Goal: Task Accomplishment & Management: Manage account settings

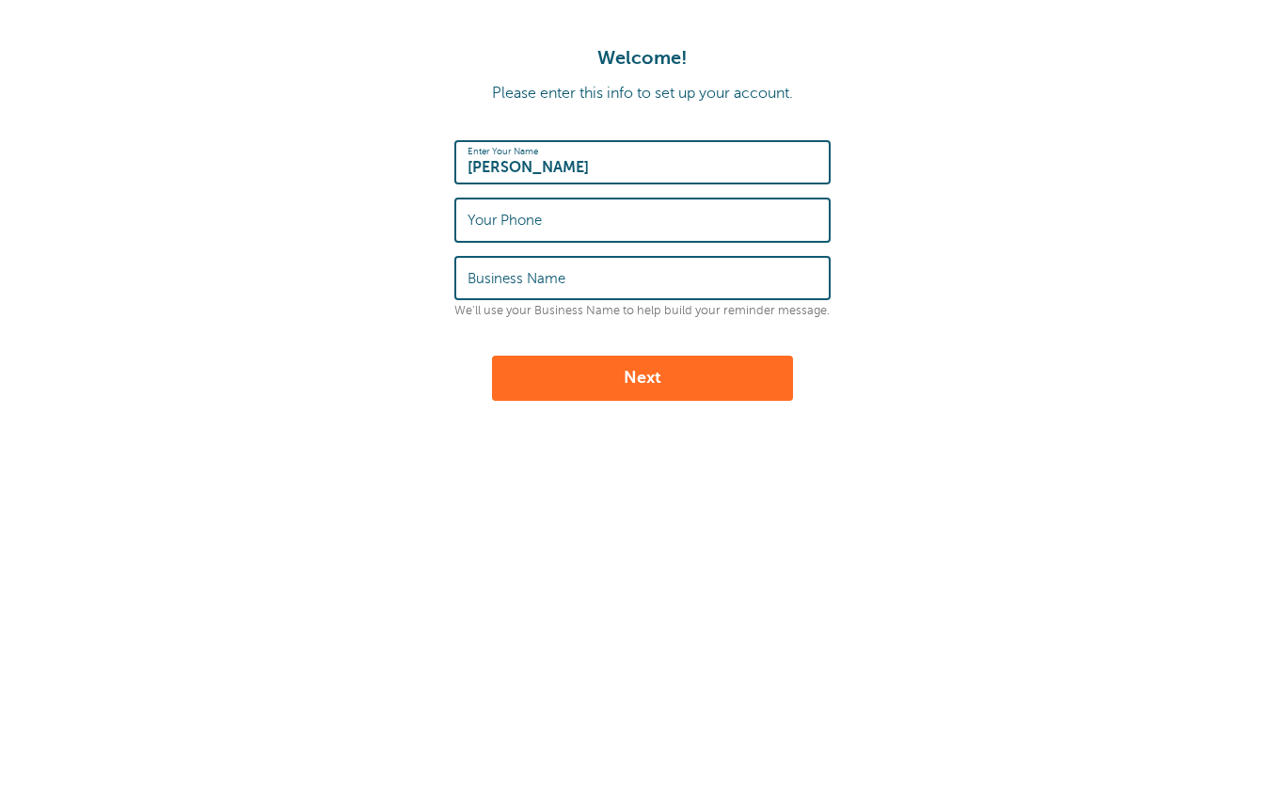
click at [529, 214] on label "Your Phone" at bounding box center [504, 220] width 74 height 17
click at [529, 214] on input "Your Phone" at bounding box center [642, 219] width 350 height 40
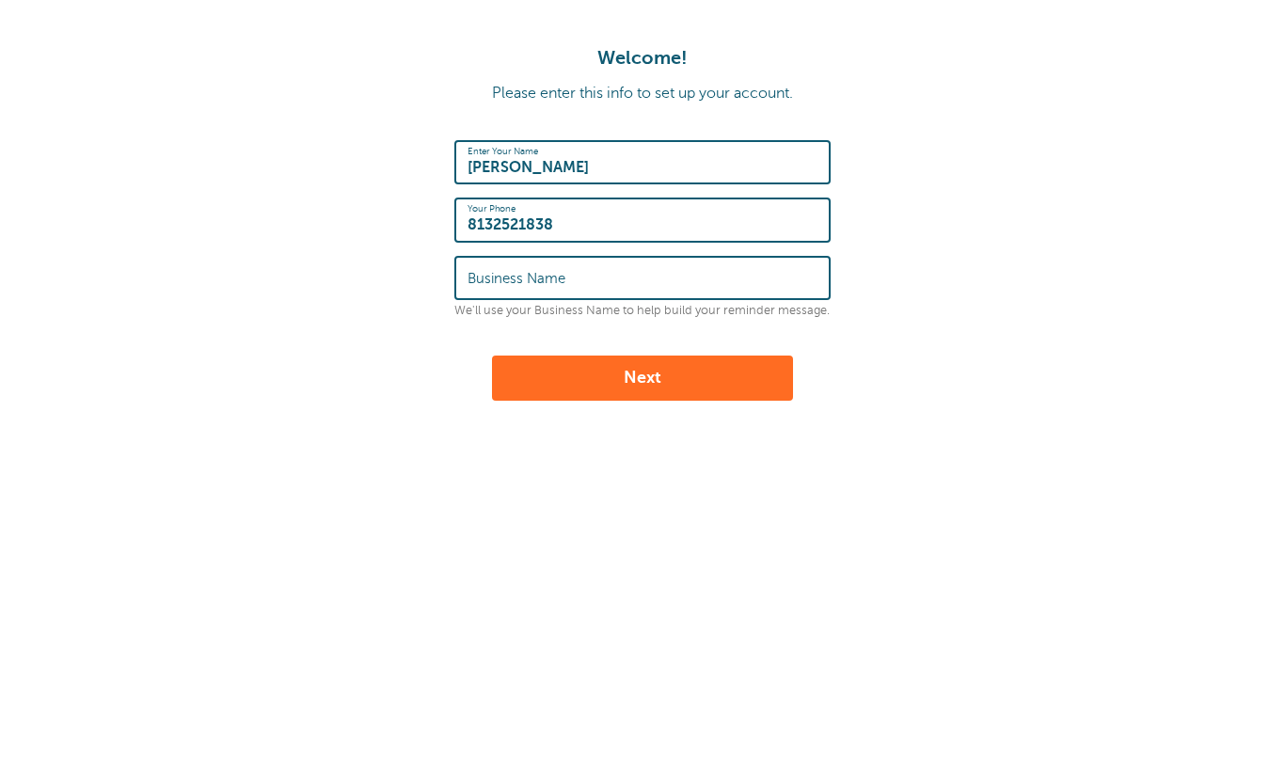
type input "8132521838"
click at [516, 275] on label "Business Name" at bounding box center [516, 278] width 98 height 17
click at [516, 275] on input "Business Name" at bounding box center [642, 278] width 350 height 40
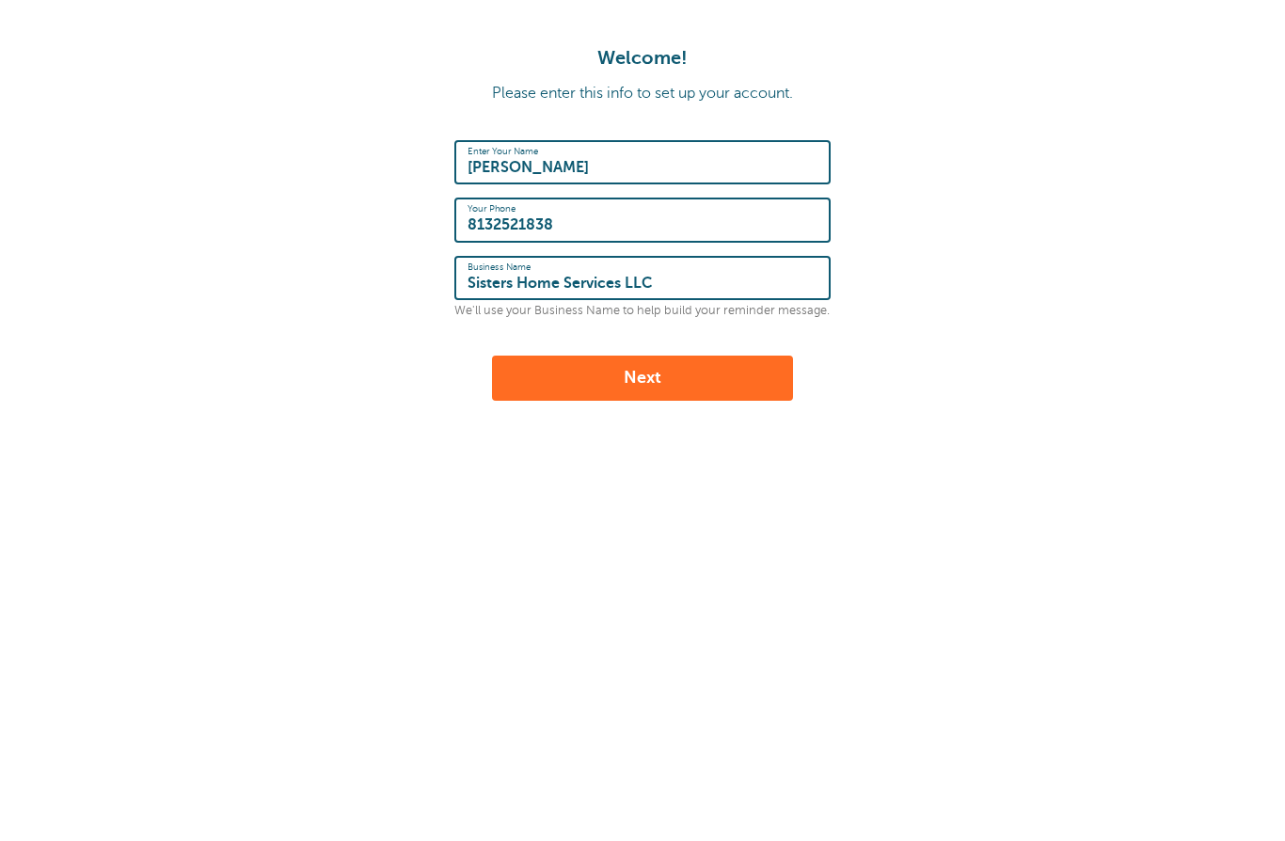
type input "Sisters Home Services LLC"
click at [657, 381] on button "Next" at bounding box center [642, 378] width 301 height 45
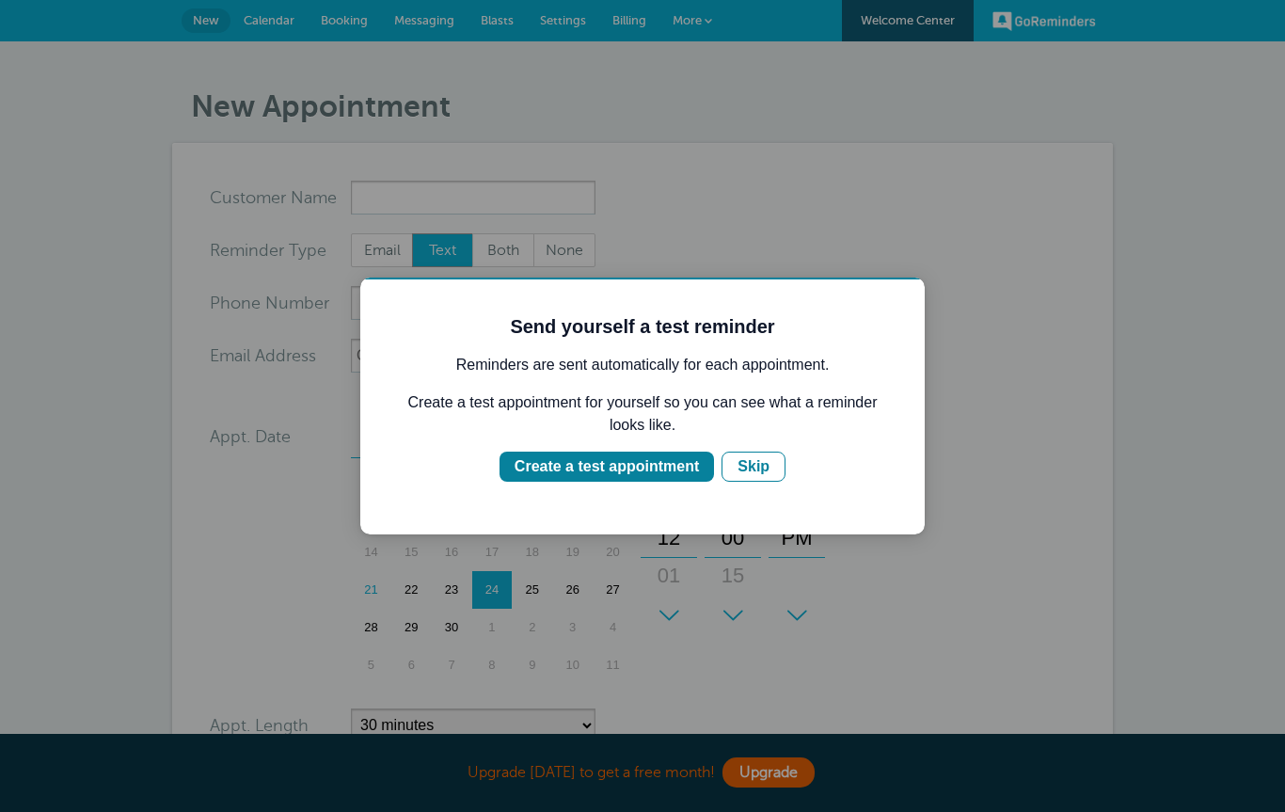
click at [610, 458] on div "Create a test appointment" at bounding box center [607, 466] width 184 height 23
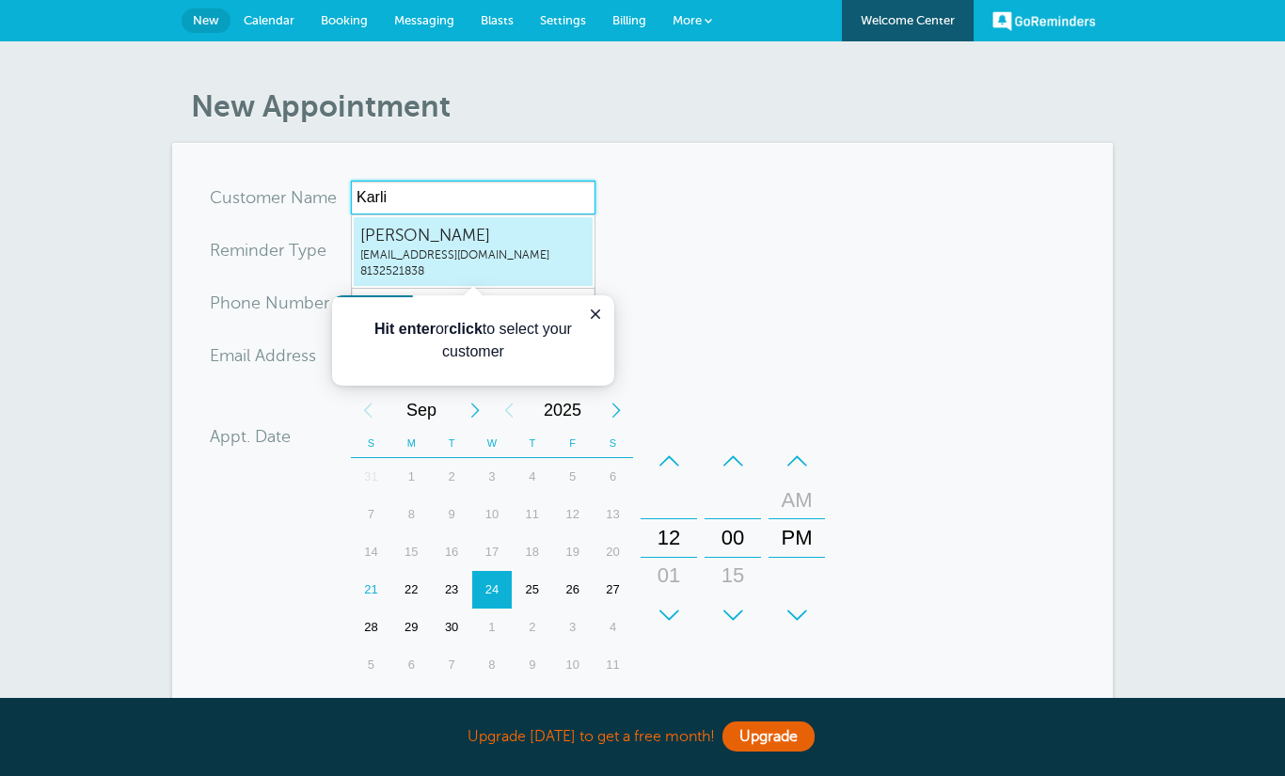
click at [410, 230] on span "[PERSON_NAME]" at bounding box center [473, 236] width 226 height 24
type input "Karlineinfo@sistershomeservices.com8132521838"
type input "[PERSON_NAME]"
type input "8132521838"
type input "[EMAIL_ADDRESS][DOMAIN_NAME]"
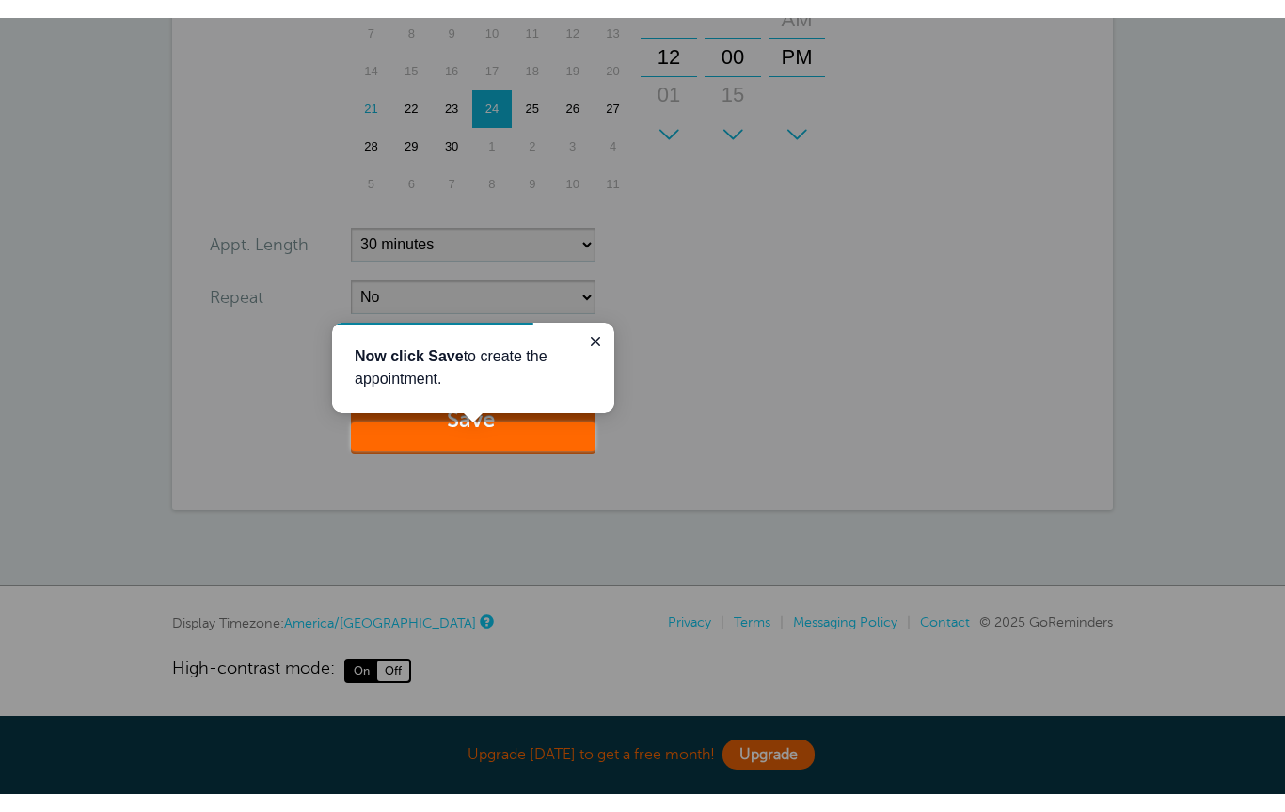
scroll to position [468, 0]
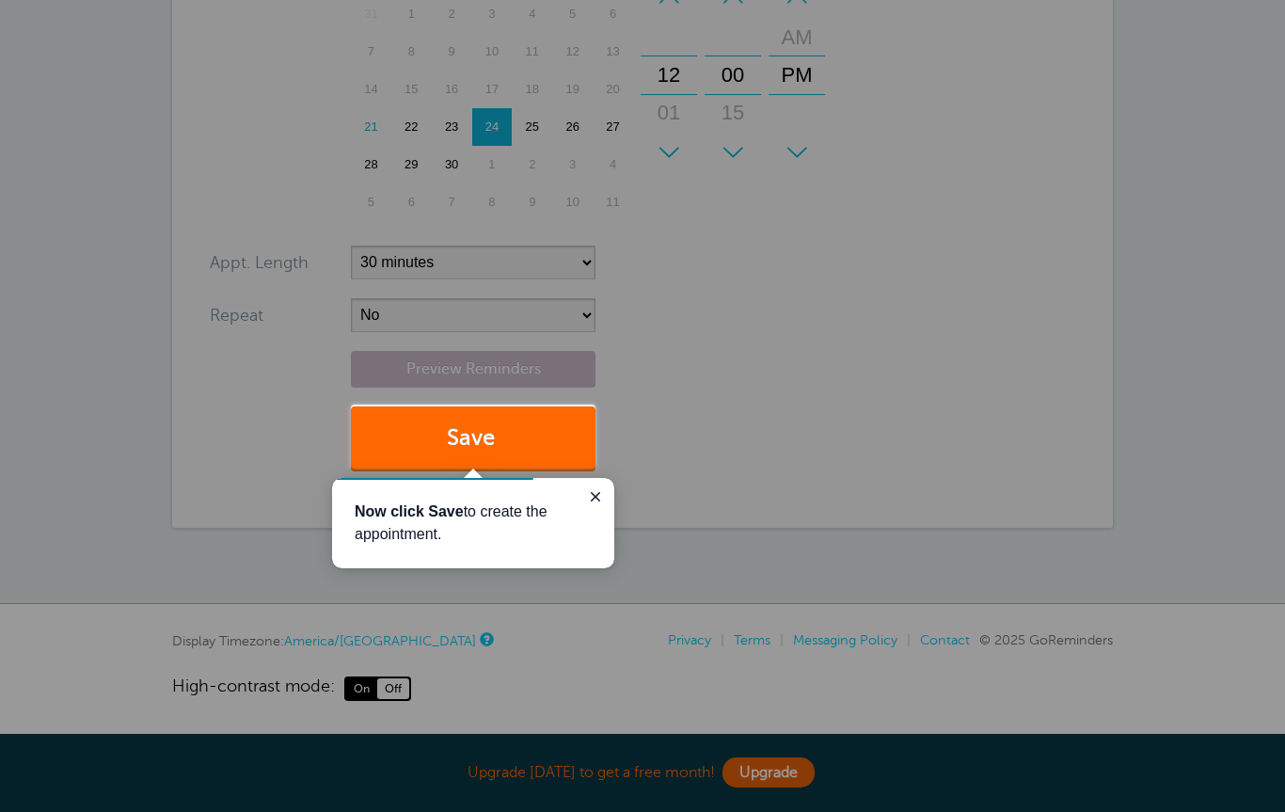
click at [499, 445] on span "submit" at bounding box center [498, 437] width 6 height 25
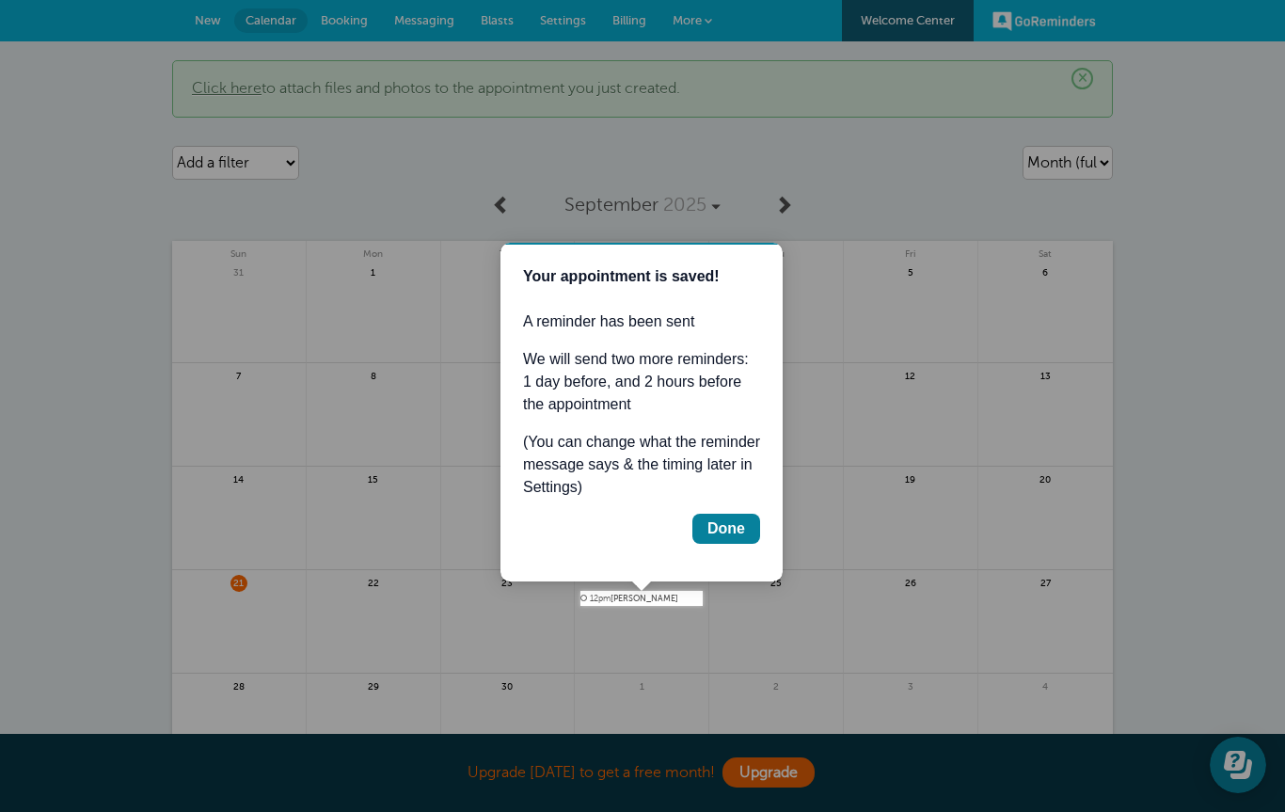
click at [728, 524] on div "Done" at bounding box center [726, 528] width 38 height 23
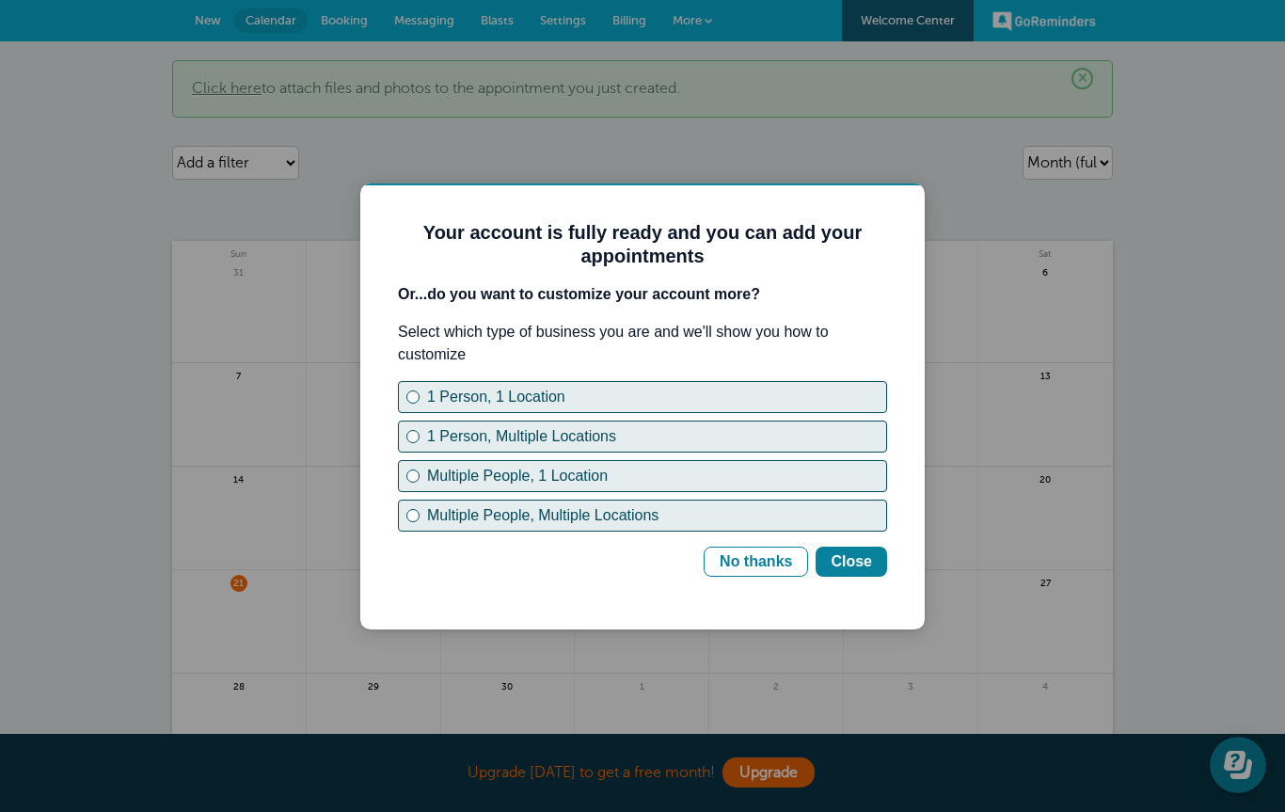
click at [424, 519] on button "Multiple People, Multiple Locations" at bounding box center [642, 515] width 489 height 32
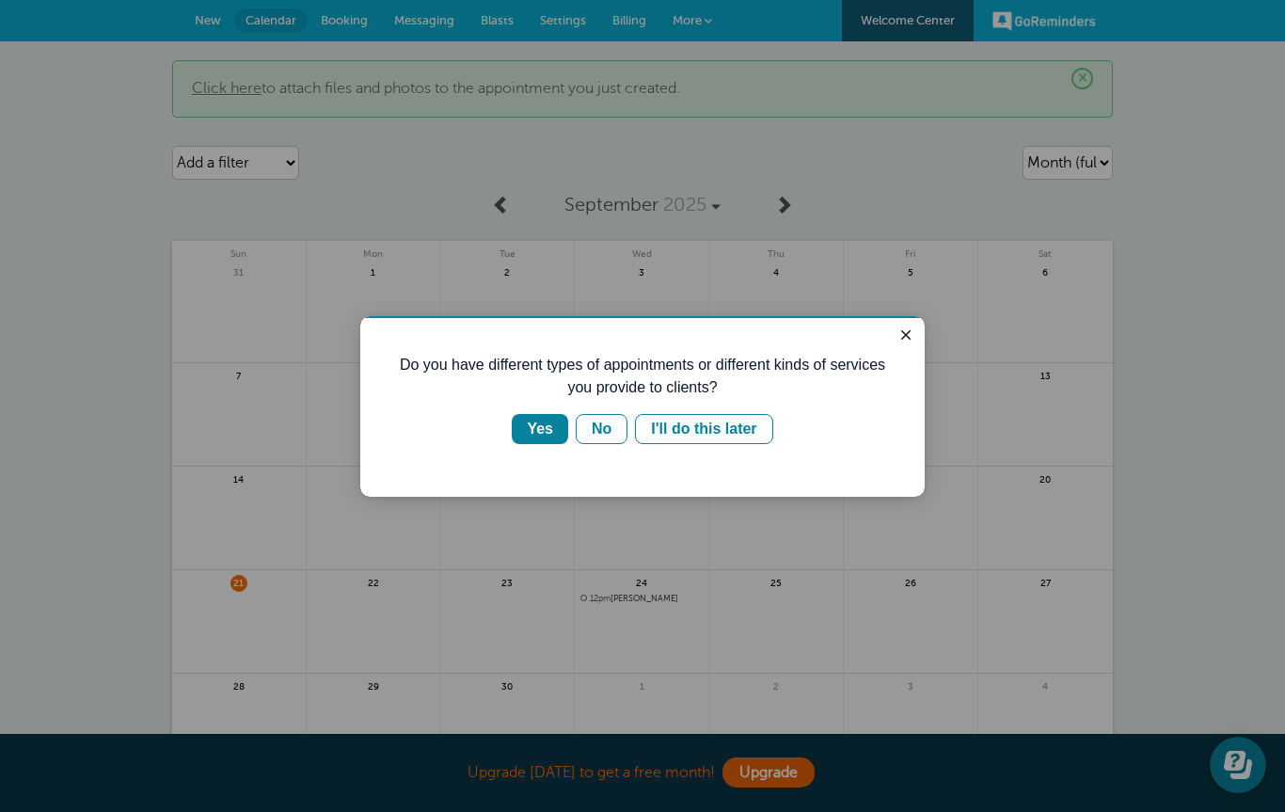
click at [610, 426] on button "No" at bounding box center [602, 429] width 52 height 30
click at [537, 420] on div "Yes" at bounding box center [540, 429] width 26 height 23
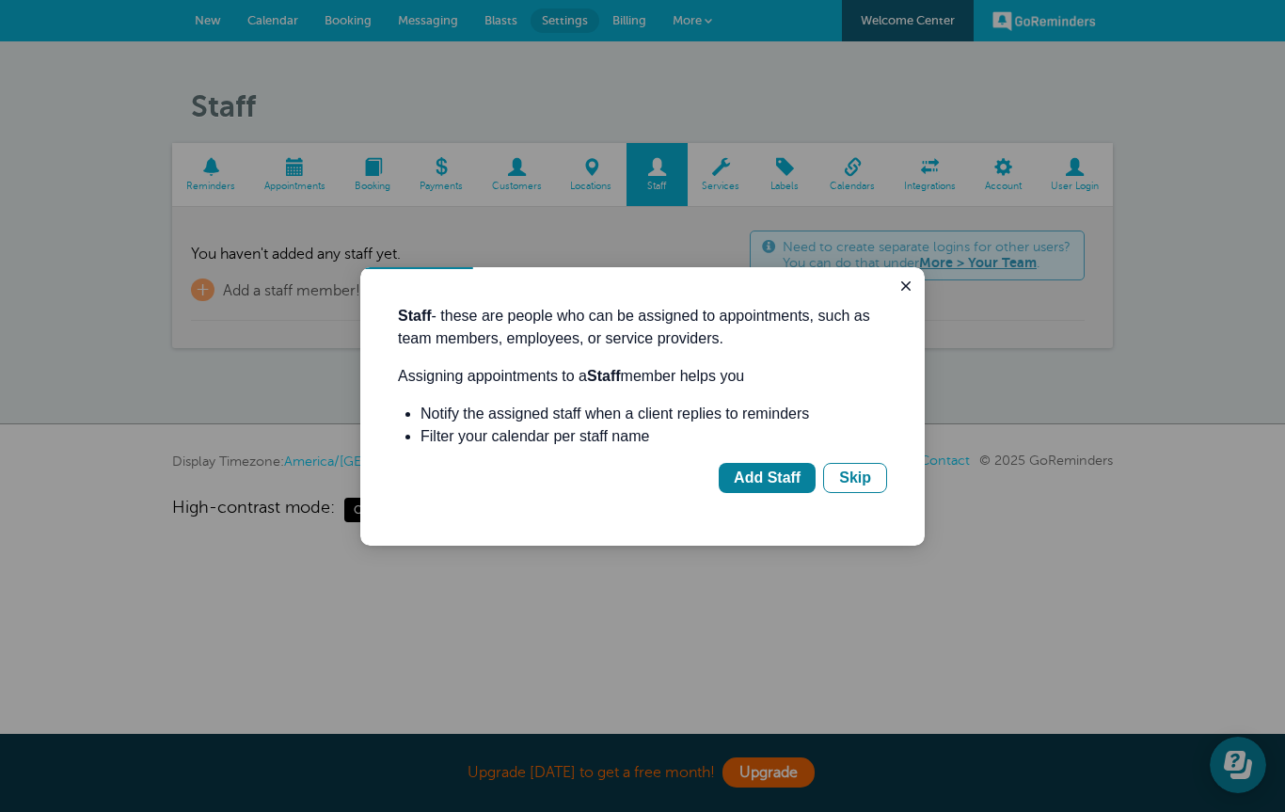
click at [850, 486] on div "Skip" at bounding box center [855, 478] width 32 height 23
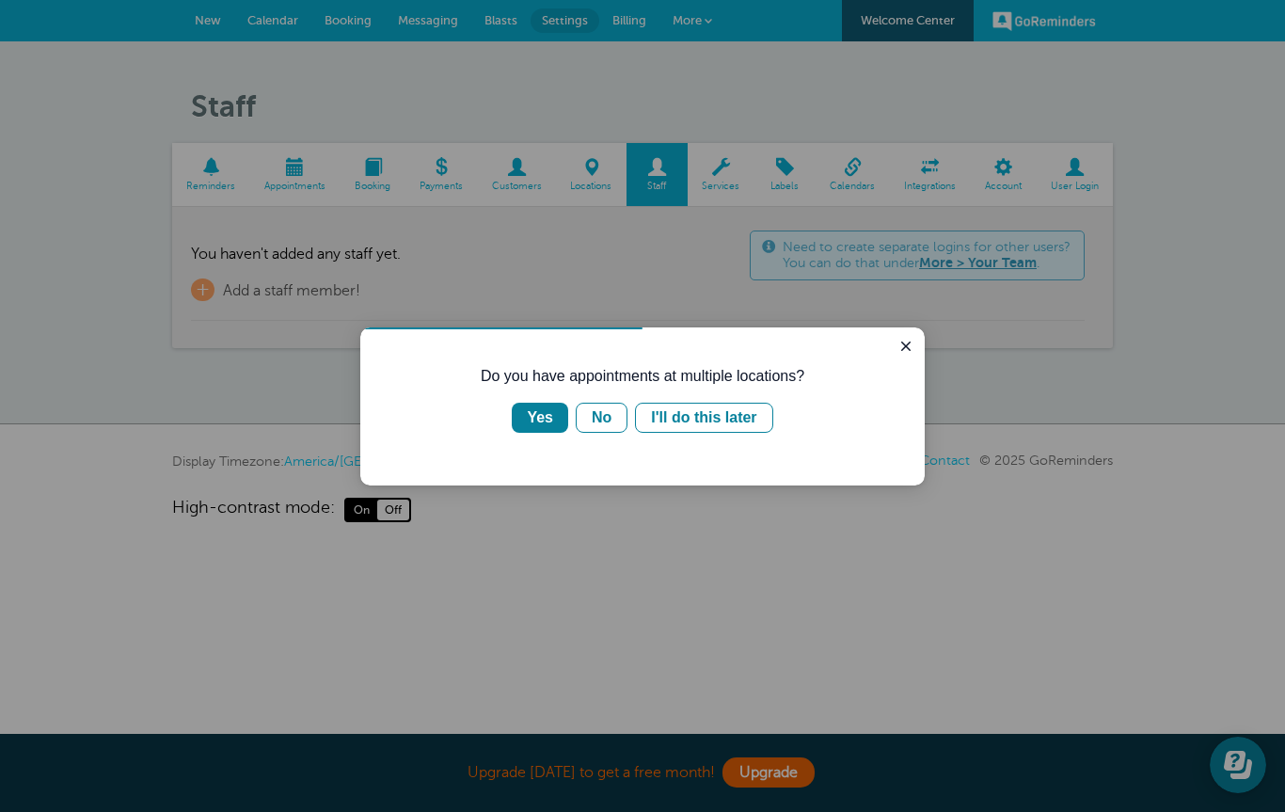
click at [547, 418] on div "Yes" at bounding box center [540, 417] width 26 height 23
click at [732, 424] on div "I travel to clients" at bounding box center [730, 417] width 119 height 23
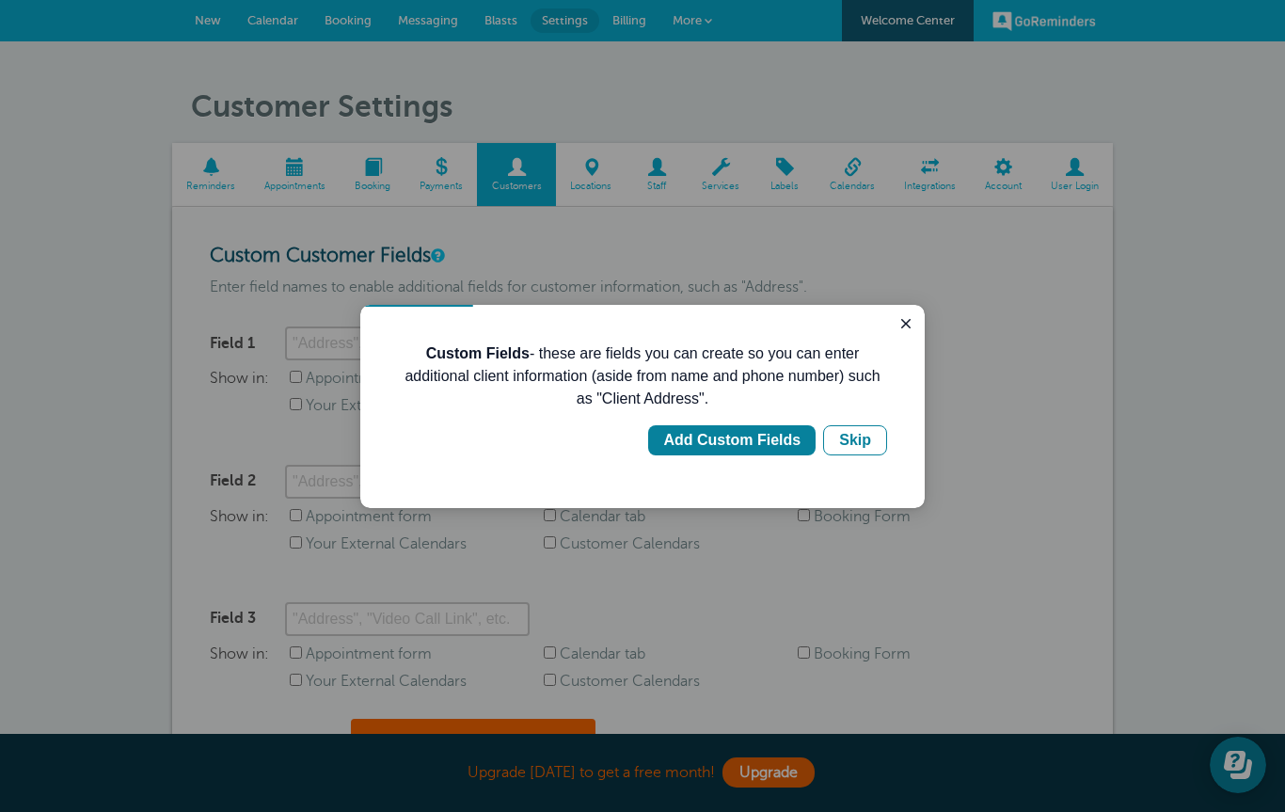
click at [704, 437] on div "Add Custom Fields" at bounding box center [731, 440] width 137 height 23
type input "Client Address"
checkbox input "true"
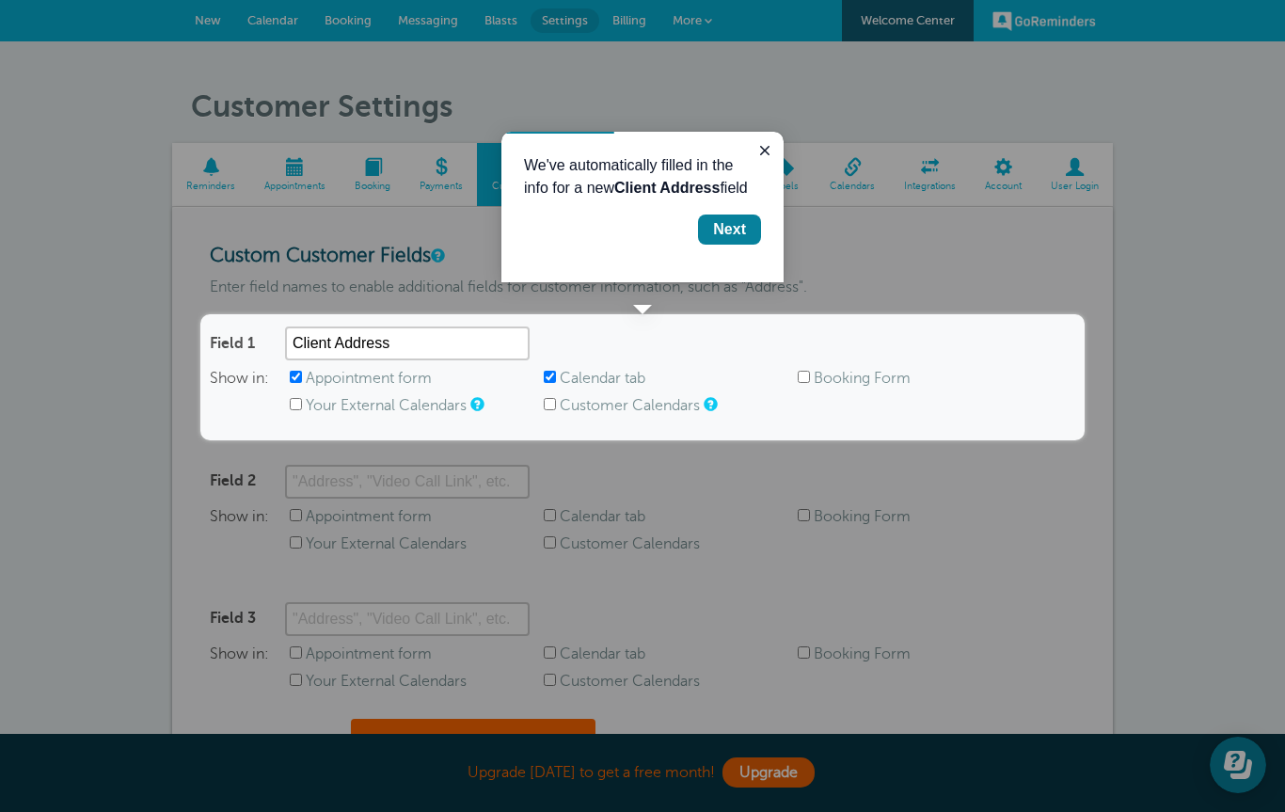
click at [302, 403] on input "Your External Calendars" at bounding box center [296, 404] width 12 height 12
checkbox input "true"
click at [370, 340] on input "Client Address" at bounding box center [407, 343] width 245 height 34
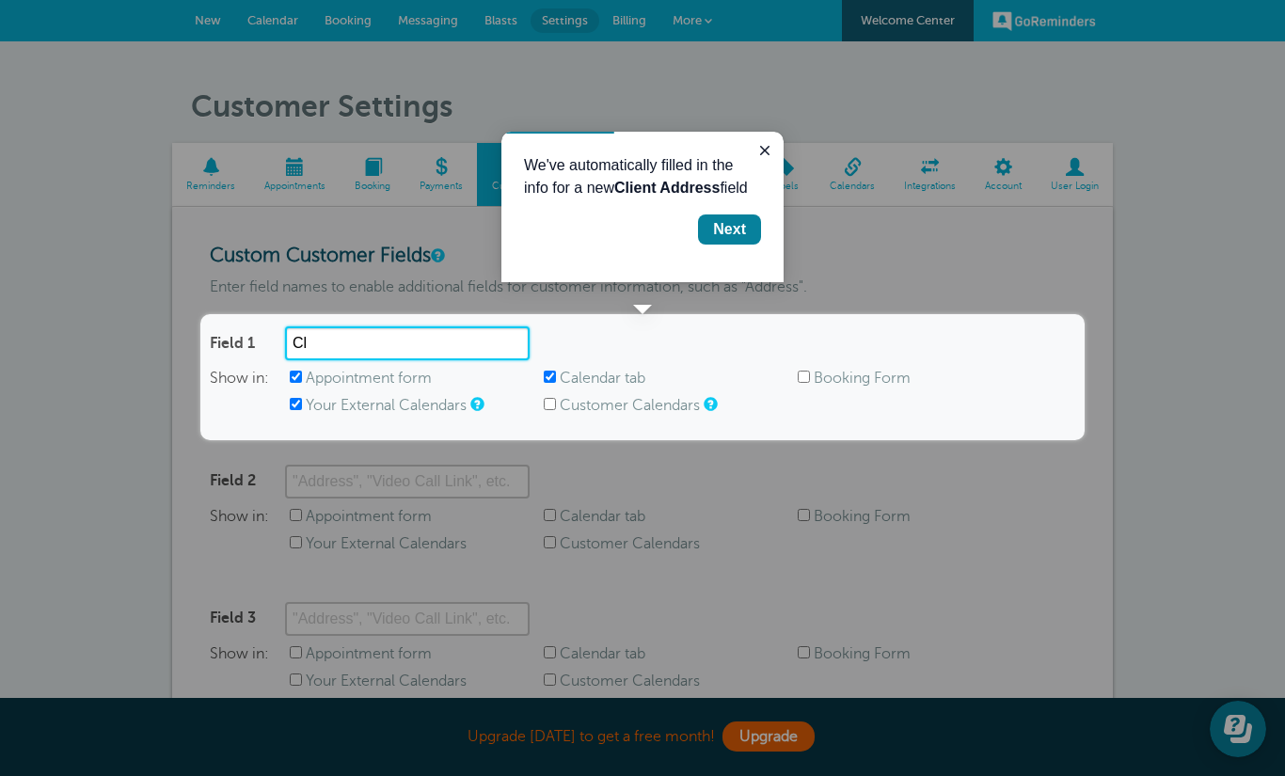
type input "C"
type input "12027 gillingham harbor"
click at [724, 231] on div "We've automatically filled in the info for a new Client Address field Next" at bounding box center [642, 199] width 237 height 90
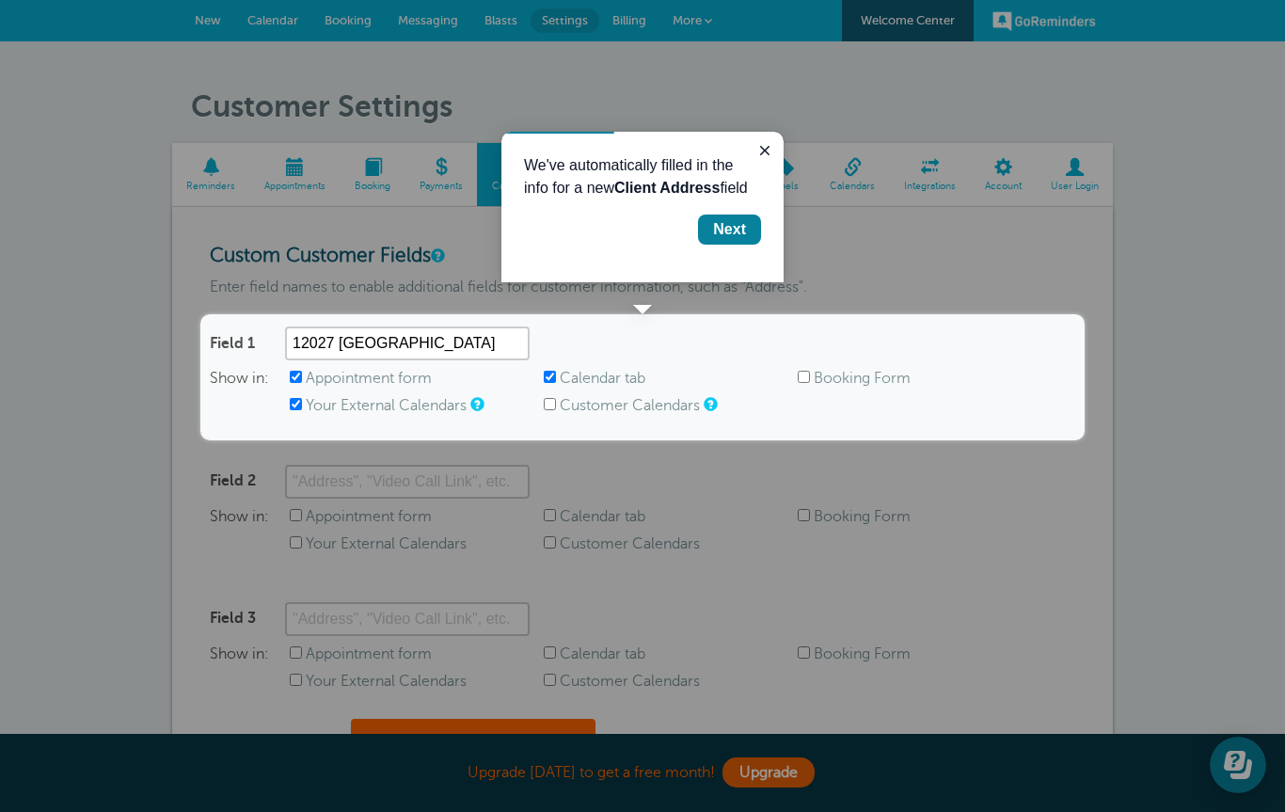
click at [736, 241] on div "Next" at bounding box center [729, 229] width 33 height 23
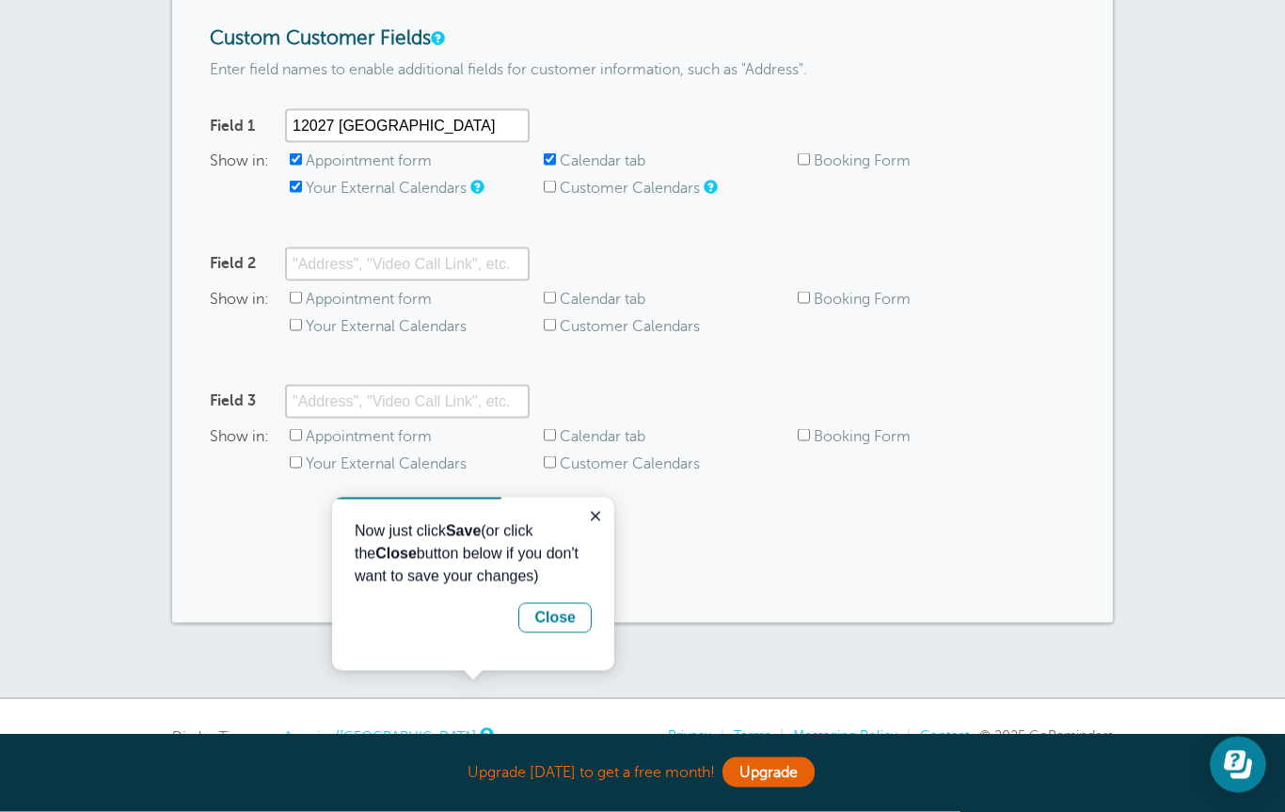
scroll to position [310, 0]
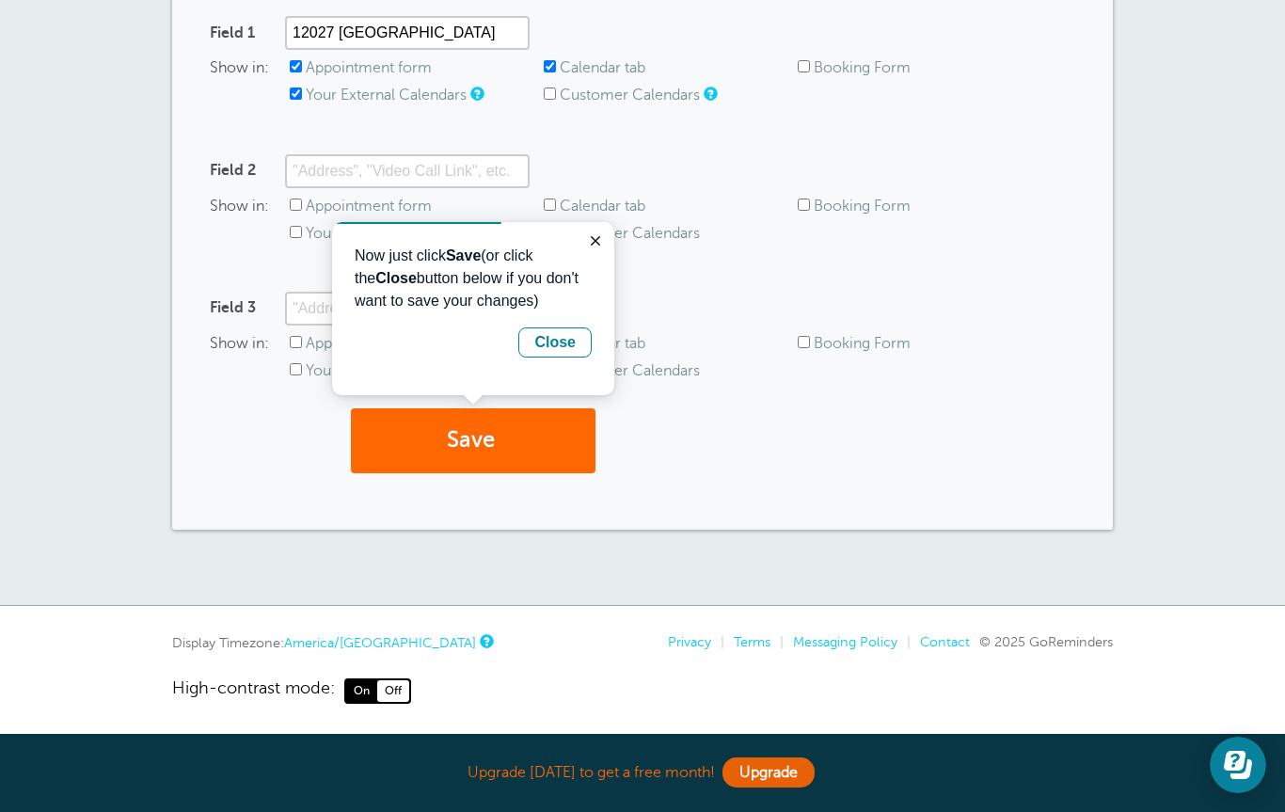
click at [503, 431] on button "Save" at bounding box center [473, 440] width 245 height 65
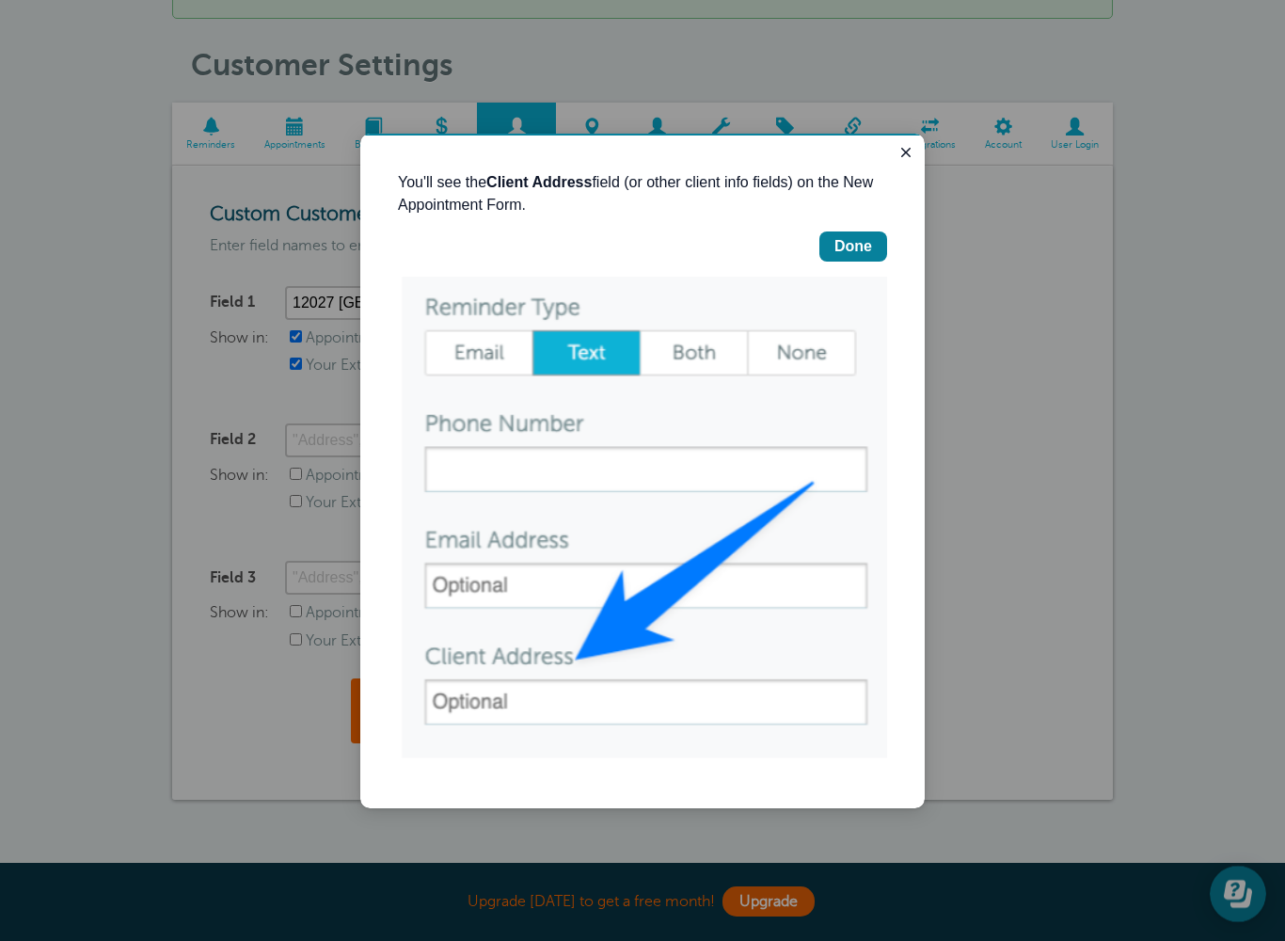
click at [852, 245] on div "Done" at bounding box center [853, 246] width 38 height 23
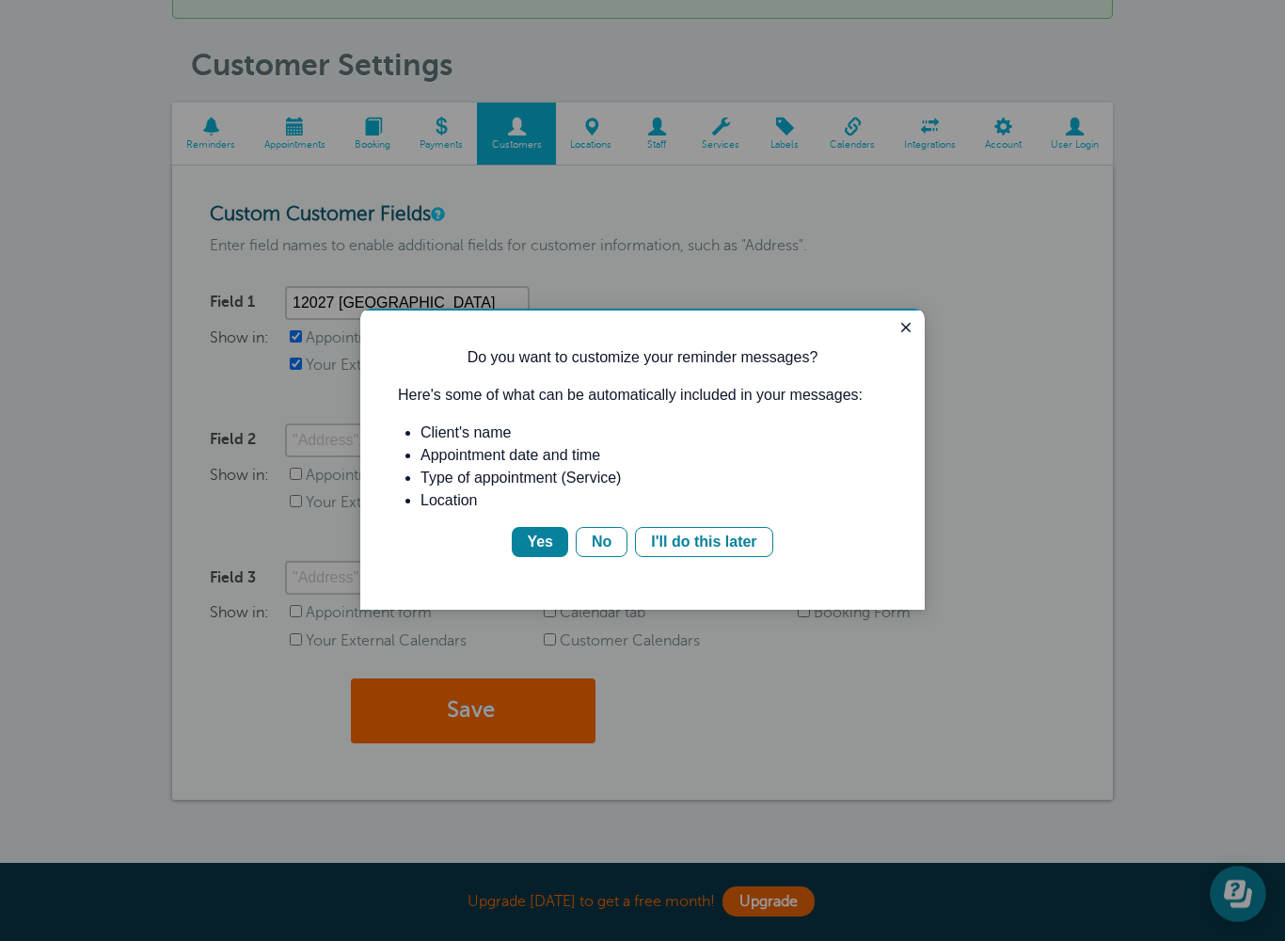
click at [537, 553] on div "Yes" at bounding box center [540, 542] width 26 height 23
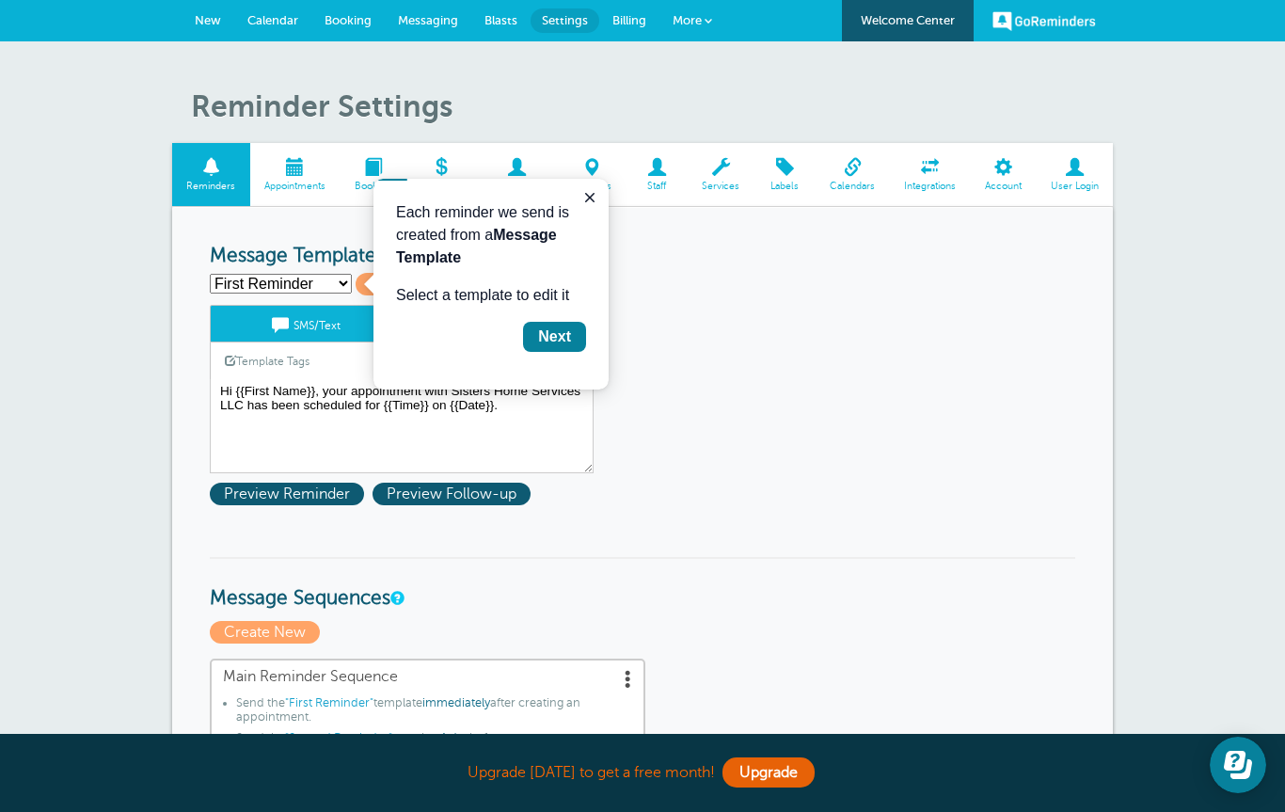
click at [557, 335] on div "Next" at bounding box center [554, 336] width 33 height 23
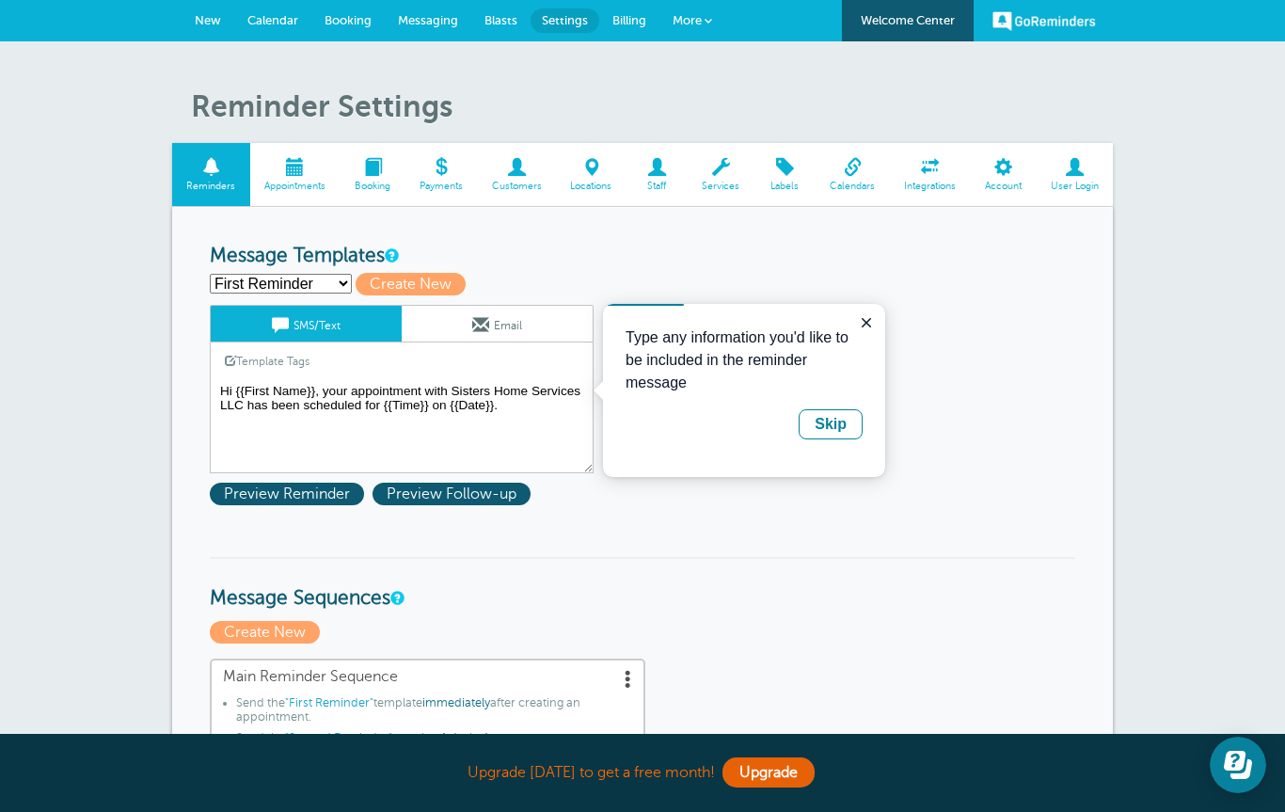
click at [526, 418] on textarea "Hi {{First Name}}, your appointment with Sisters Home Services LLC has been sch…" at bounding box center [402, 426] width 384 height 94
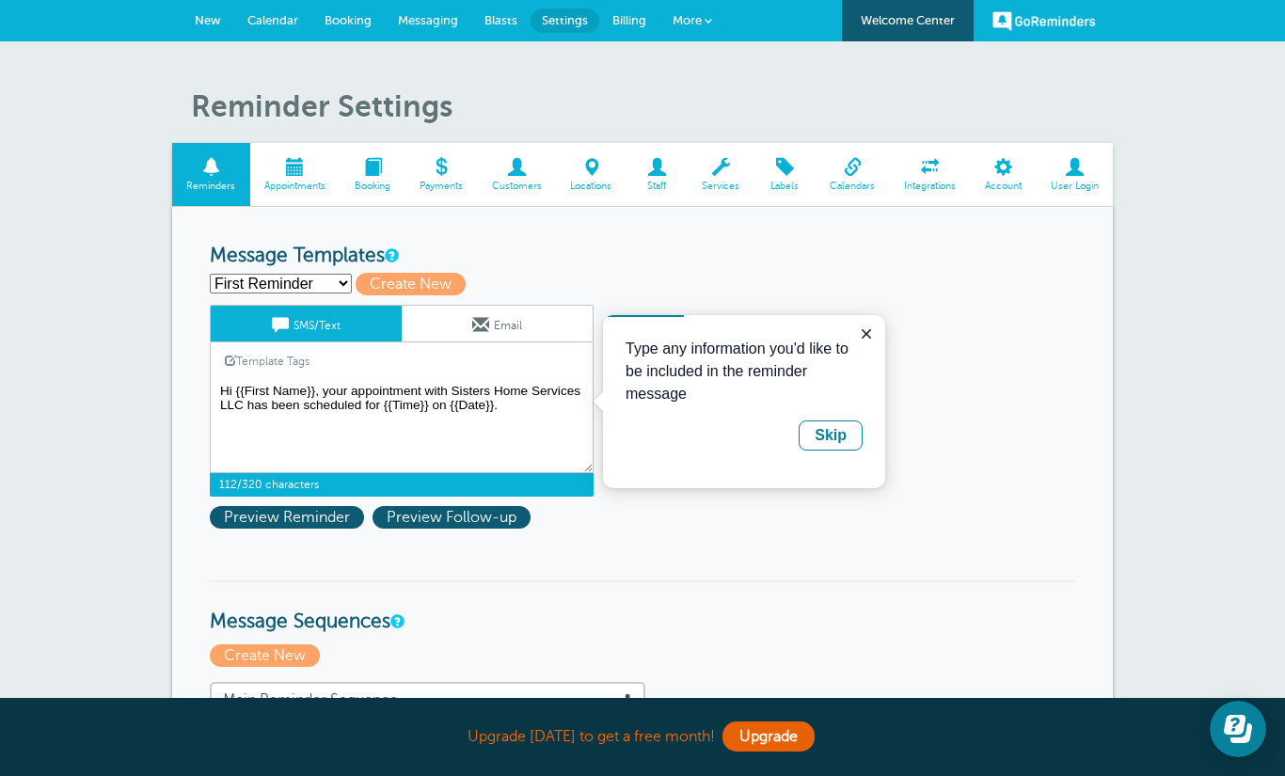
click at [356, 385] on textarea "Hi {{First Name}}, your appointment with Sisters Home Services LLC has been sch…" at bounding box center [402, 426] width 384 height 94
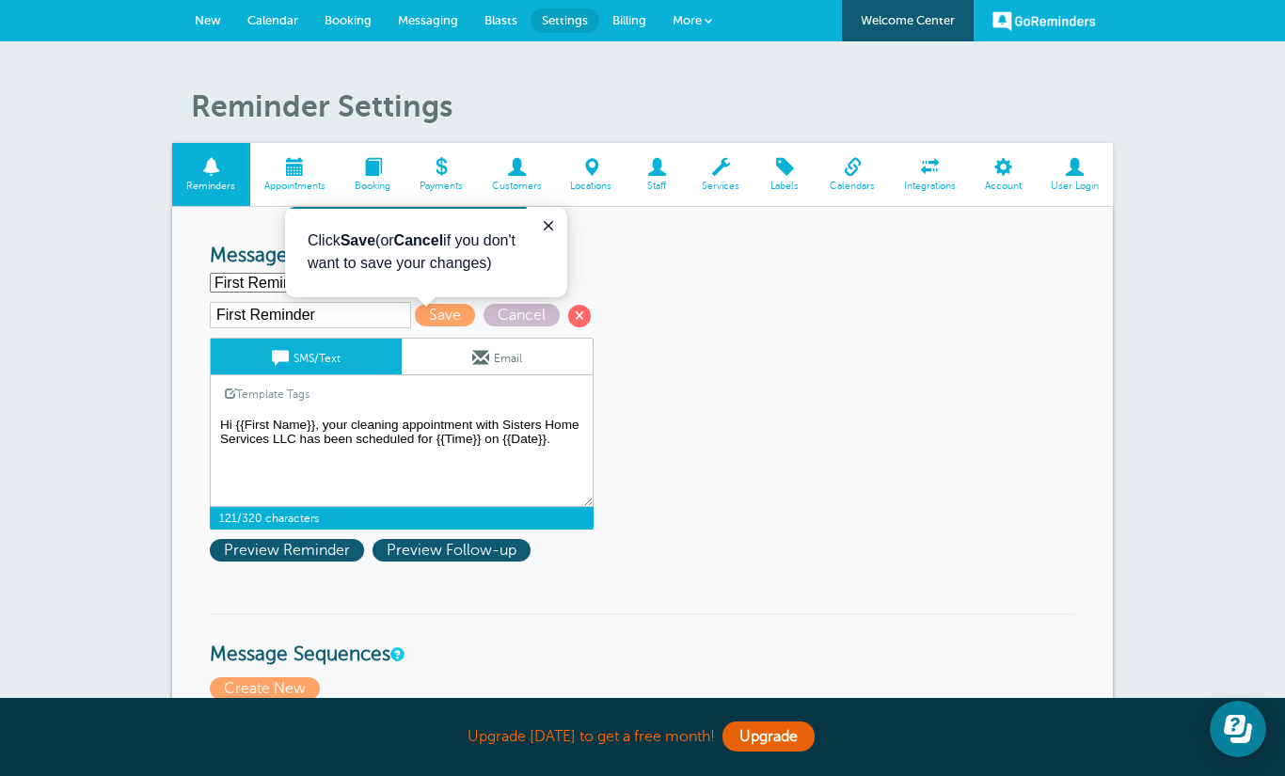
click at [575, 452] on textarea "Hi {{First Name}}, your appointment with Sisters Home Services LLC has been sch…" at bounding box center [402, 460] width 384 height 94
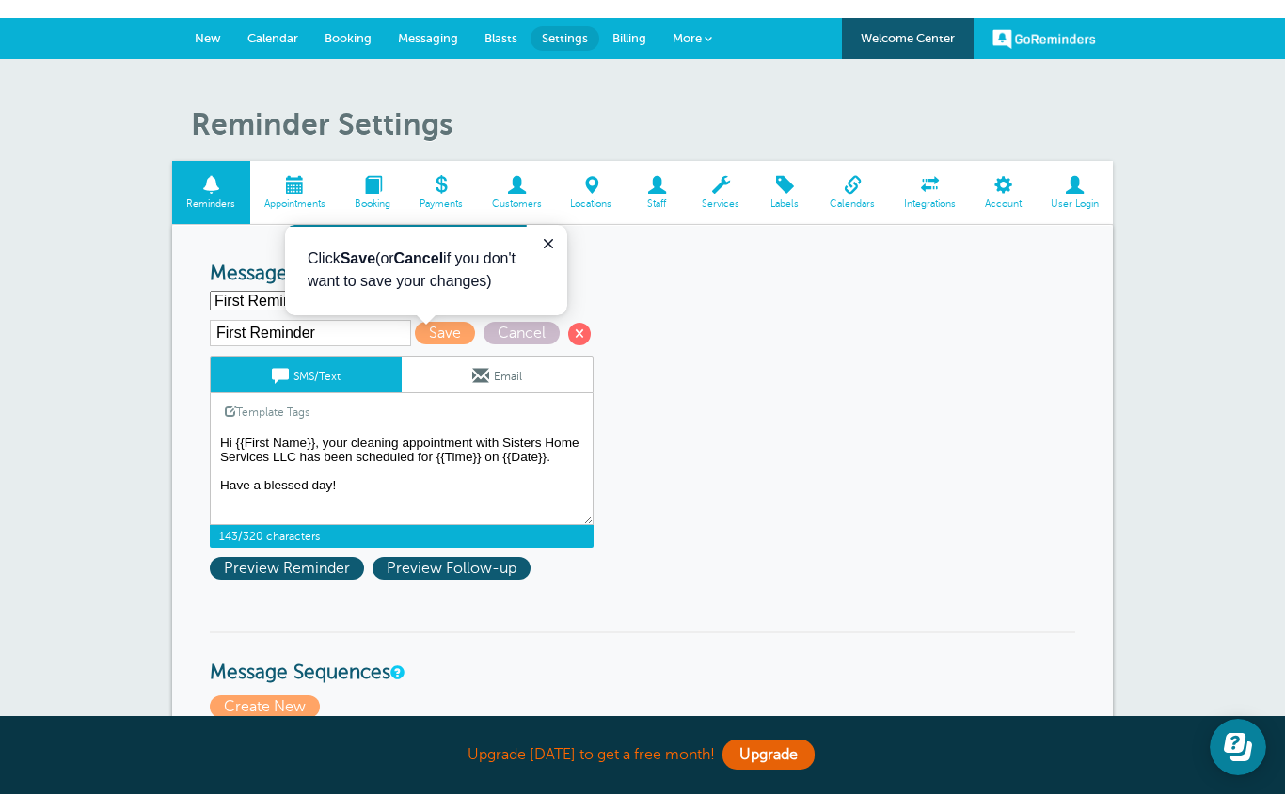
scroll to position [13, 0]
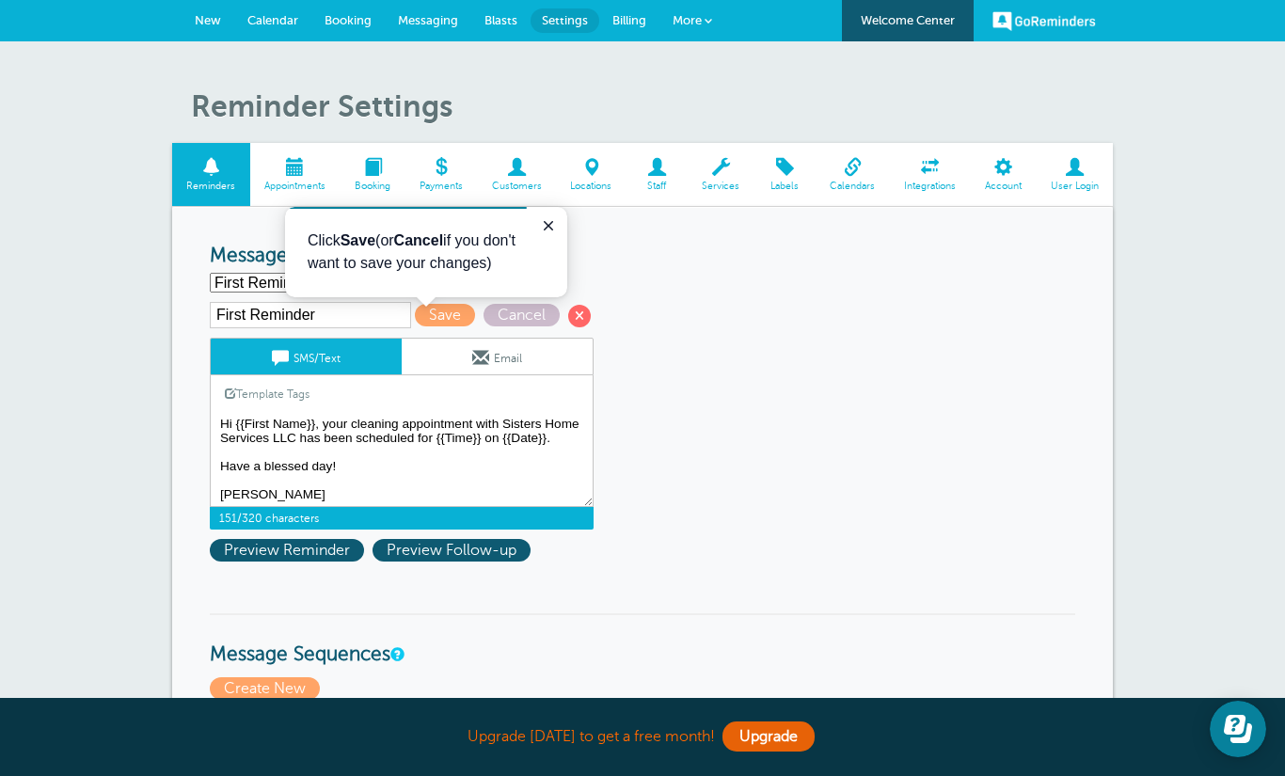
type textarea "Hi {{First Name}}, your cleaning appointment with Sisters Home Services LLC has…"
click at [295, 554] on span "Preview Reminder" at bounding box center [287, 550] width 154 height 23
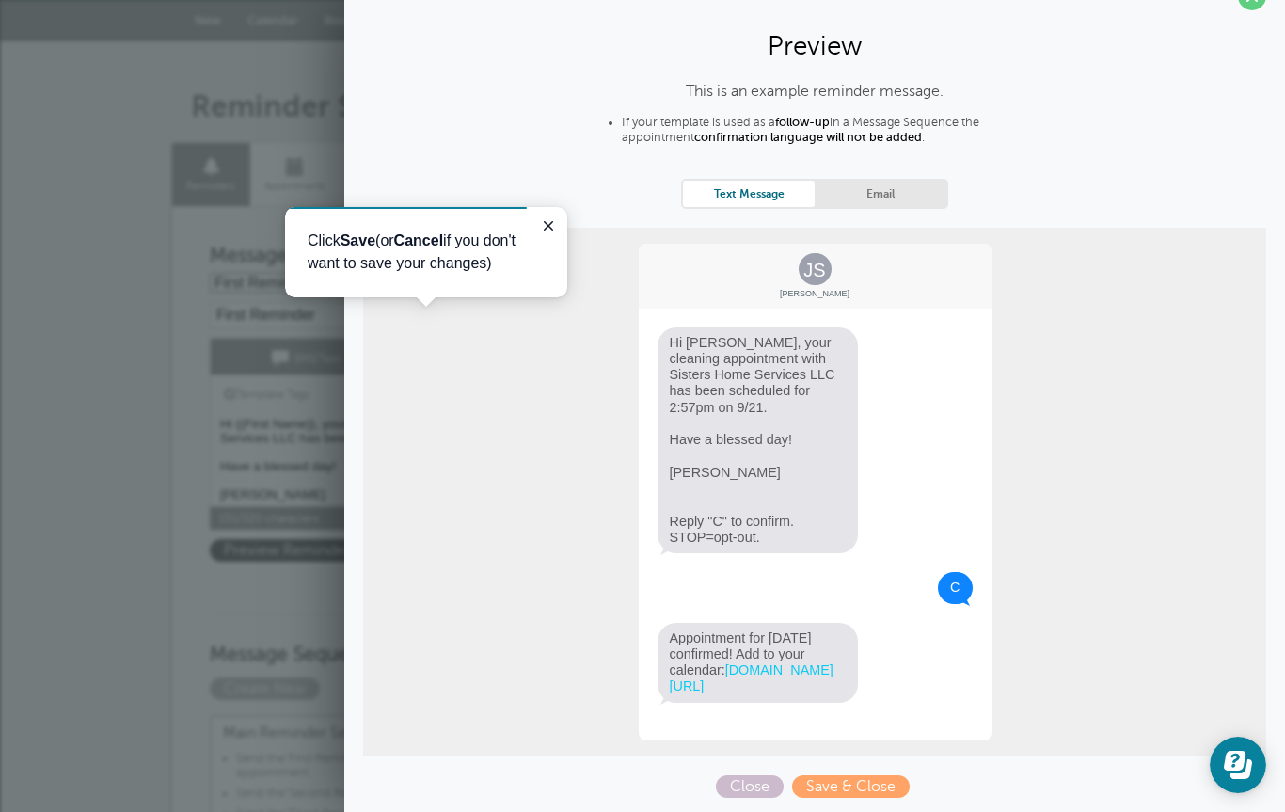
scroll to position [46, 0]
click at [861, 775] on span "Save & Close" at bounding box center [851, 786] width 118 height 23
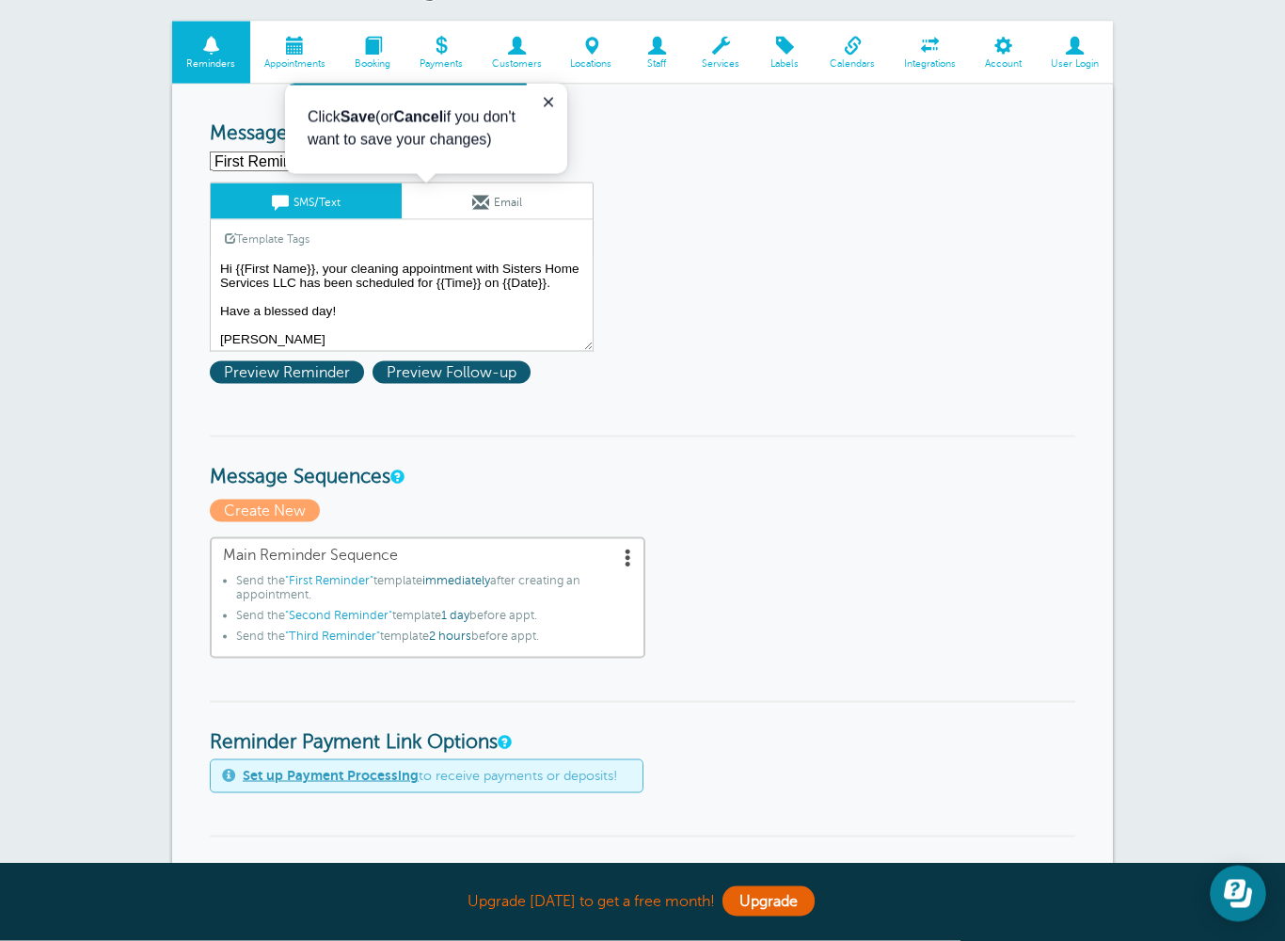
scroll to position [181, 0]
click at [451, 363] on span "Preview Follow-up" at bounding box center [451, 371] width 158 height 23
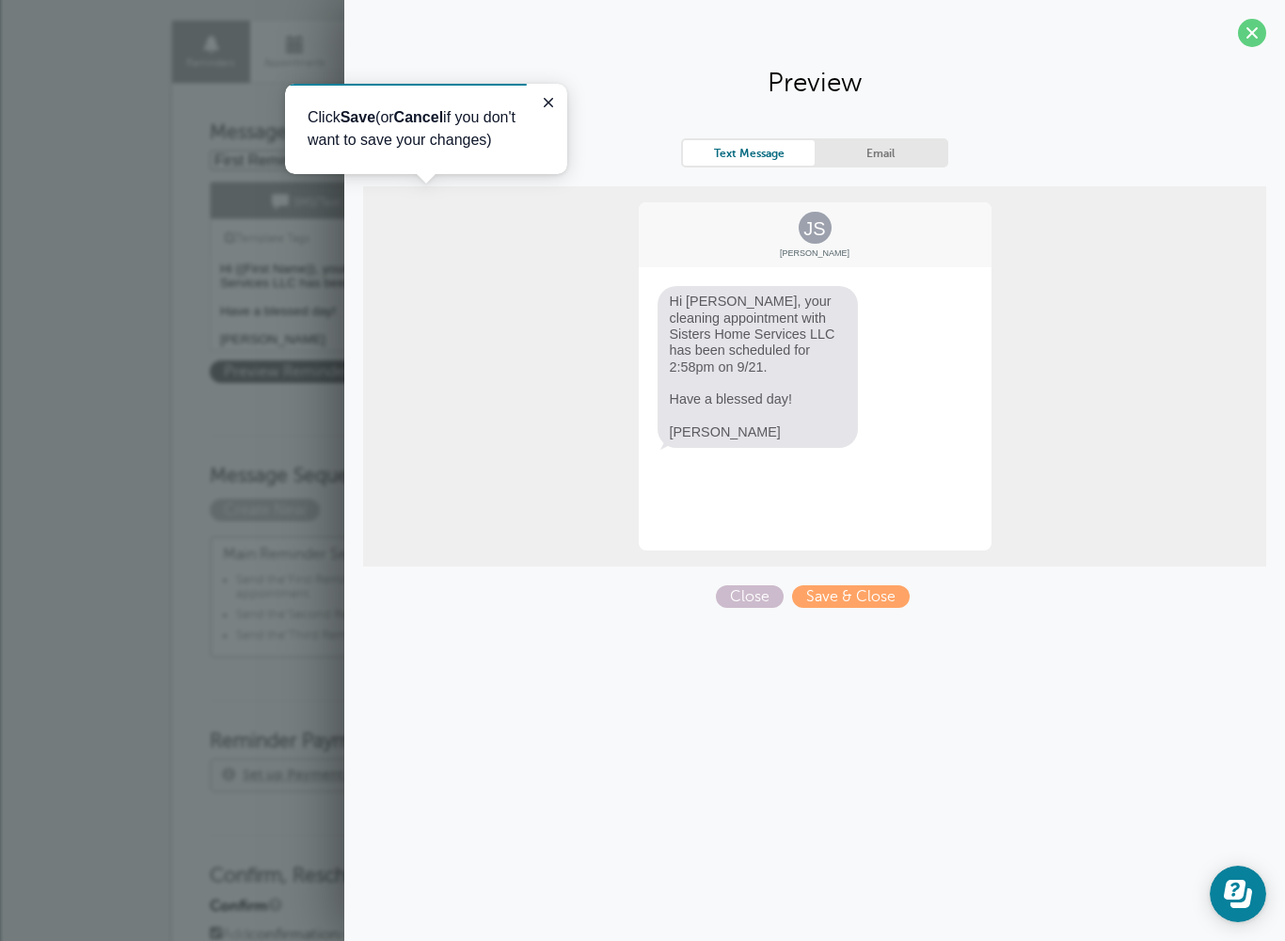
click at [838, 594] on span "Save & Close" at bounding box center [851, 596] width 118 height 23
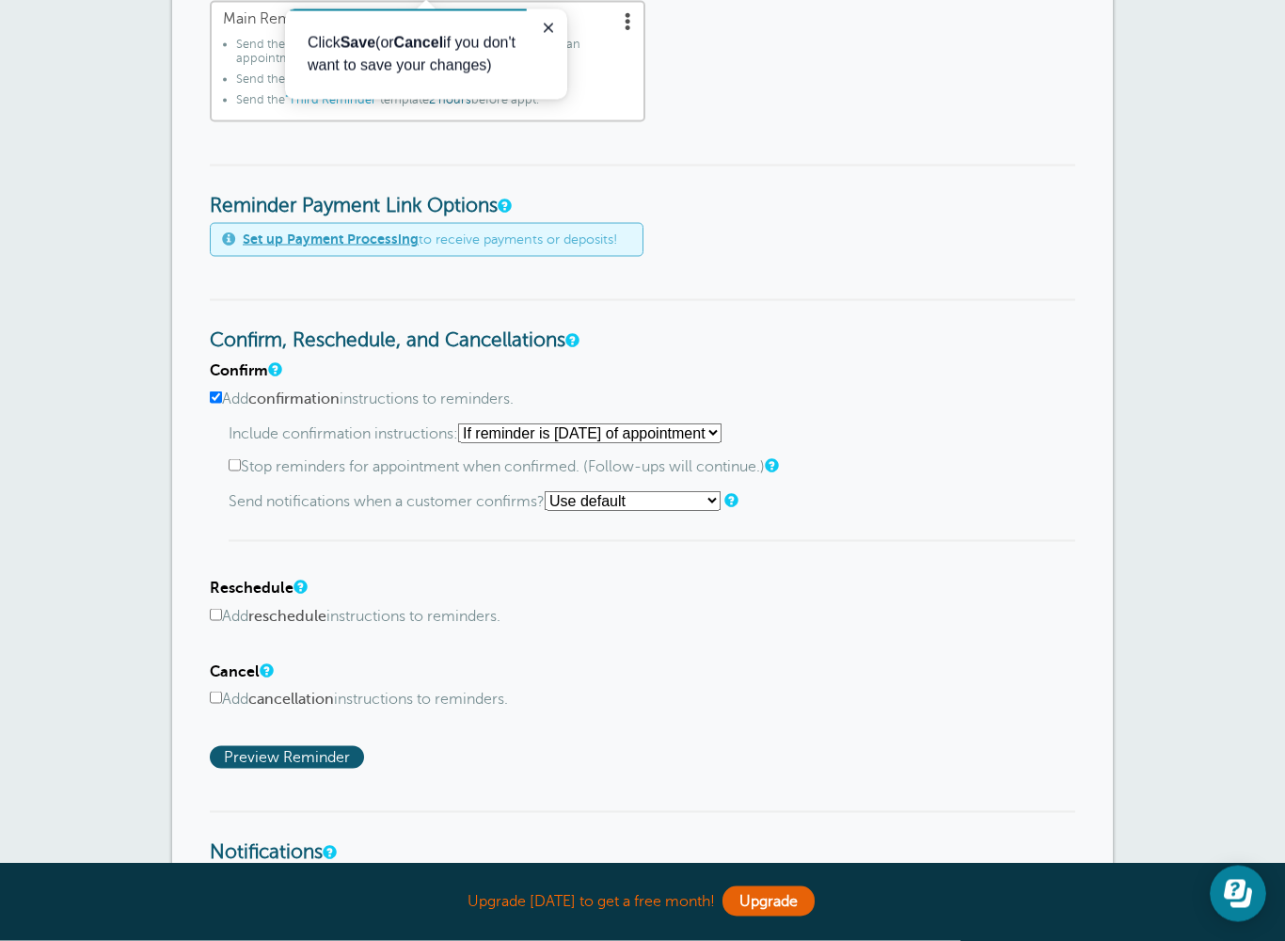
scroll to position [718, 0]
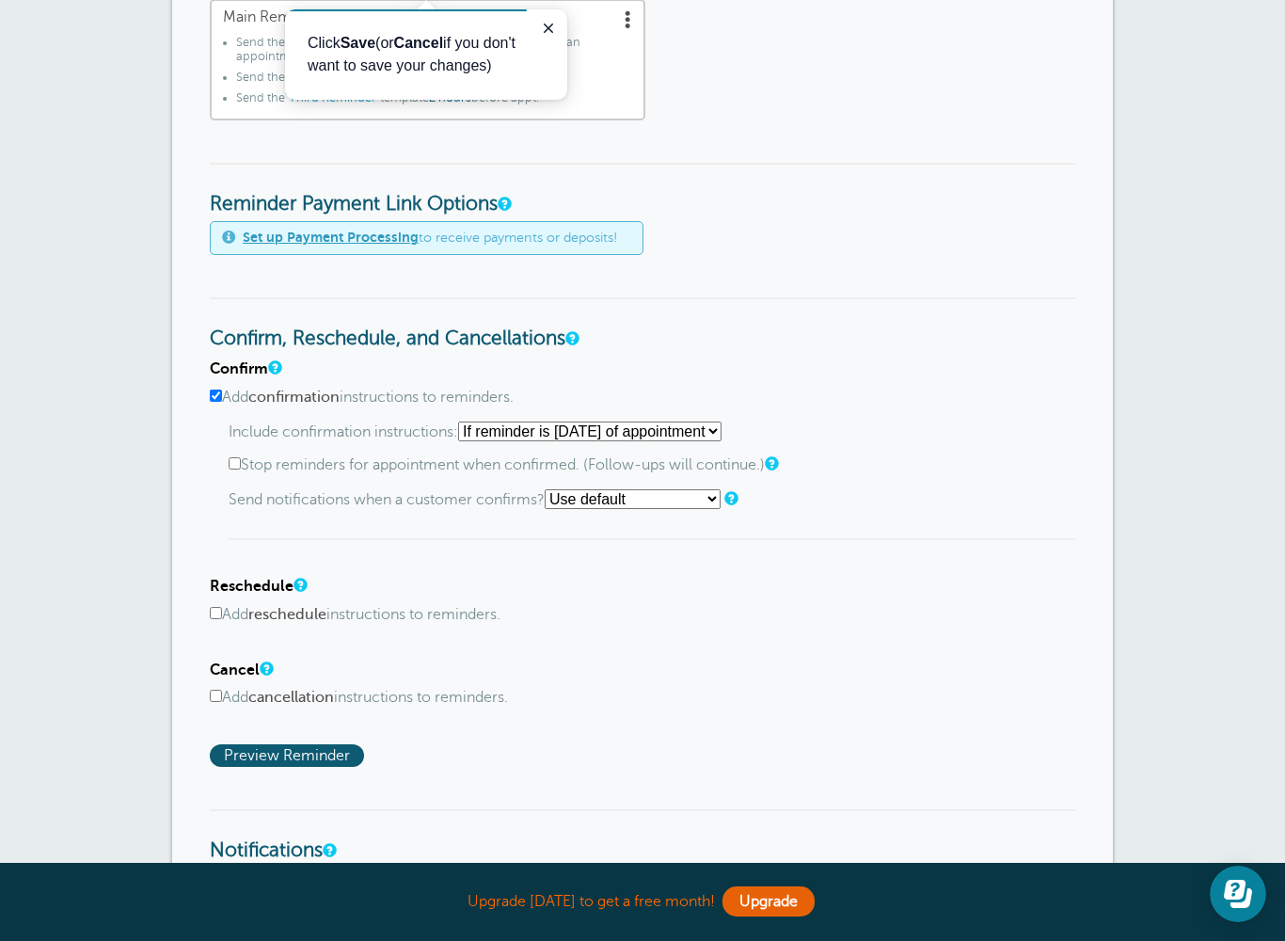
click at [241, 461] on input "Stop reminders for appointment when confirmed. (Follow-ups will continue.)" at bounding box center [235, 463] width 12 height 12
checkbox input "true"
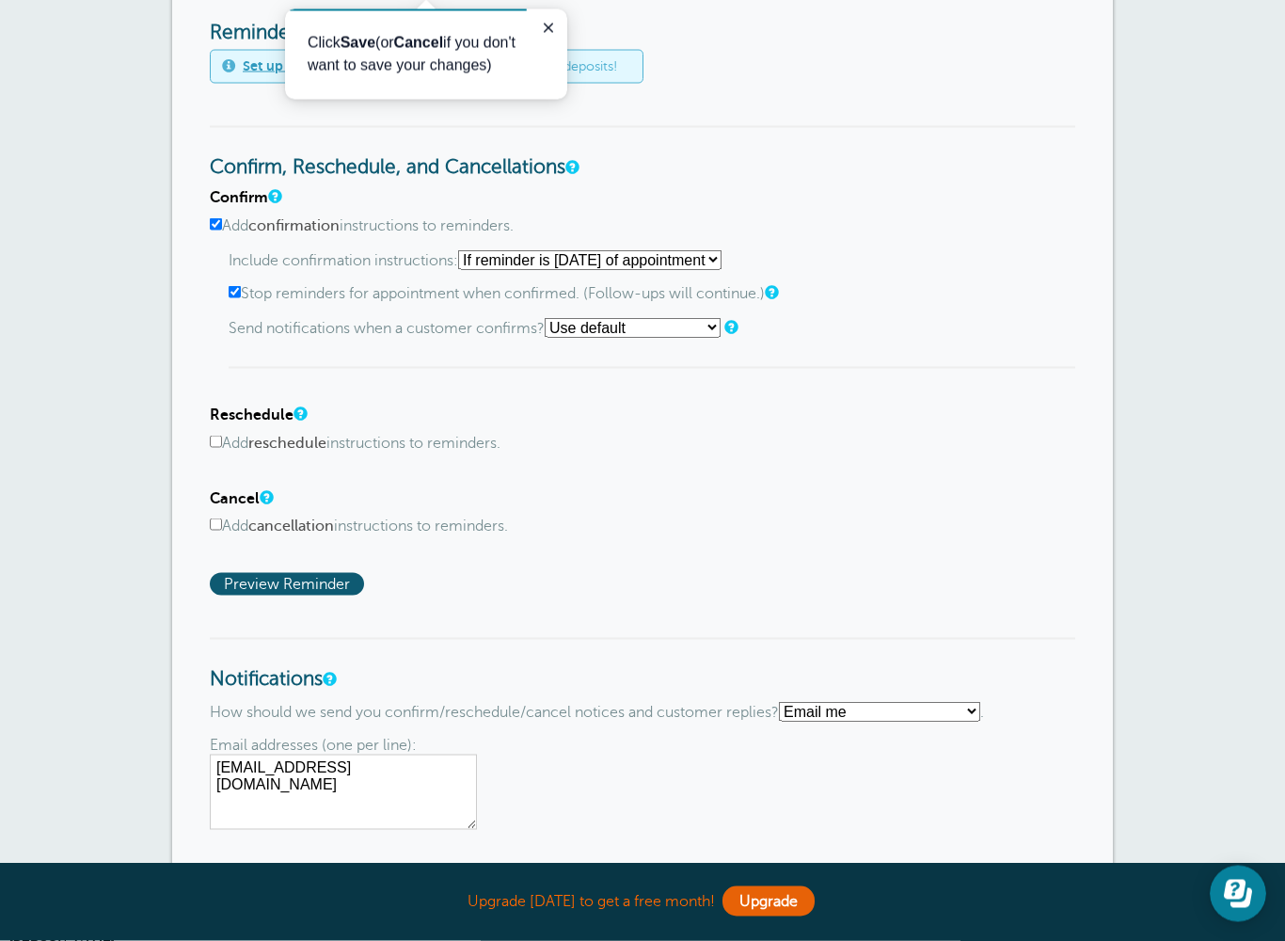
scroll to position [897, 0]
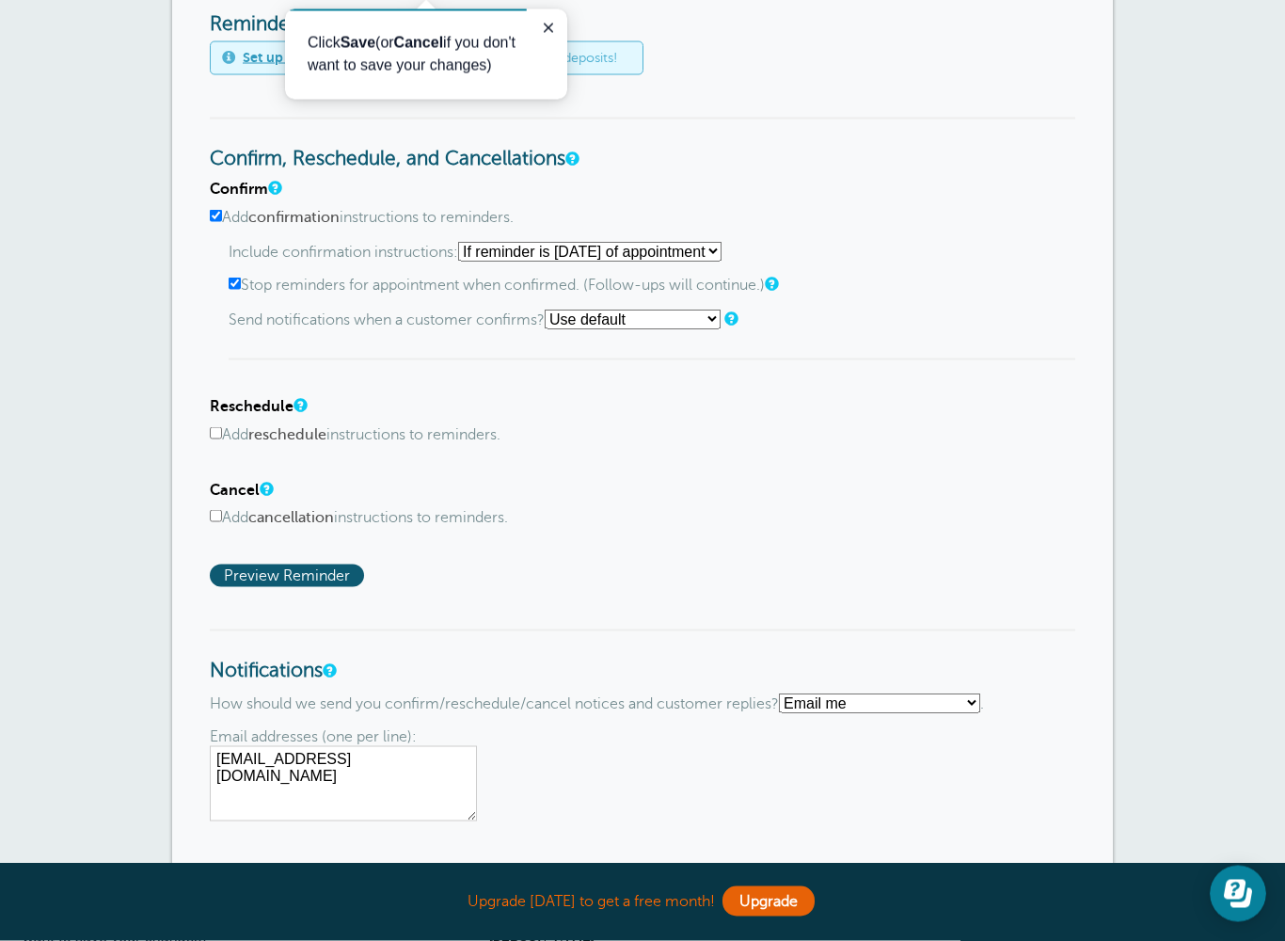
click at [221, 439] on input "Add reschedule instructions to reminders." at bounding box center [216, 433] width 12 height 12
checkbox input "true"
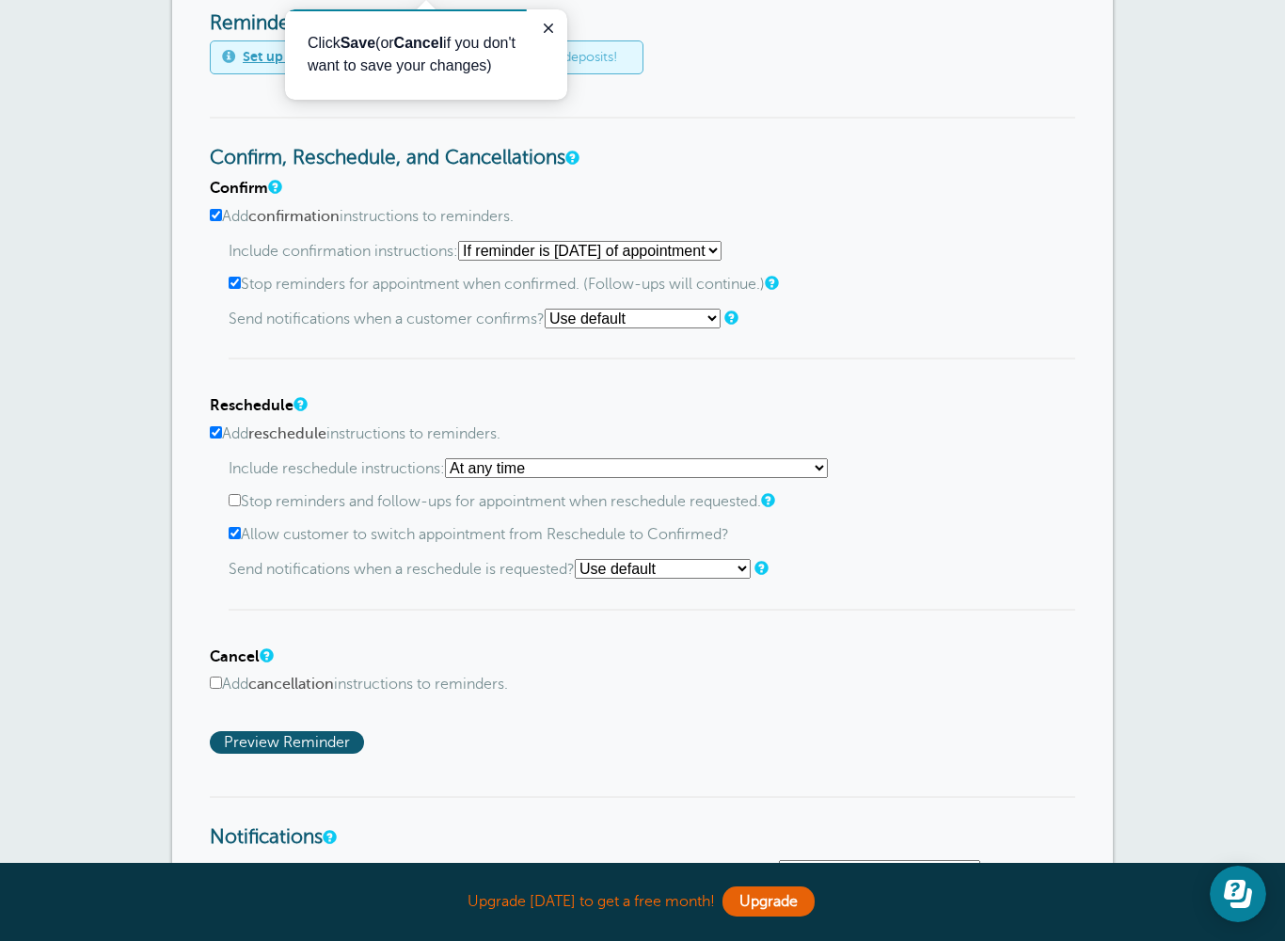
click at [241, 506] on input "Stop reminders and follow-ups for appointment when reschedule requested." at bounding box center [235, 500] width 12 height 12
checkbox input "true"
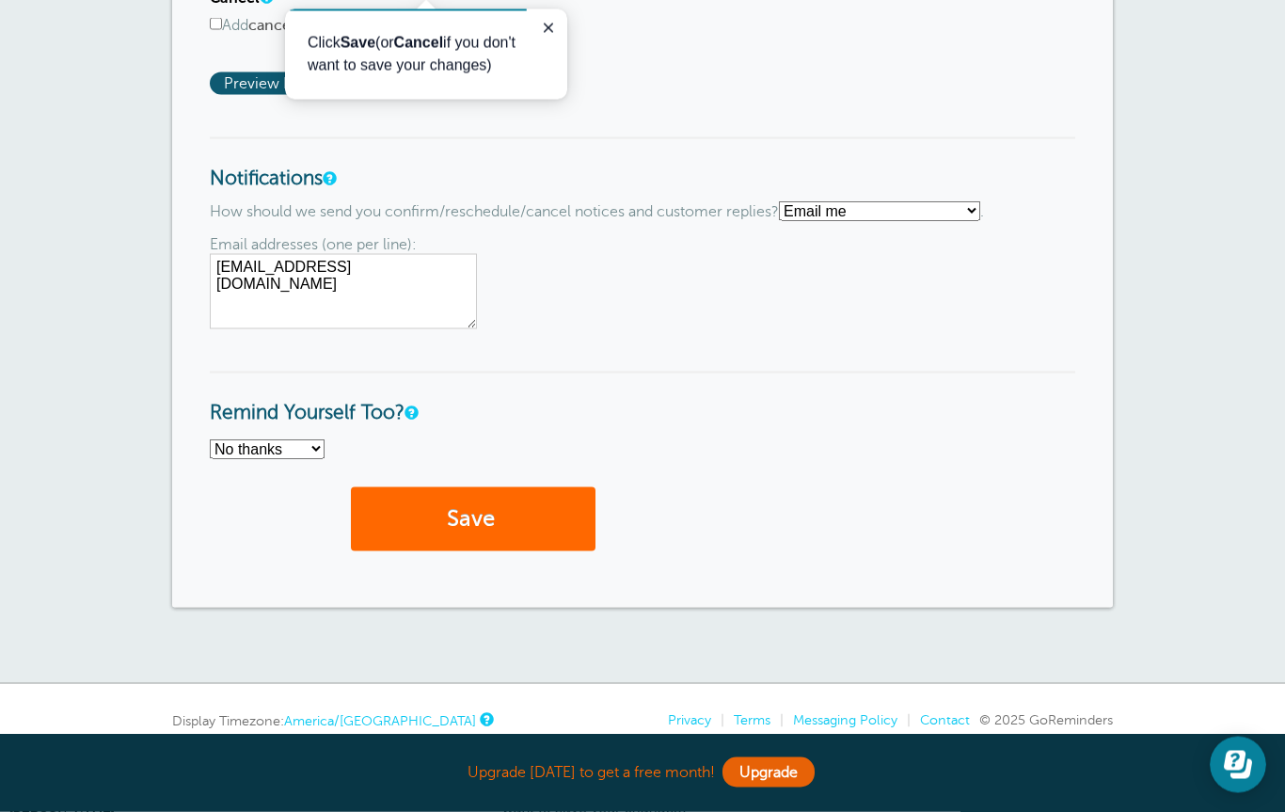
scroll to position [1558, 0]
click at [980, 220] on select "Text me Email me Don't send me notifications" at bounding box center [879, 210] width 201 height 20
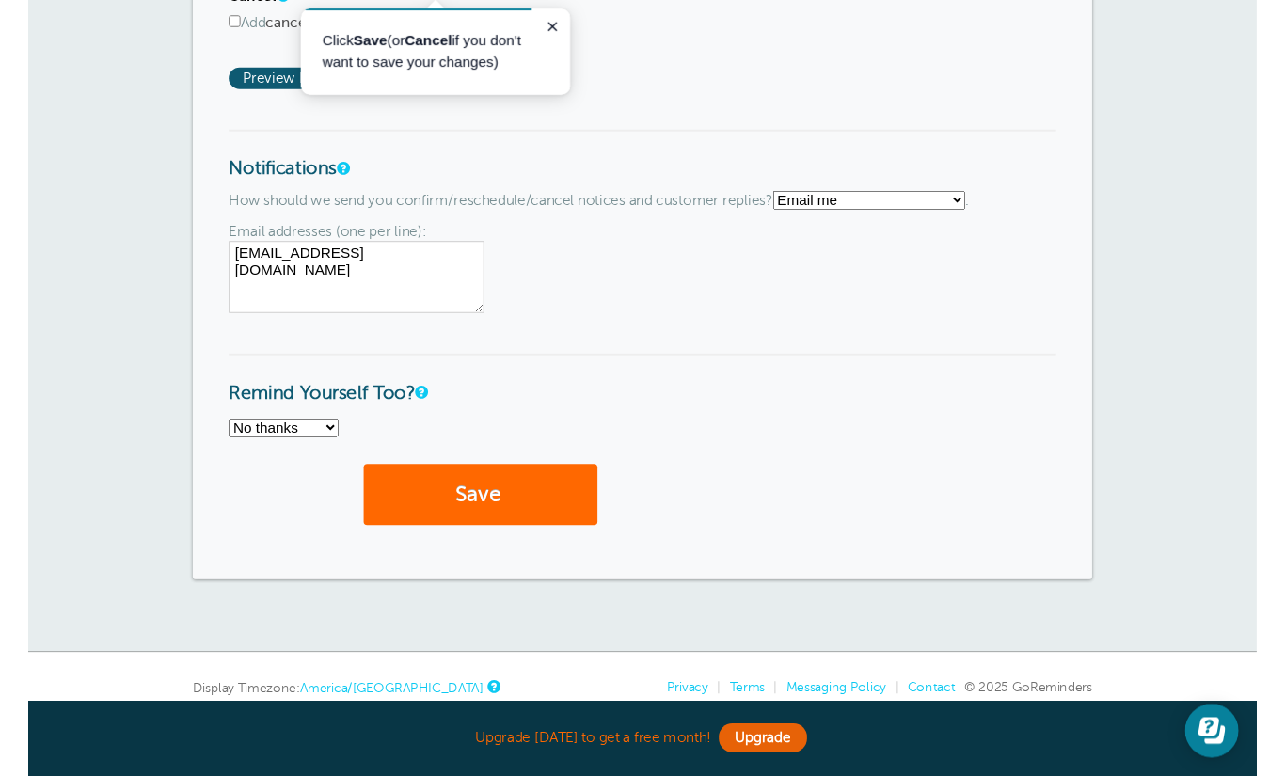
scroll to position [1559, 0]
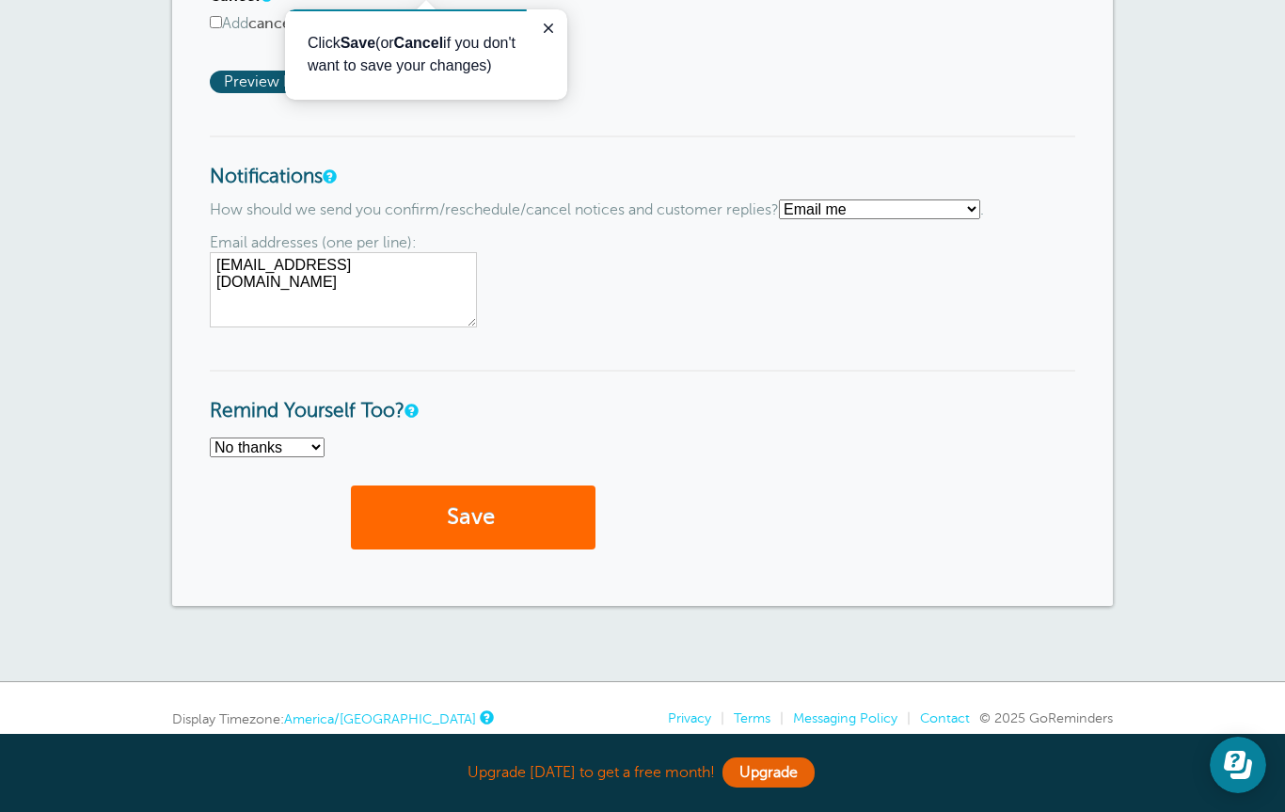
select select "4"
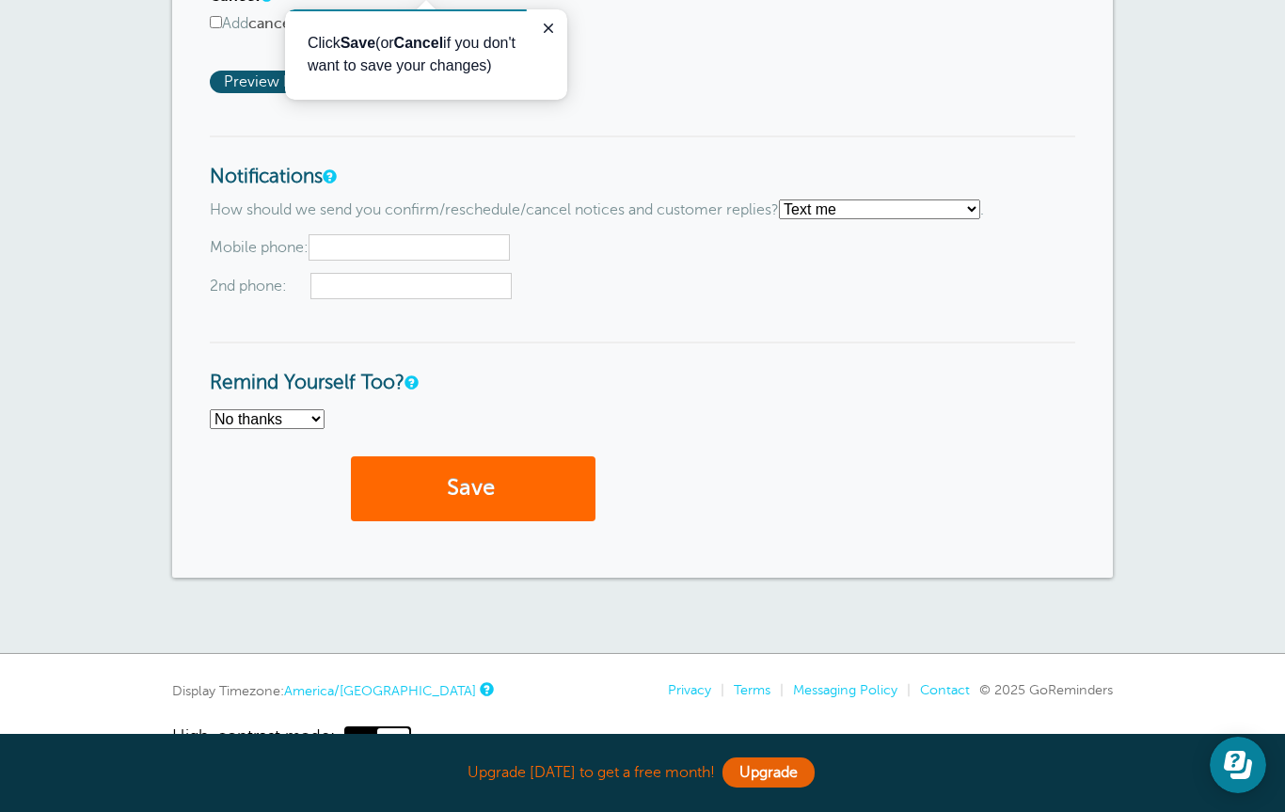
click at [378, 261] on input "text" at bounding box center [409, 247] width 201 height 26
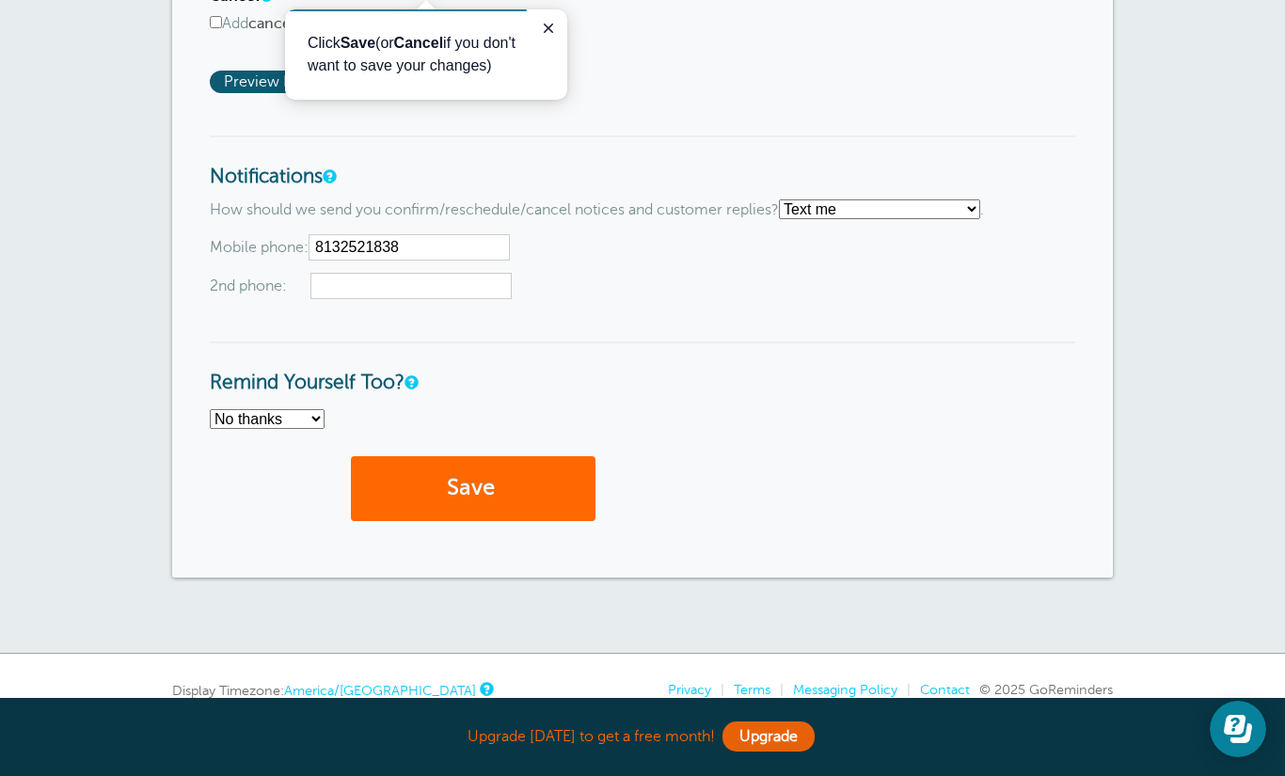
type input "8132521838"
click at [317, 429] on select "No thanks Yes, text me Yes, email me" at bounding box center [267, 419] width 115 height 20
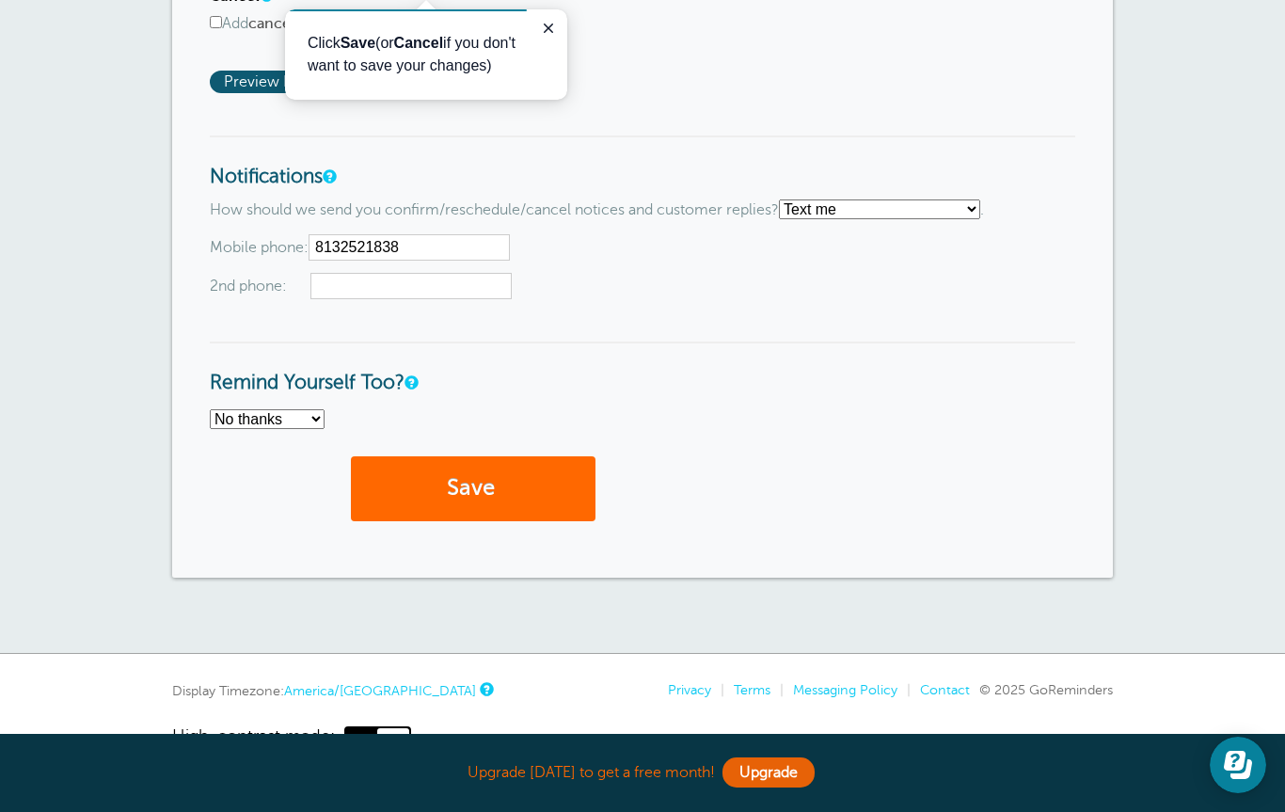
select select "4"
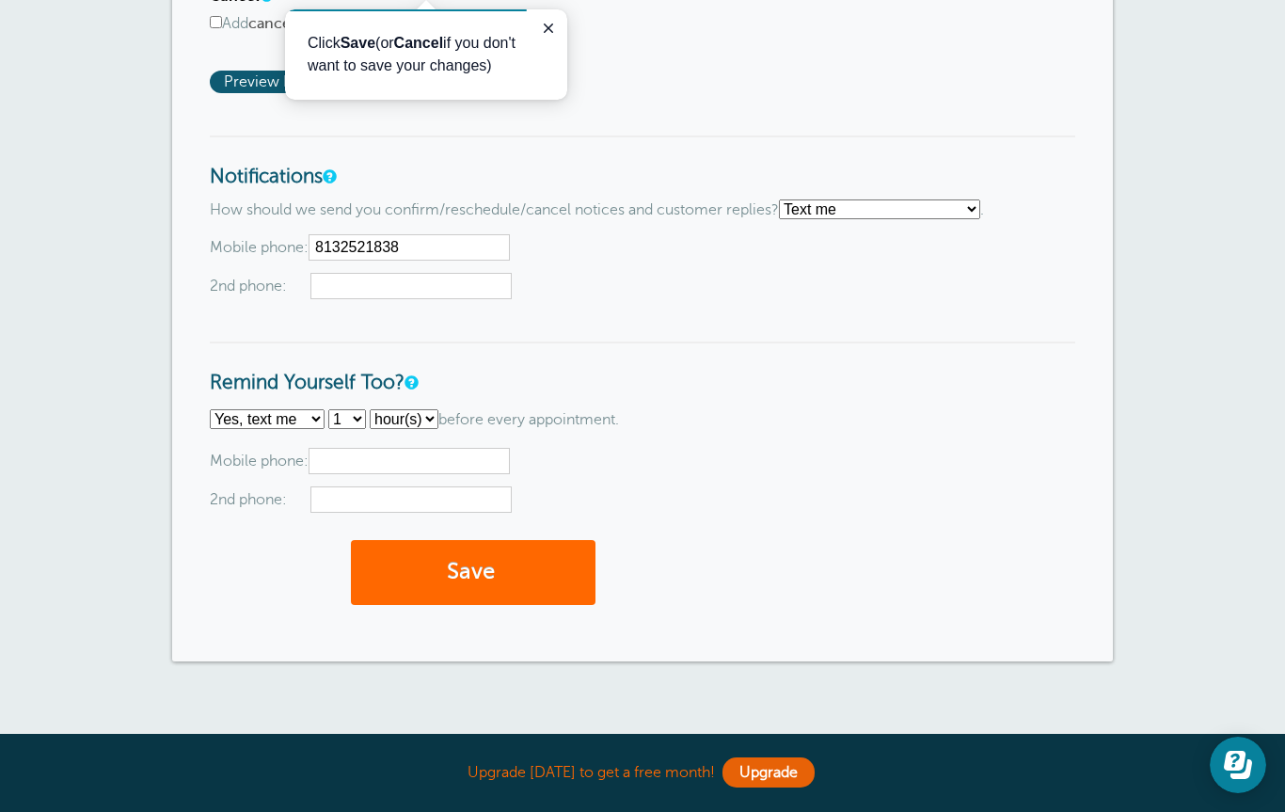
click at [358, 474] on input "text" at bounding box center [409, 461] width 201 height 26
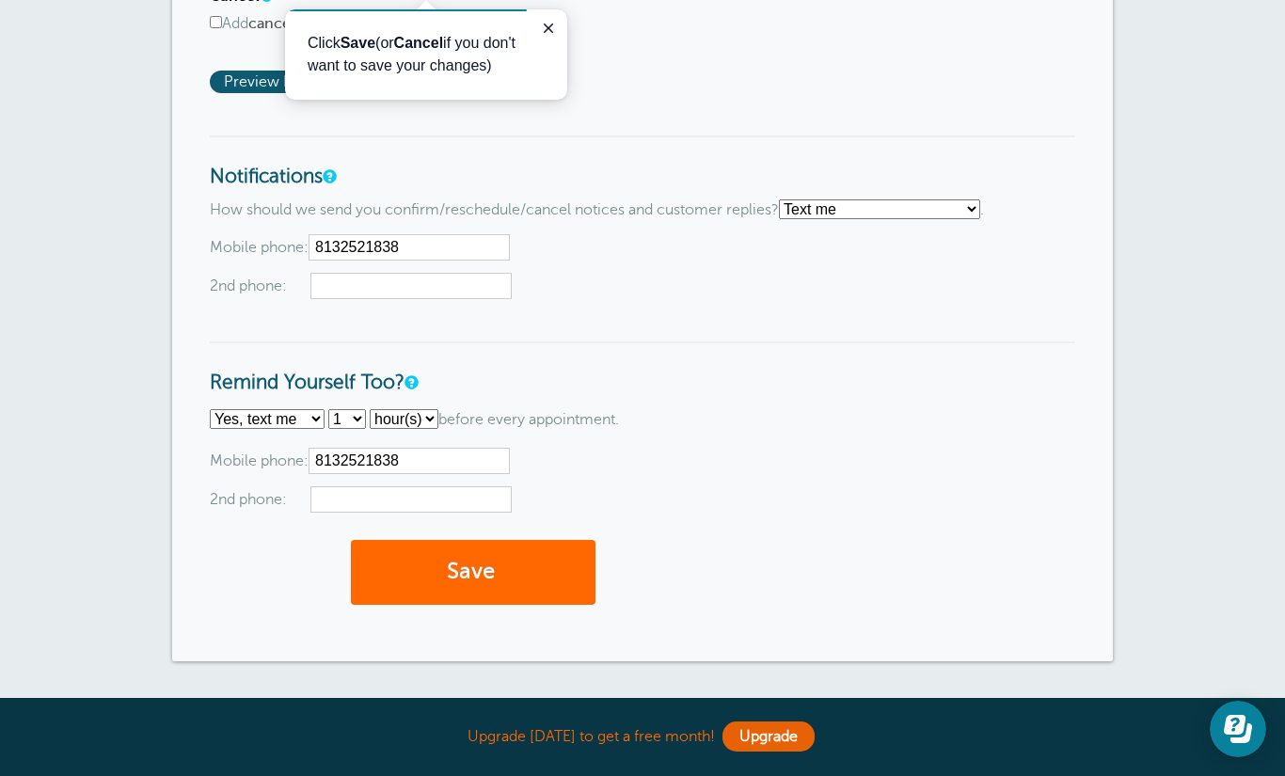
type input "8132521838"
click at [499, 584] on span "submit" at bounding box center [498, 571] width 6 height 25
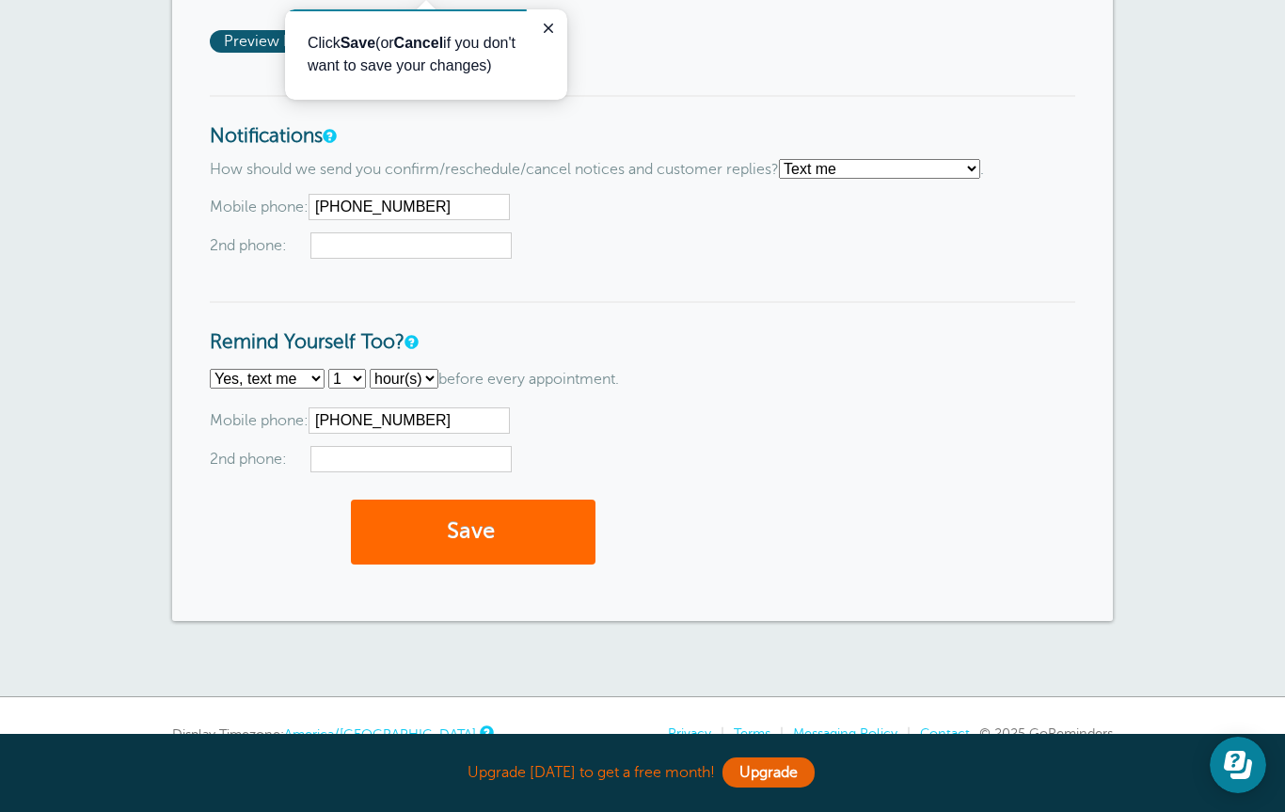
scroll to position [1592, 0]
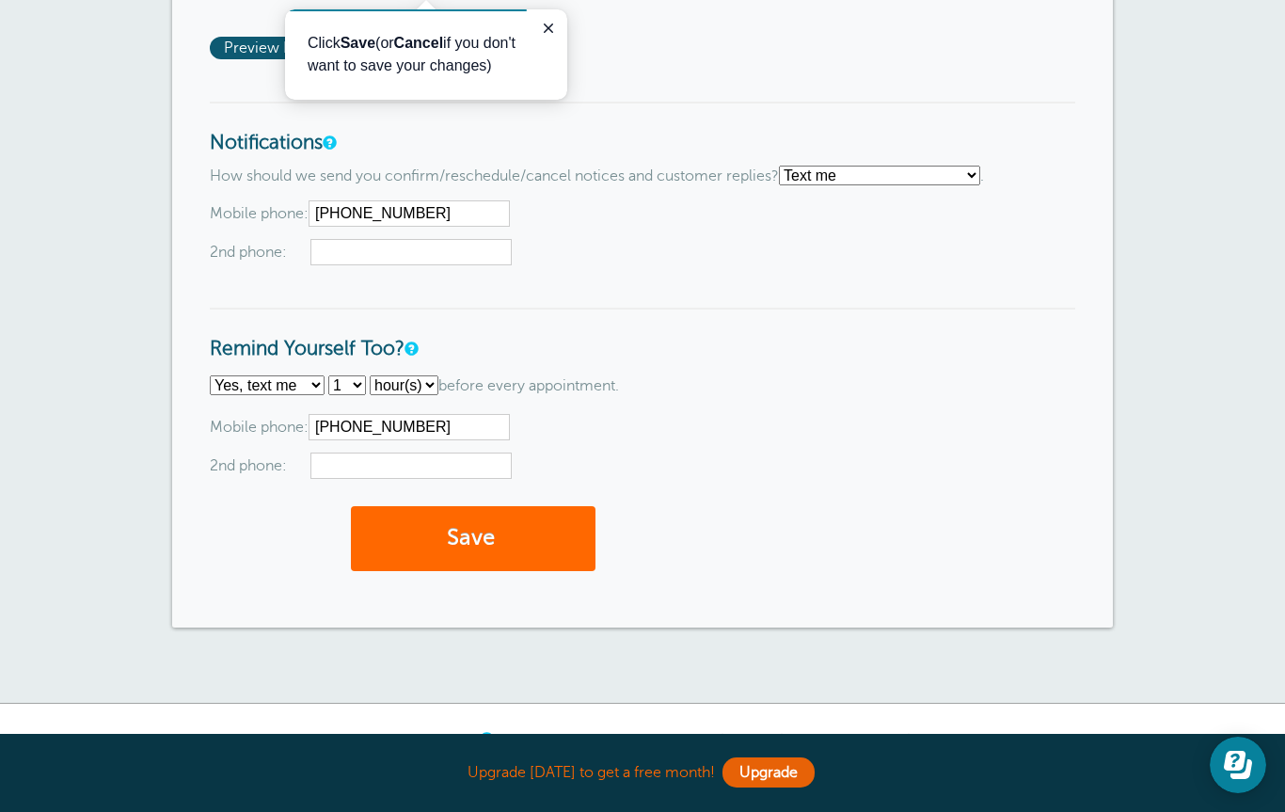
click at [489, 571] on button "Save" at bounding box center [473, 538] width 245 height 65
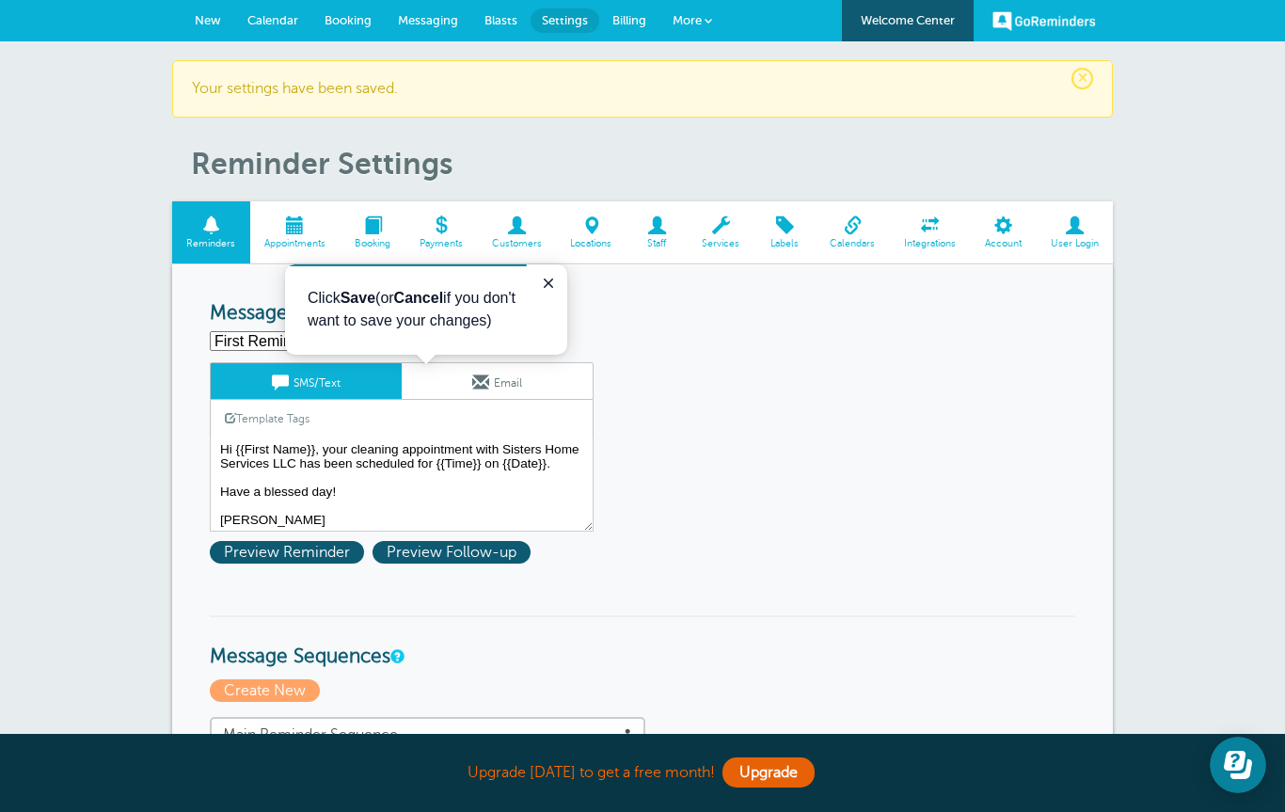
click at [268, 19] on span "Calendar" at bounding box center [272, 20] width 51 height 14
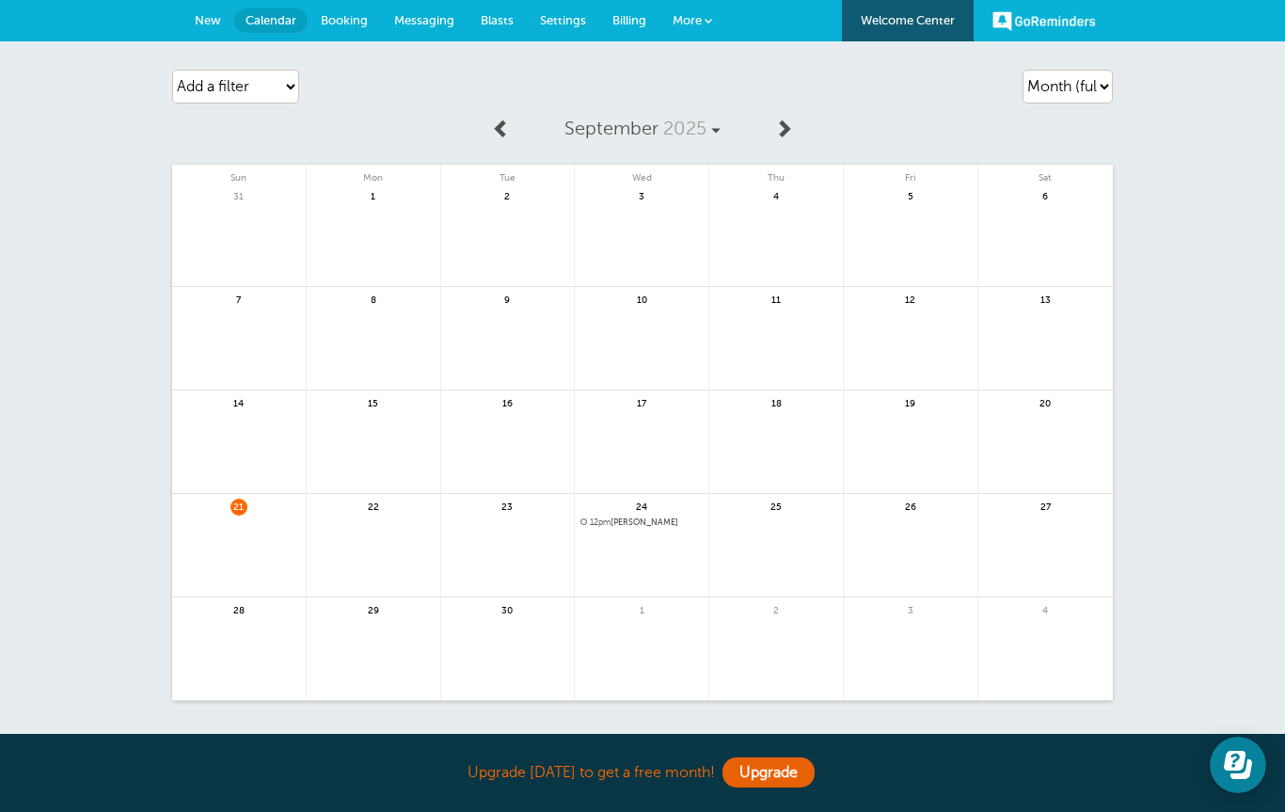
click at [706, 25] on link "More" at bounding box center [692, 21] width 66 height 42
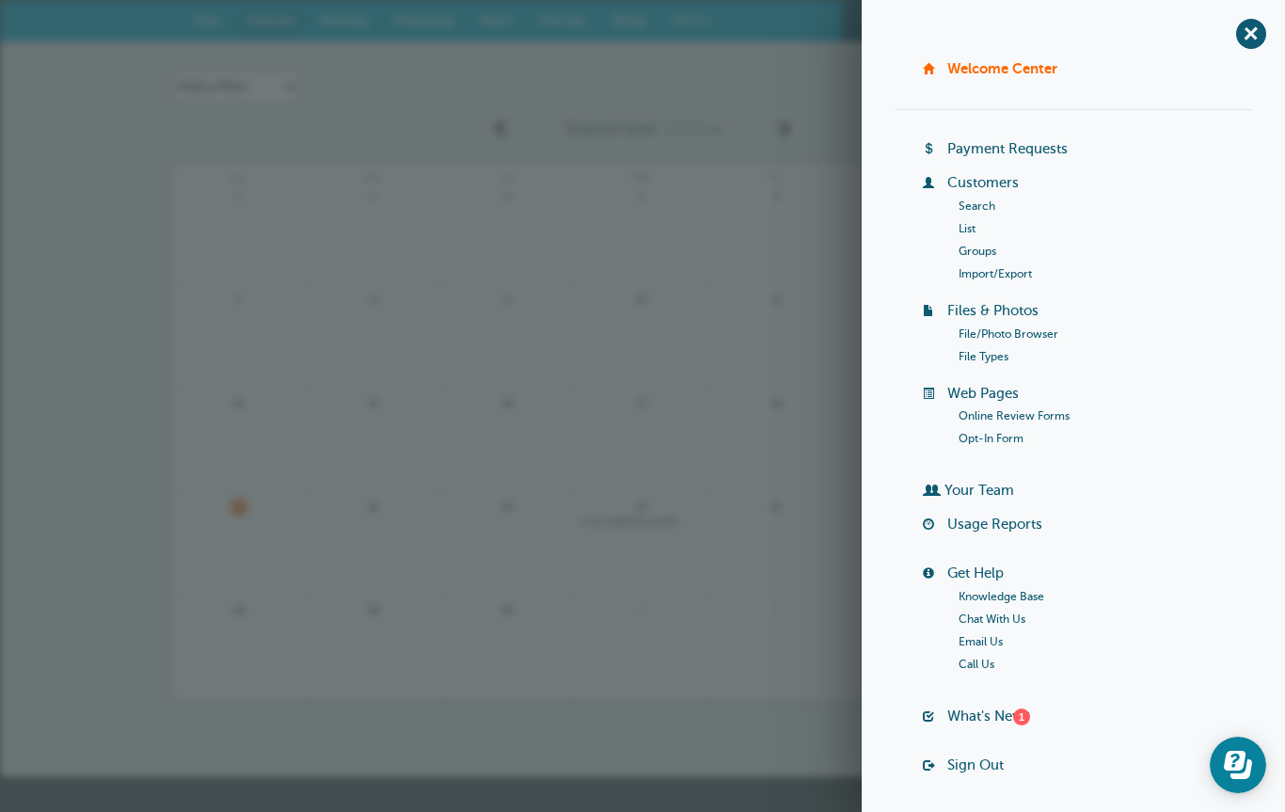
click at [1002, 276] on link "Import/Export" at bounding box center [994, 273] width 73 height 13
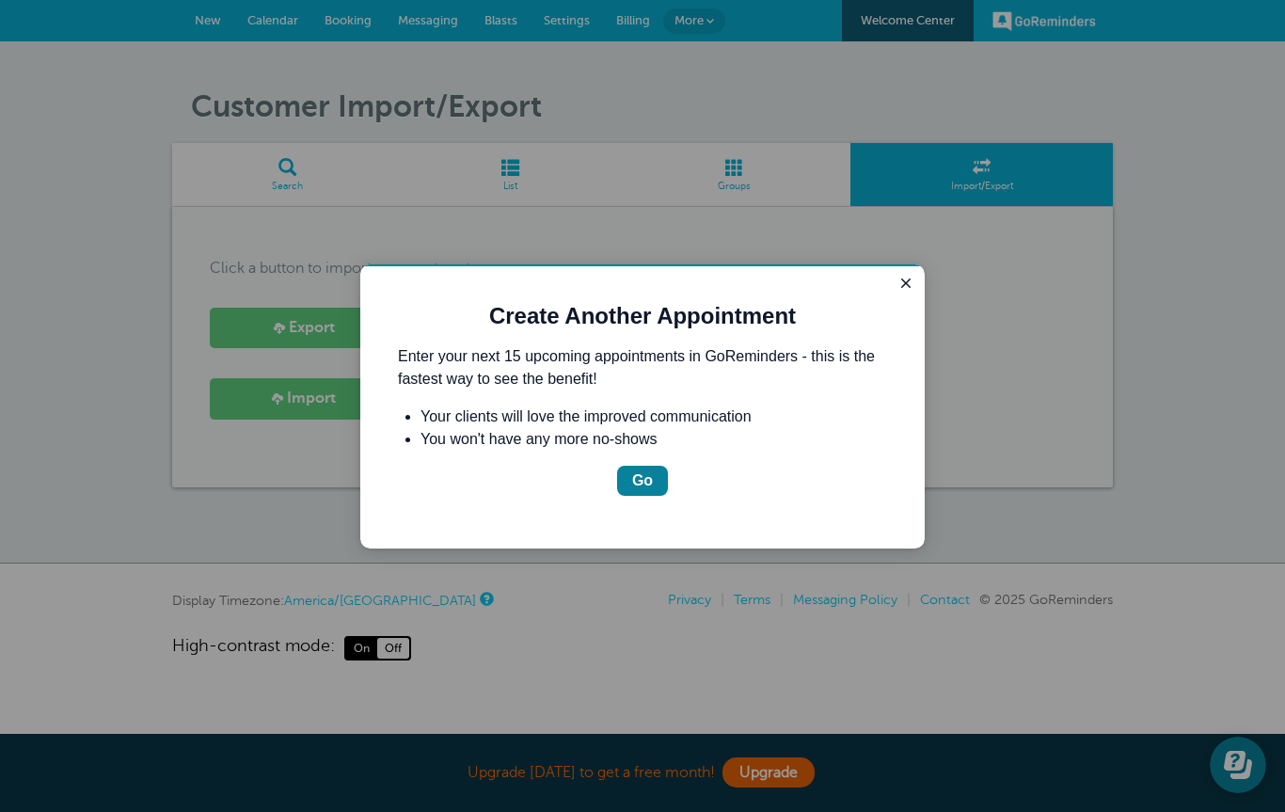
click at [650, 485] on div "Go" at bounding box center [642, 480] width 21 height 23
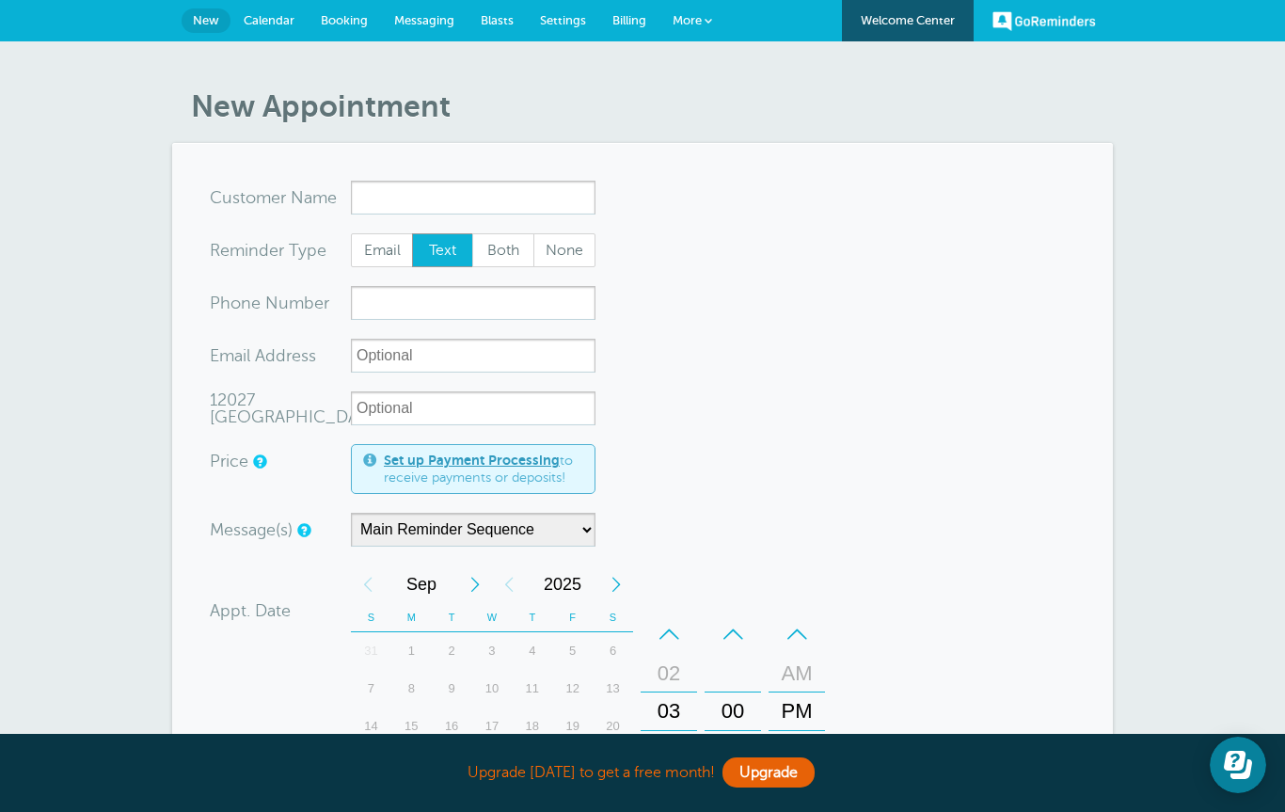
click at [260, 11] on link "Calendar" at bounding box center [268, 20] width 77 height 41
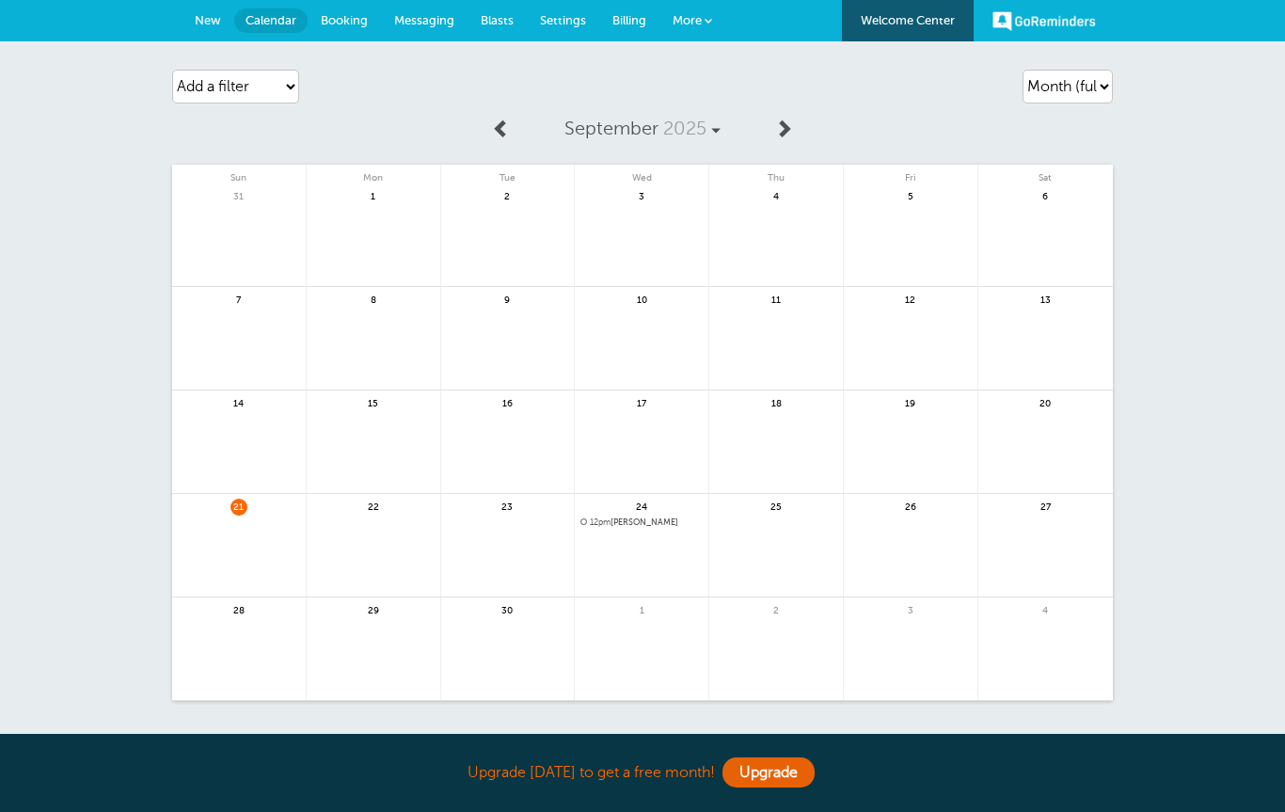
click at [711, 15] on link "More" at bounding box center [692, 21] width 66 height 42
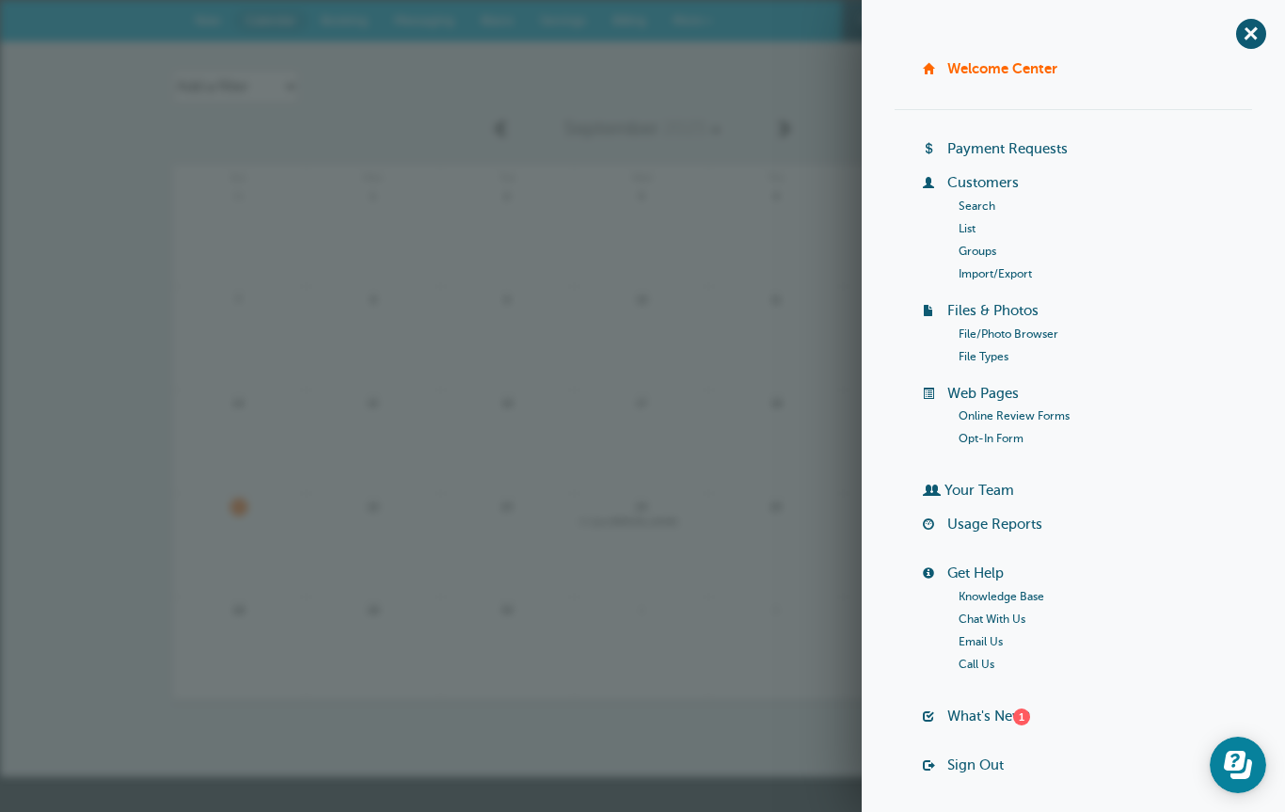
click at [1259, 22] on span "+" at bounding box center [1250, 33] width 42 height 42
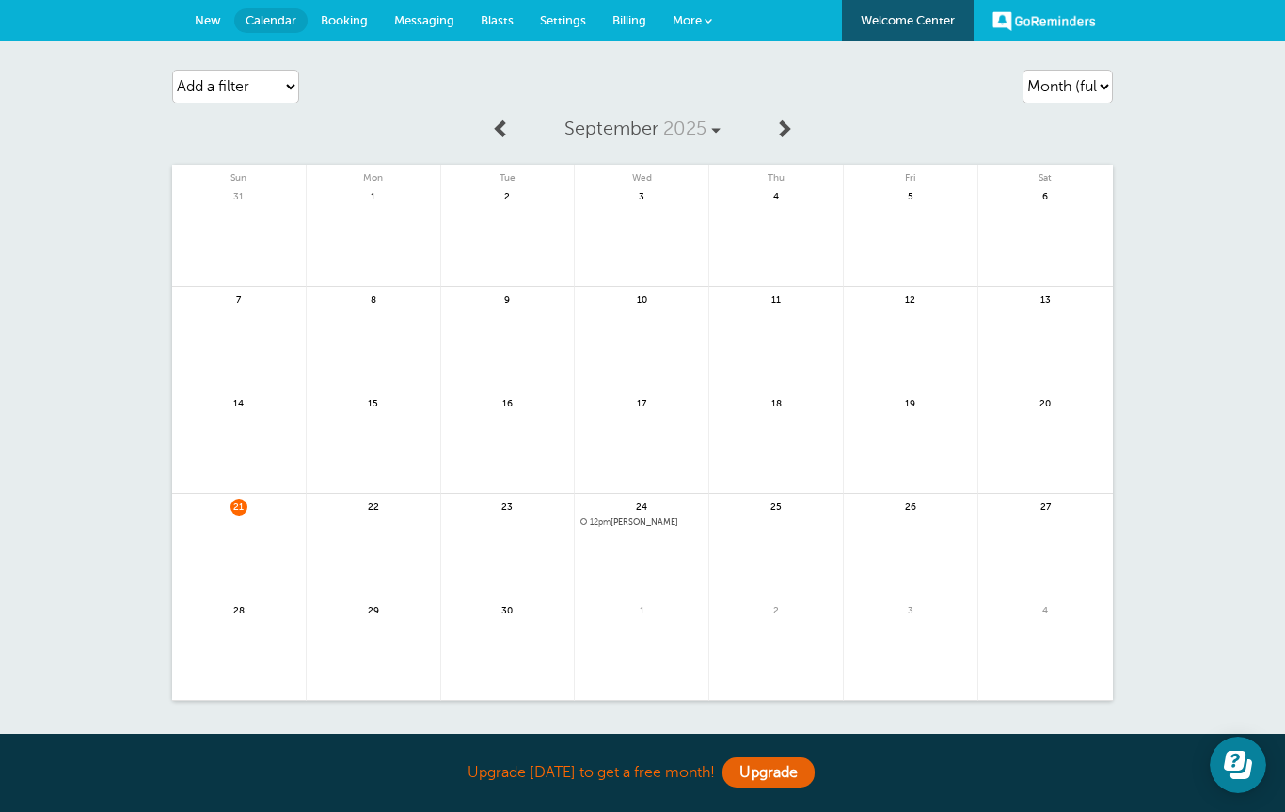
click at [1054, 15] on link "GoReminders" at bounding box center [1043, 20] width 103 height 41
click at [711, 26] on link "More" at bounding box center [692, 21] width 66 height 42
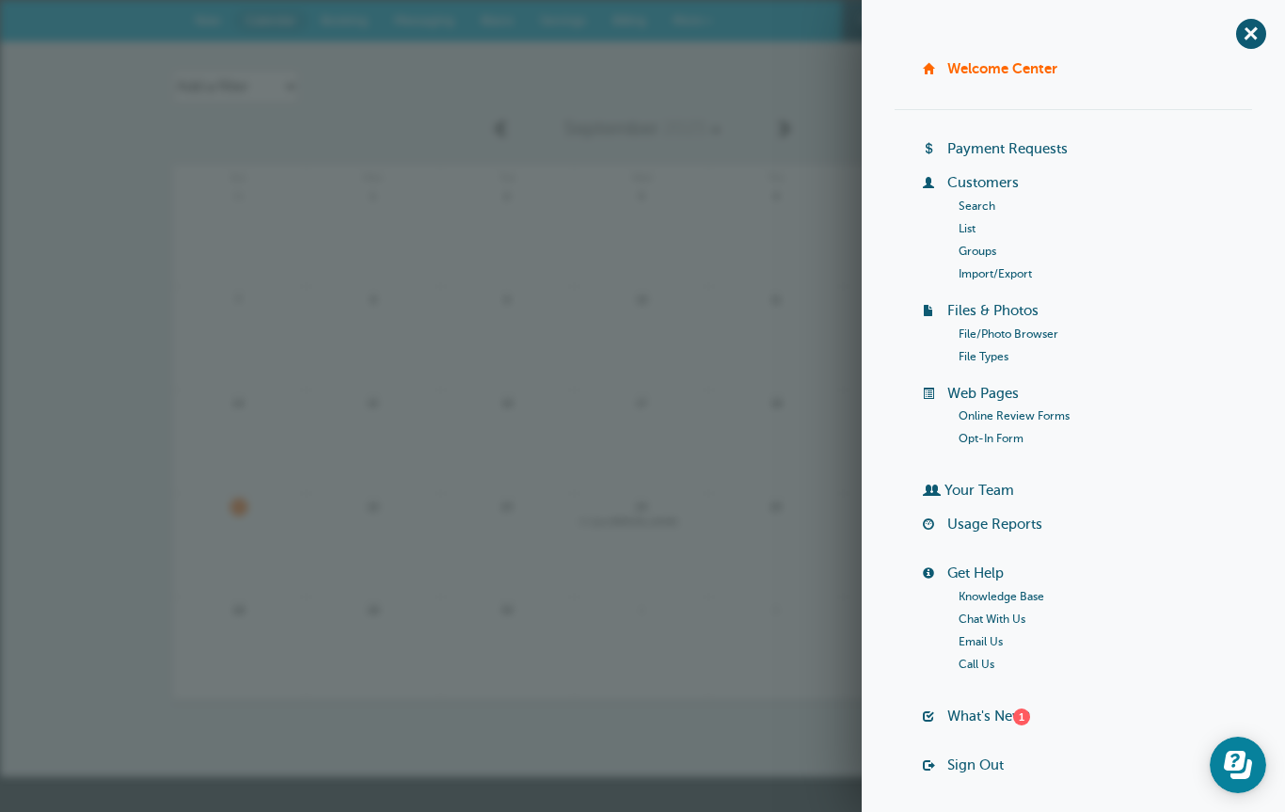
click at [630, 231] on link at bounding box center [642, 246] width 134 height 82
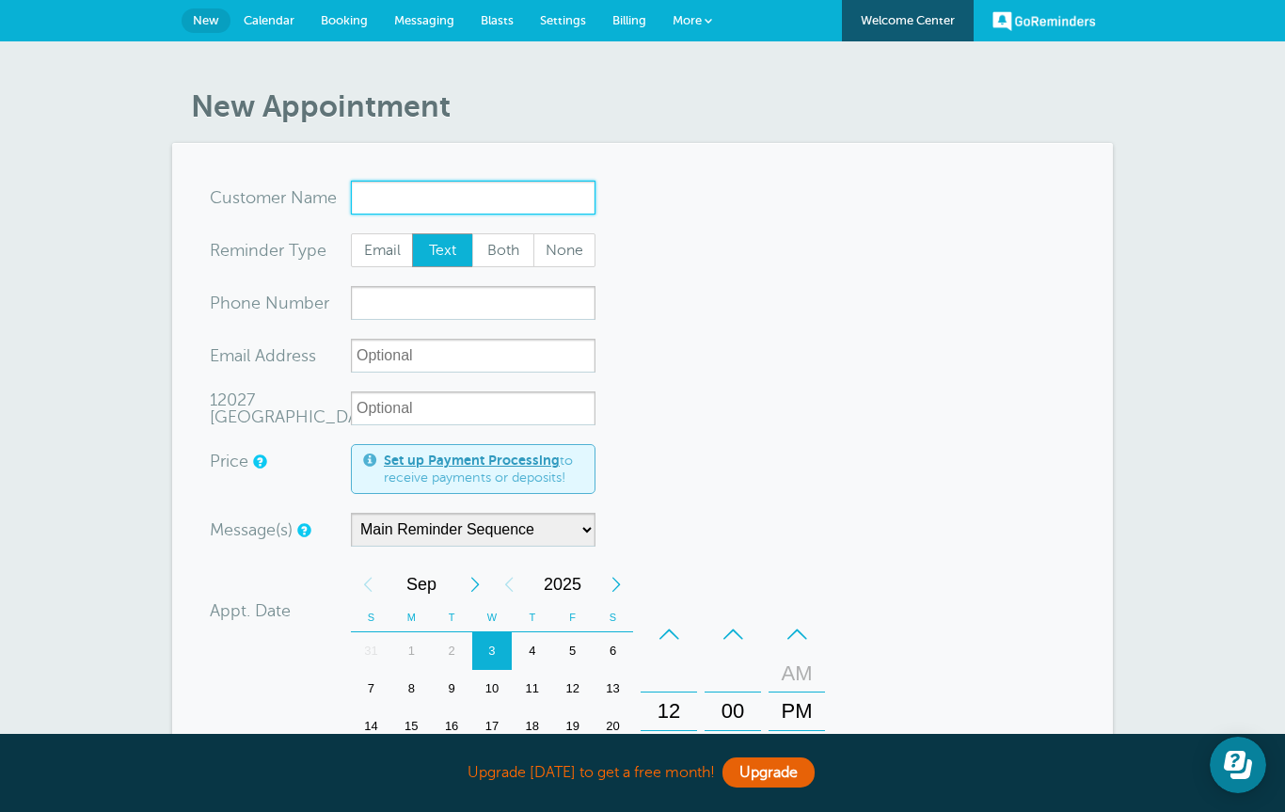
click at [400, 197] on input "x-no-autofill" at bounding box center [473, 198] width 245 height 34
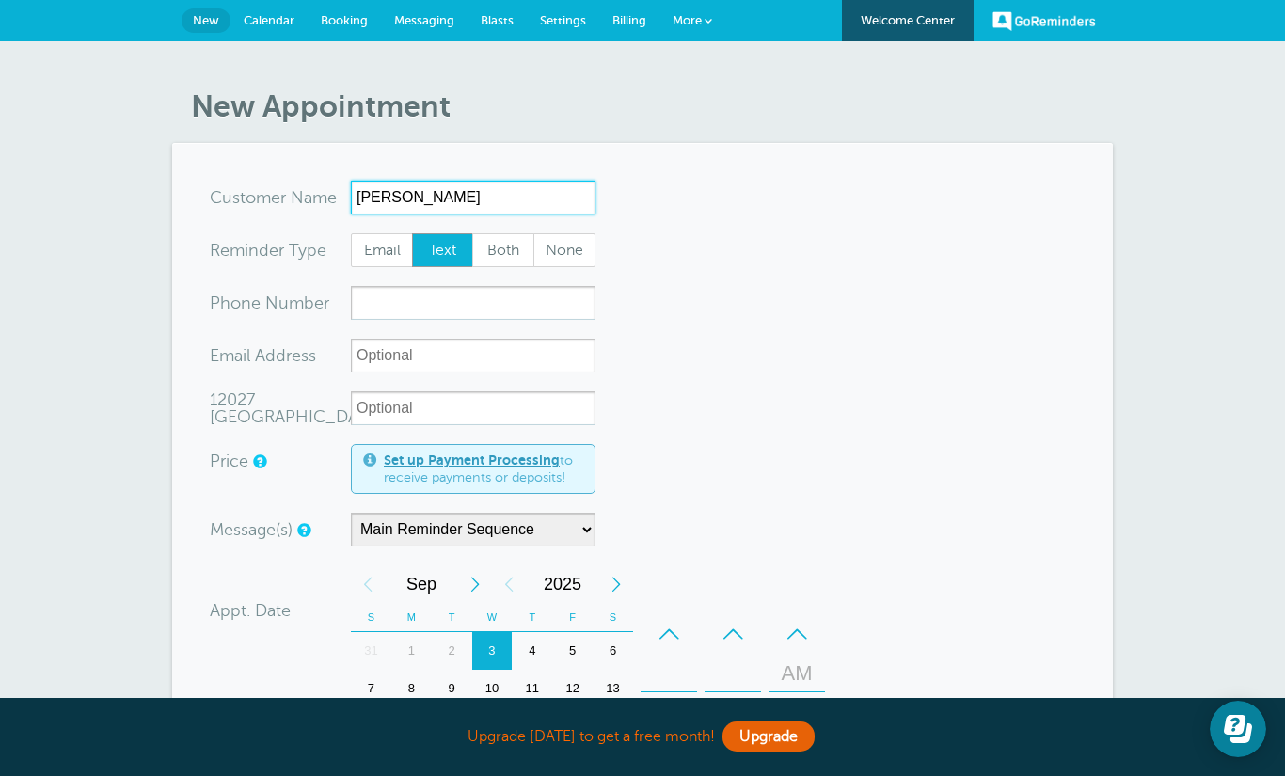
type input "Gaetane"
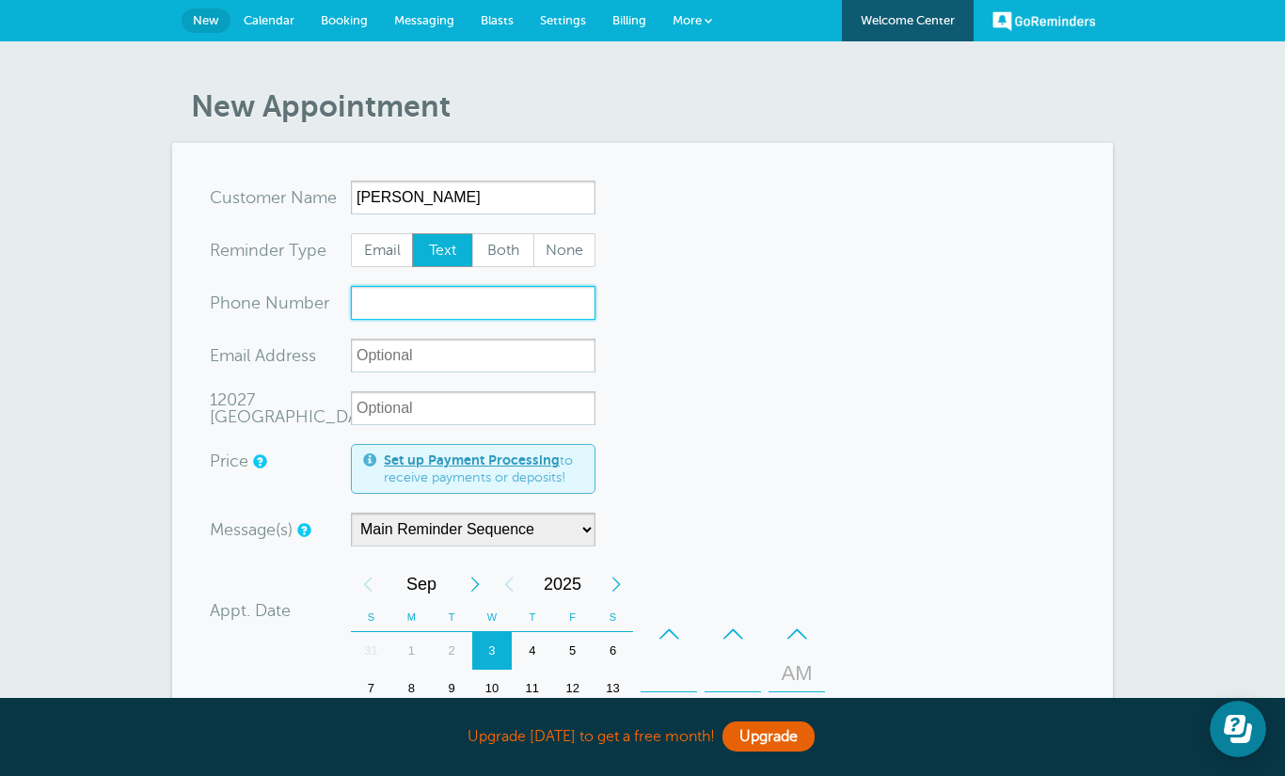
click at [398, 303] on input "xxx-no-autofill" at bounding box center [473, 303] width 245 height 34
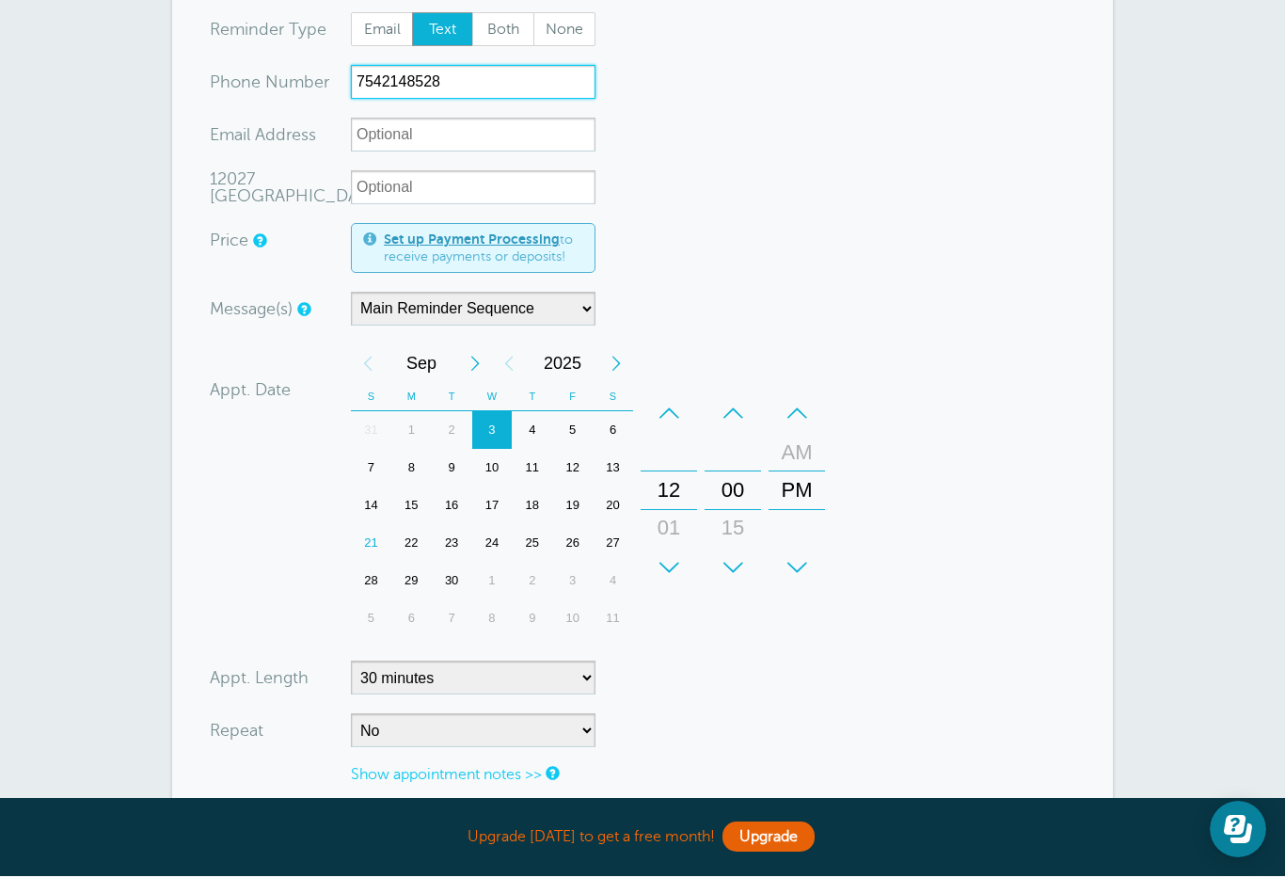
scroll to position [204, 0]
click at [456, 545] on div "23" at bounding box center [452, 560] width 40 height 38
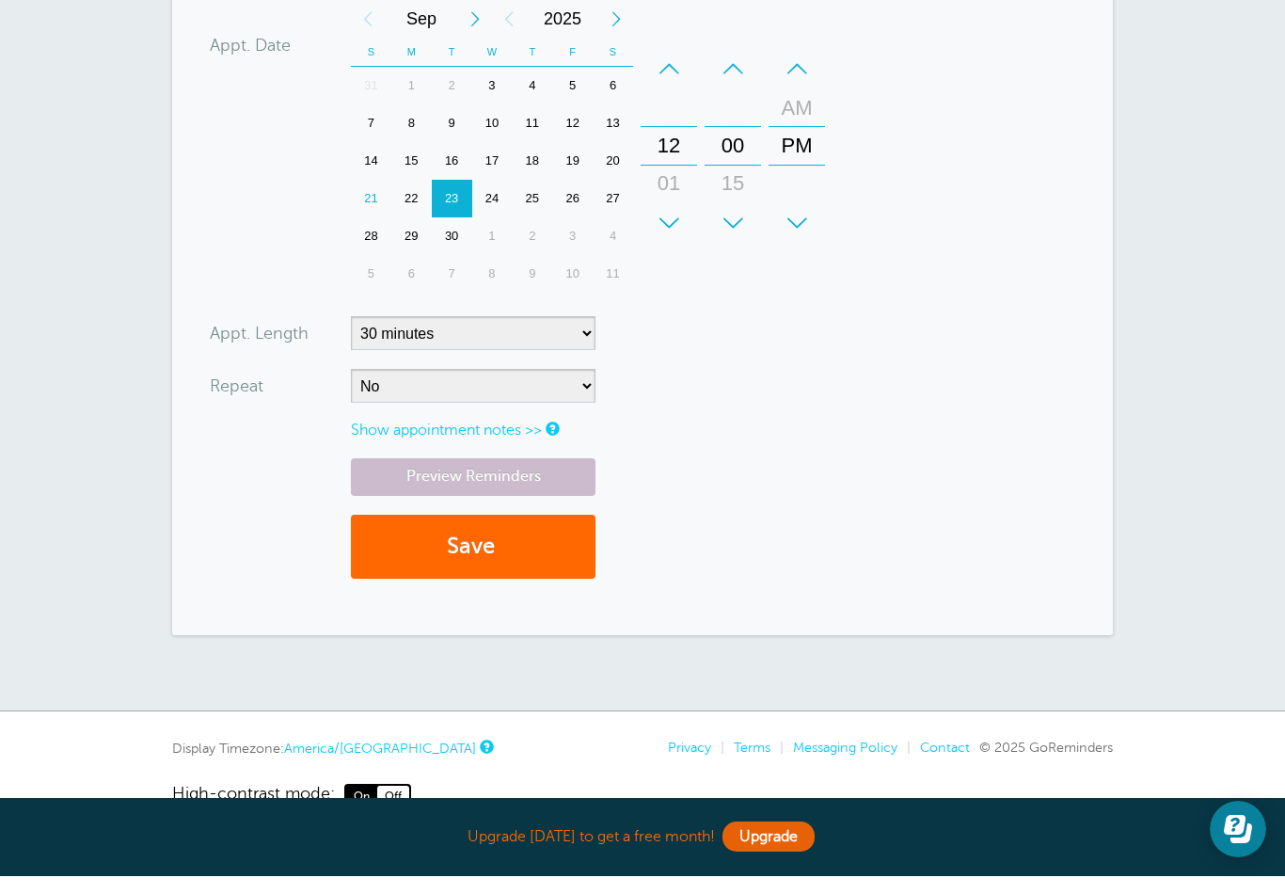
scroll to position [547, 0]
type input "7542148528"
click at [579, 334] on select "5 minutes 10 minutes 15 minutes 20 minutes 25 minutes 30 minutes 35 minutes 40 …" at bounding box center [473, 351] width 245 height 34
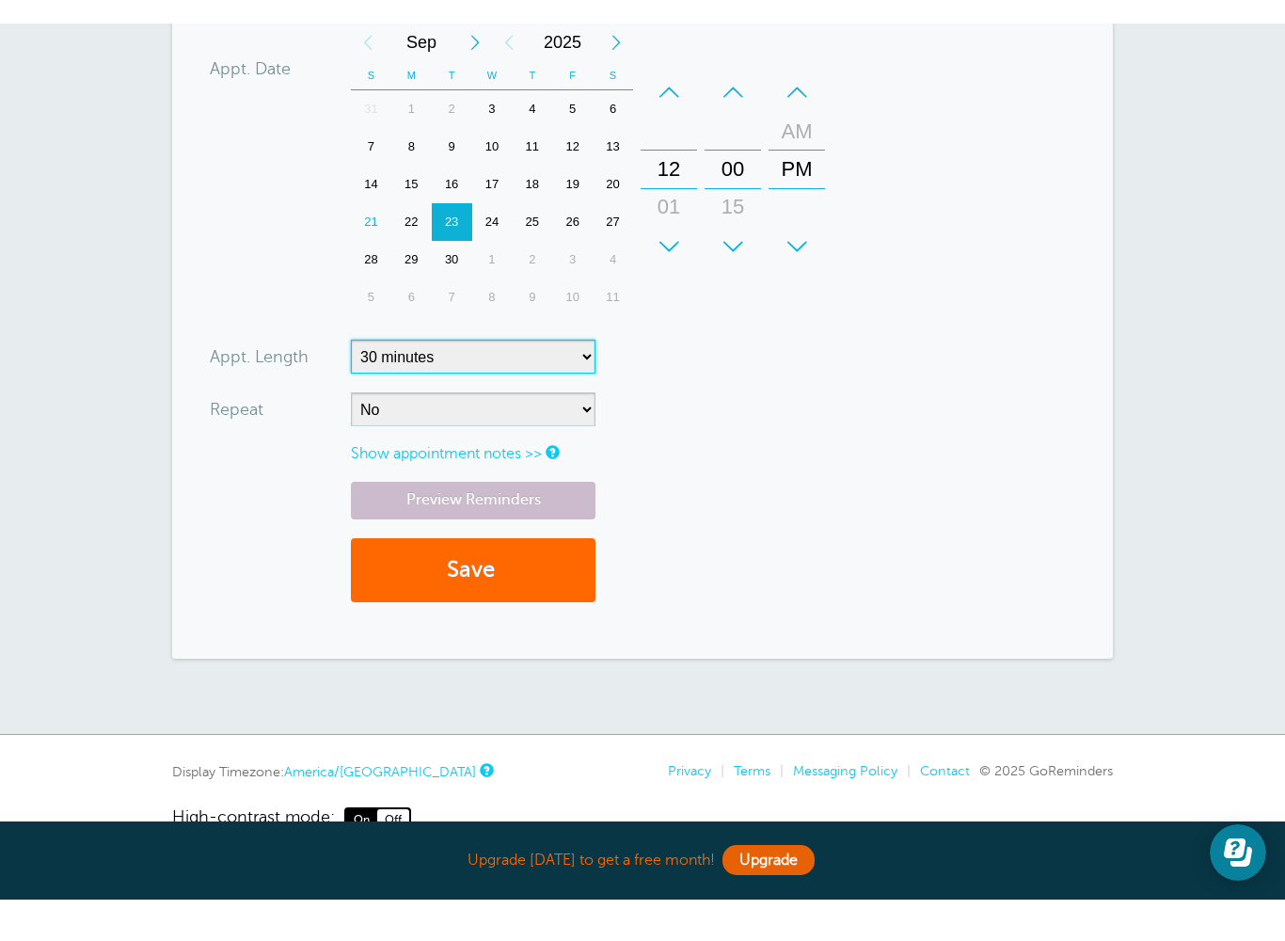
scroll to position [544, 0]
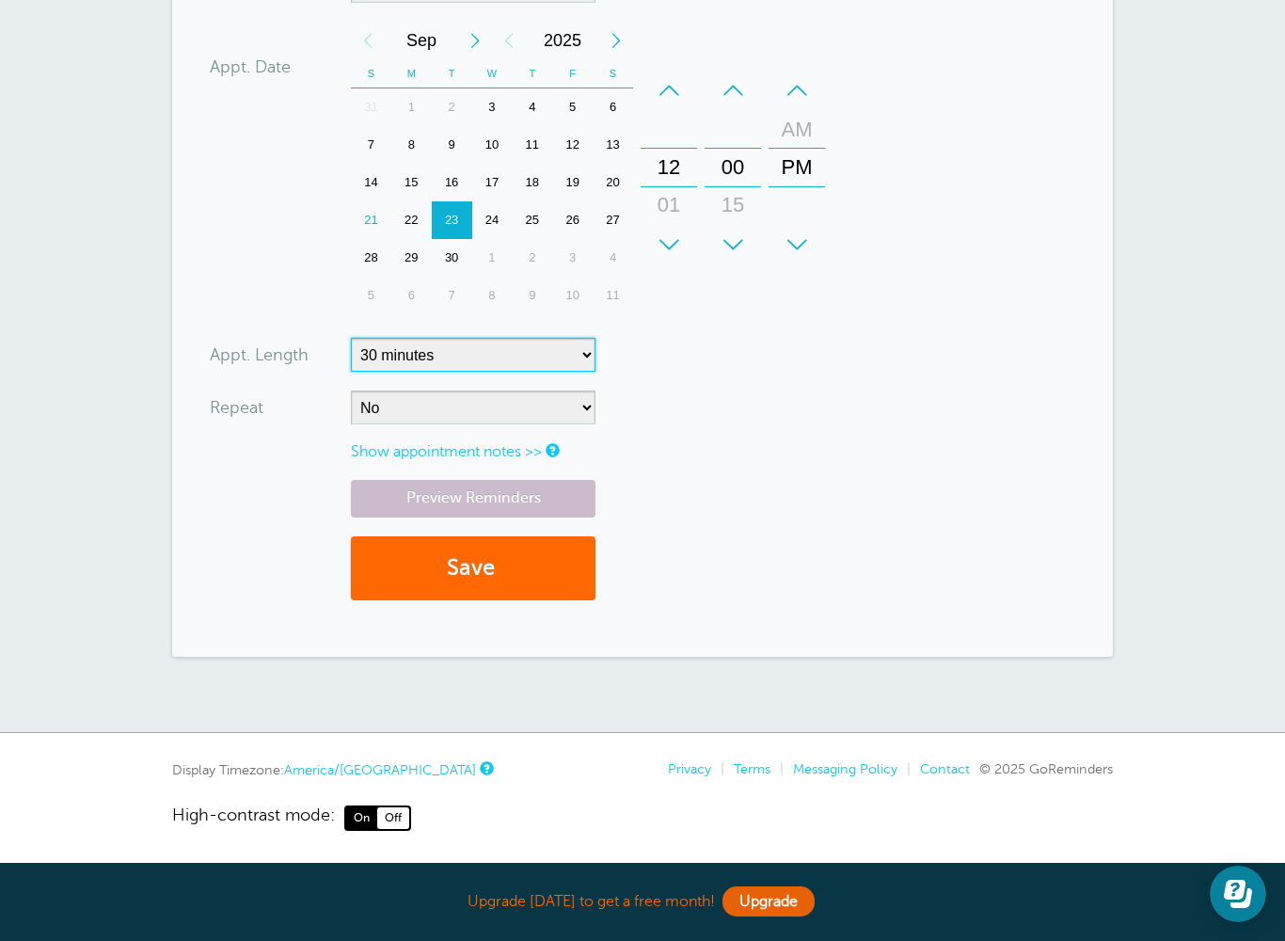
select select "120"
click at [494, 556] on button "Save" at bounding box center [473, 568] width 245 height 65
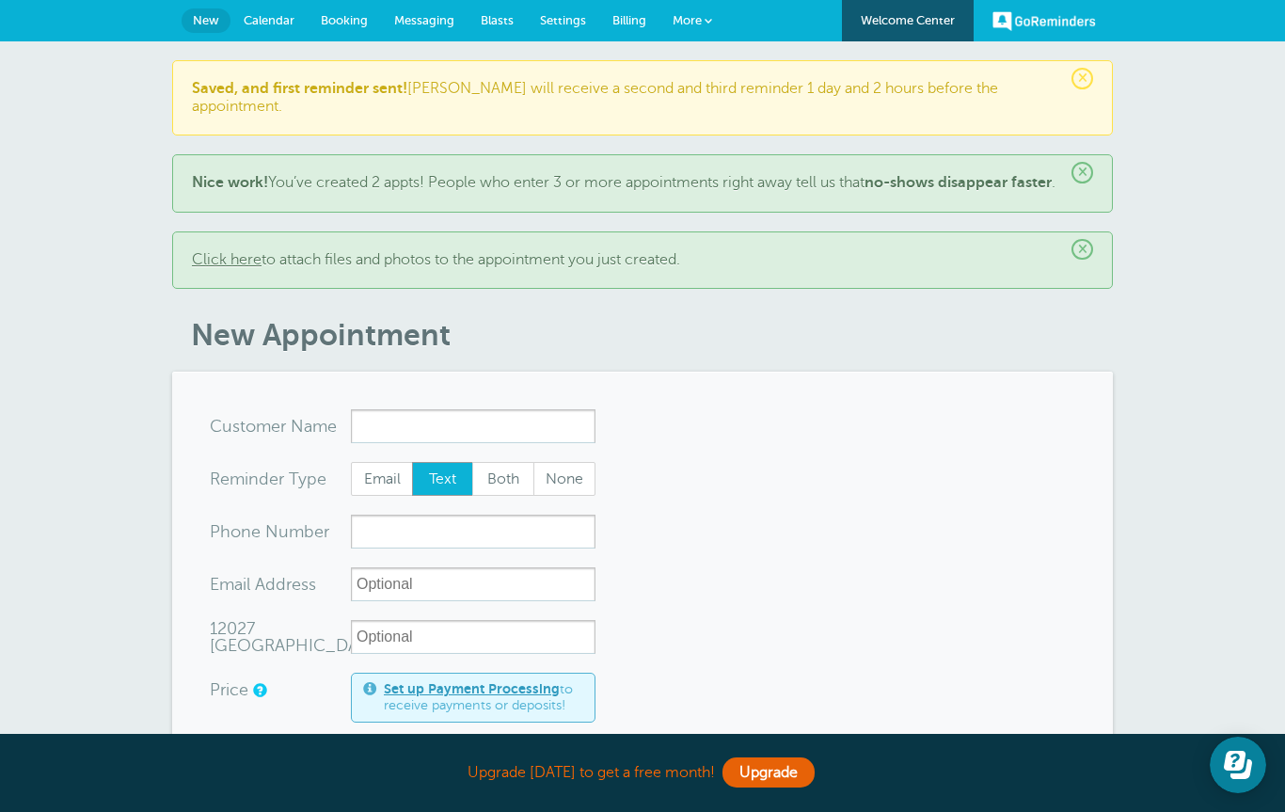
click at [1085, 72] on span "×" at bounding box center [1082, 79] width 22 height 22
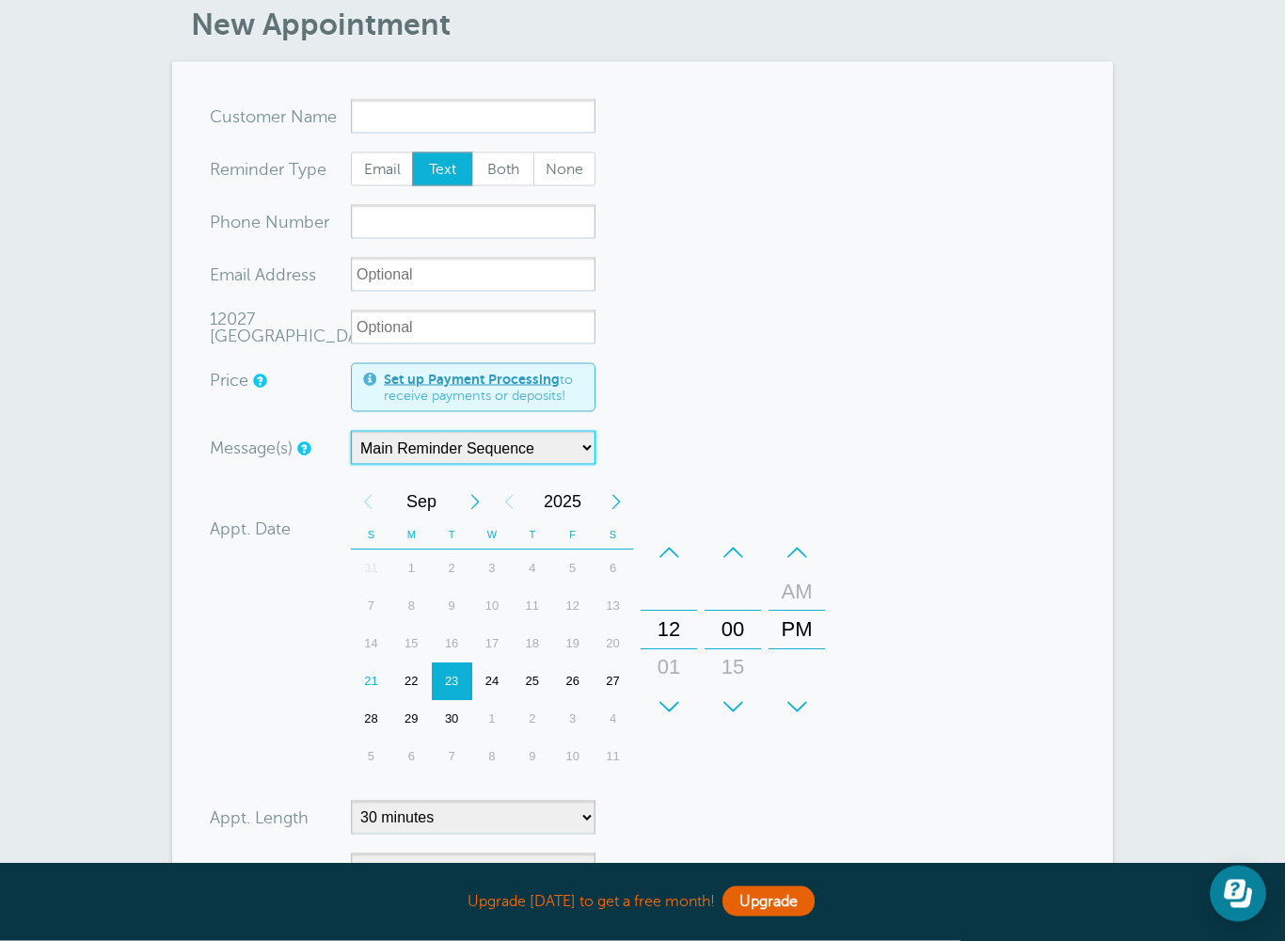
click at [583, 465] on select "Main Reminder Sequence" at bounding box center [473, 448] width 245 height 34
click at [578, 464] on select "Main Reminder Sequence" at bounding box center [473, 447] width 245 height 34
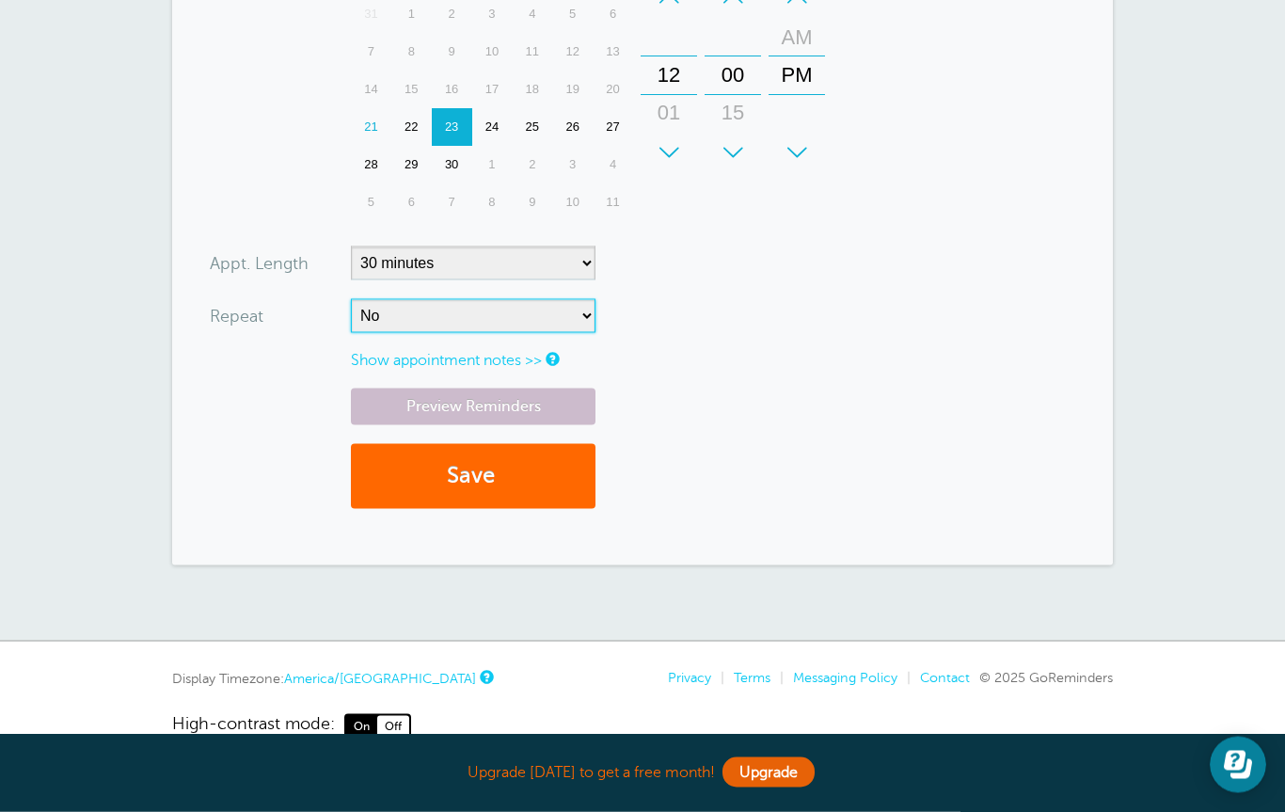
click at [586, 331] on select "No Daily Weekly Every 2 weeks Every 3 weeks Every 4 weeks Monthly Every 5 weeks…" at bounding box center [473, 316] width 245 height 34
click at [515, 421] on link "Preview Reminders" at bounding box center [473, 406] width 245 height 37
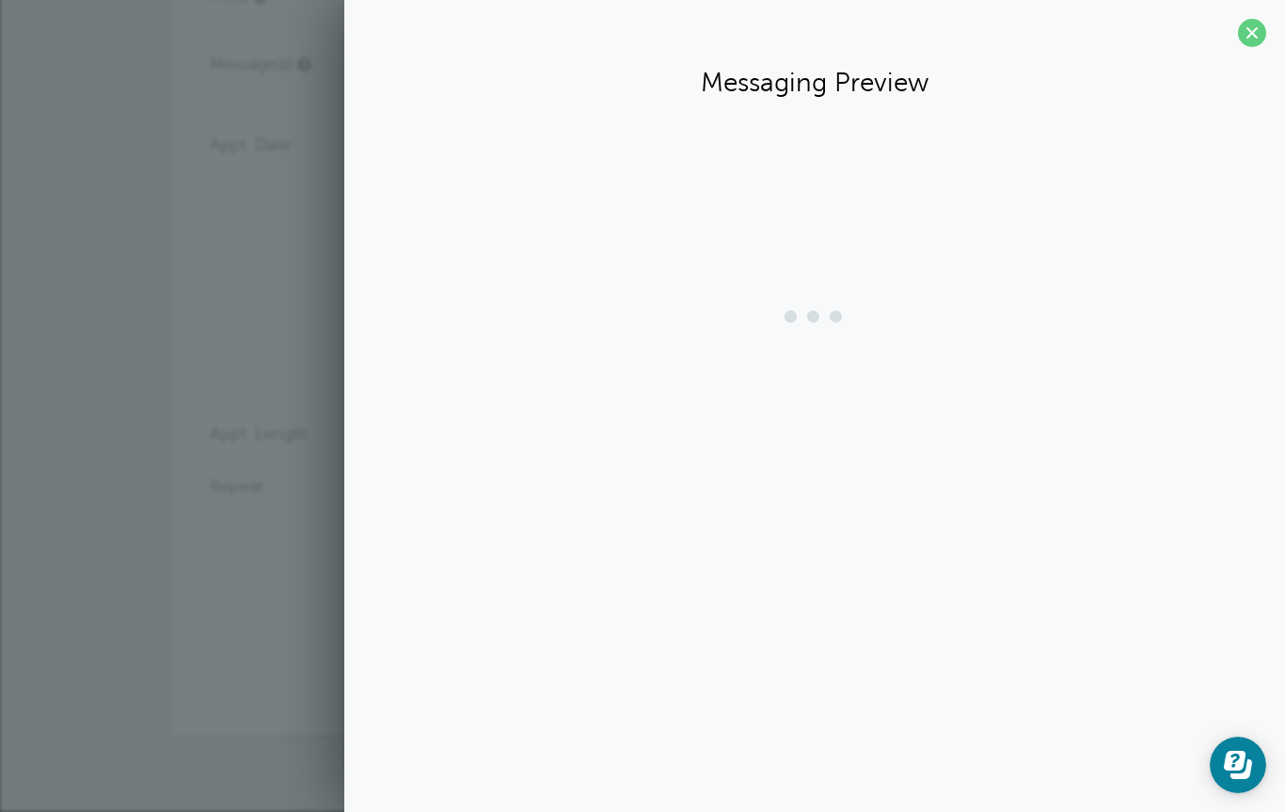
scroll to position [613, 0]
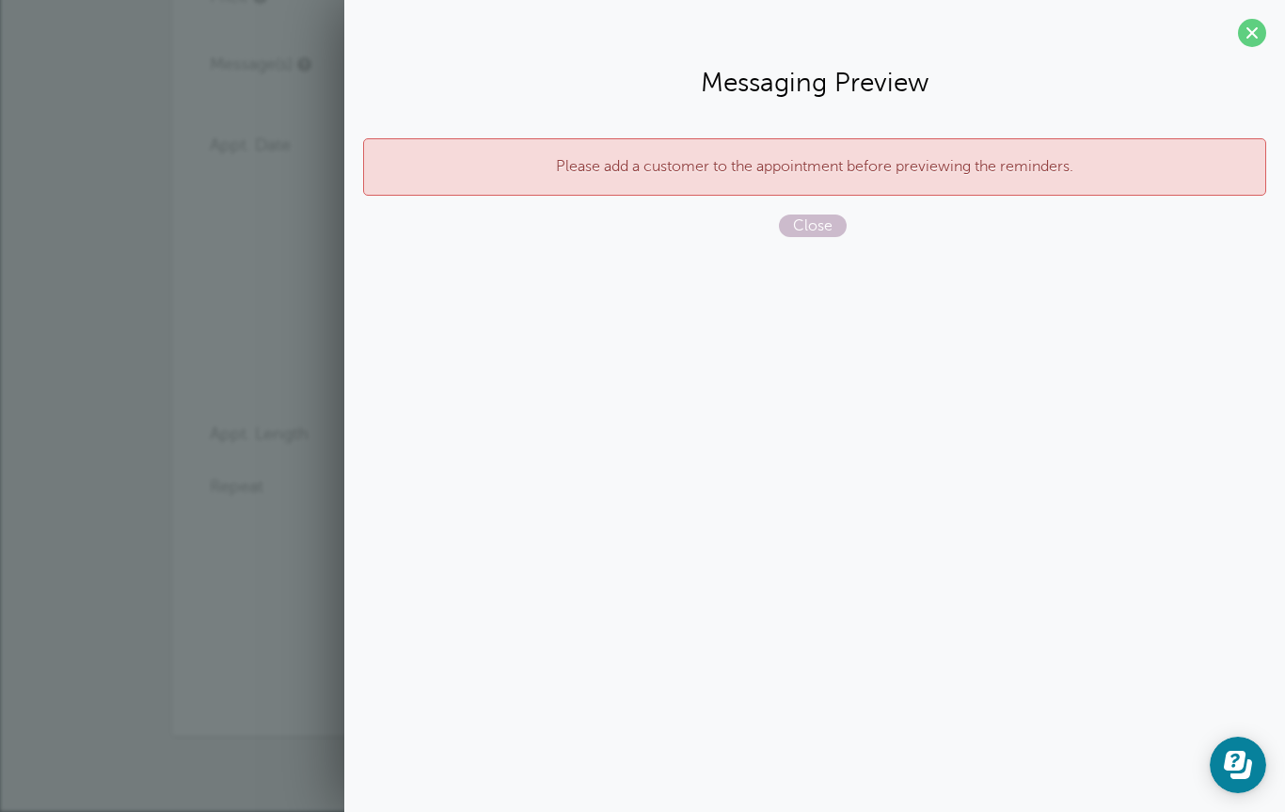
click at [1252, 31] on span at bounding box center [1252, 33] width 28 height 28
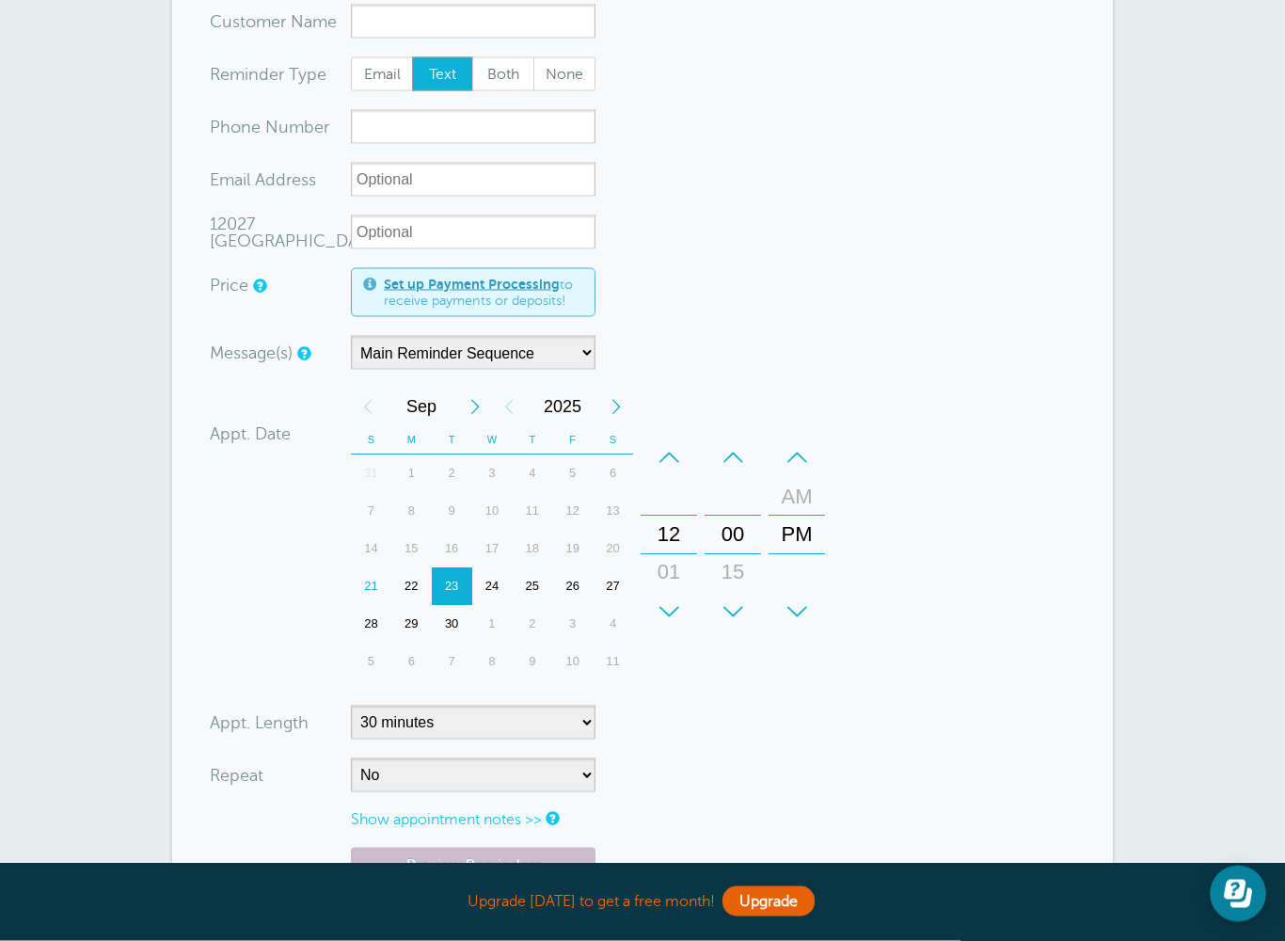
scroll to position [317, 0]
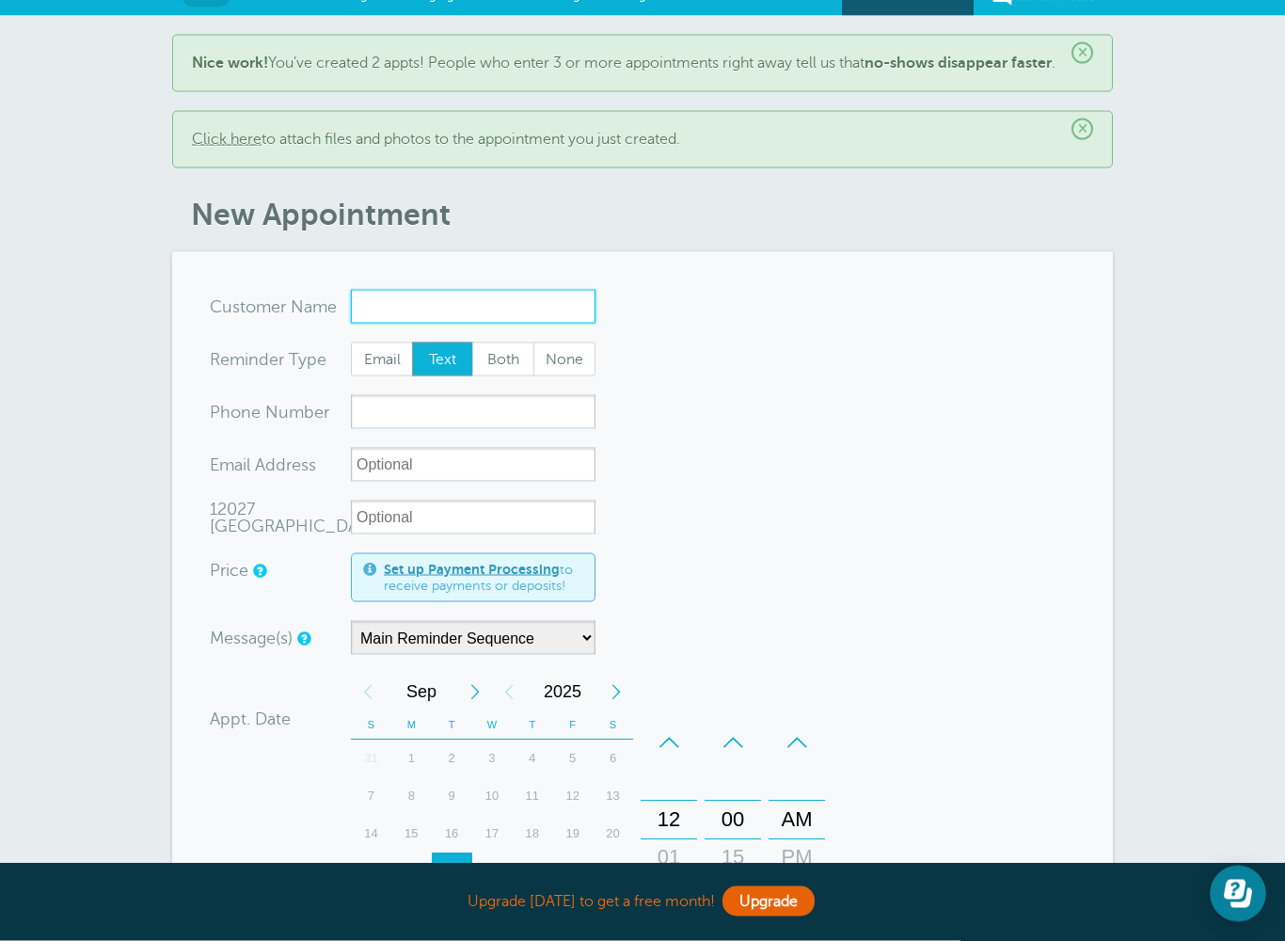
click at [401, 316] on input "x-no-autofill" at bounding box center [473, 307] width 245 height 34
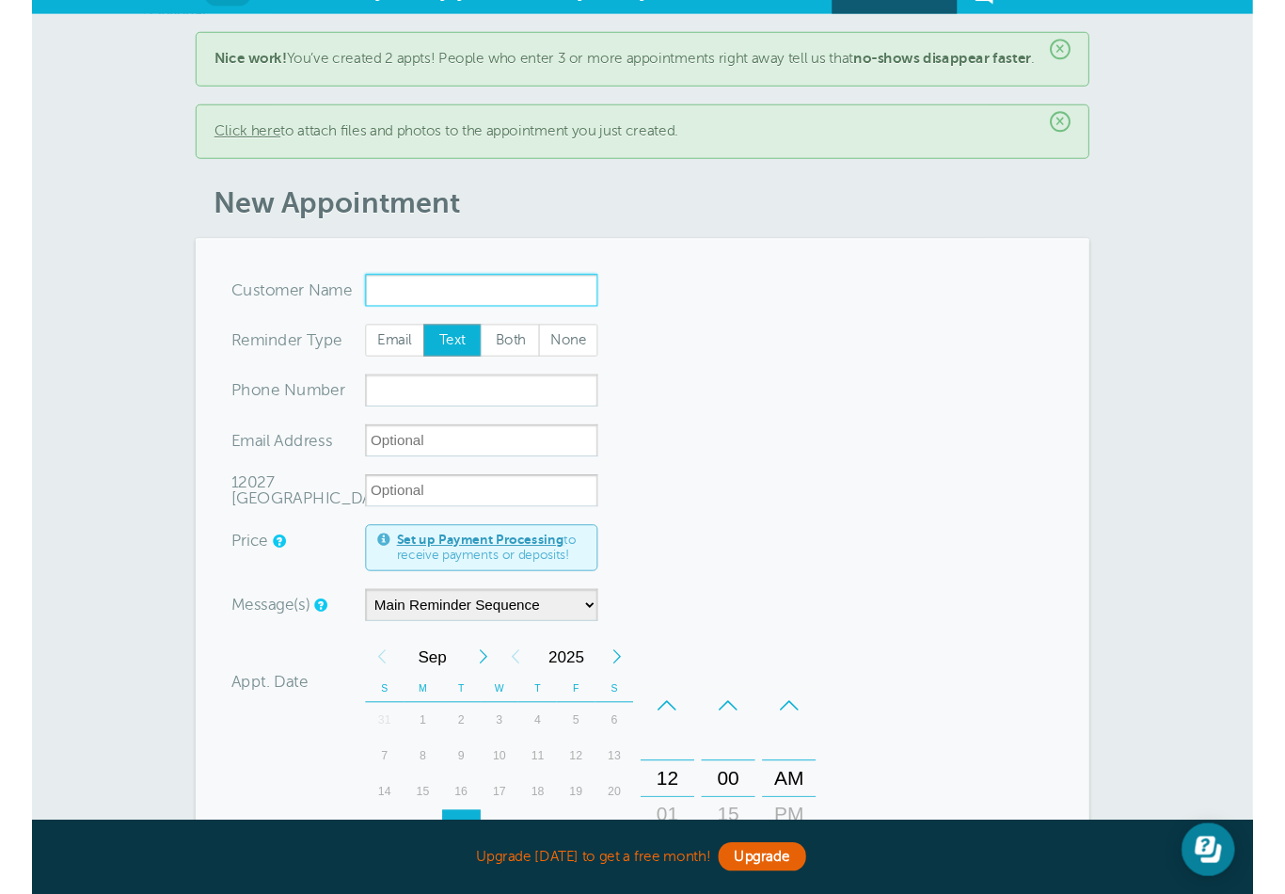
scroll to position [25, 0]
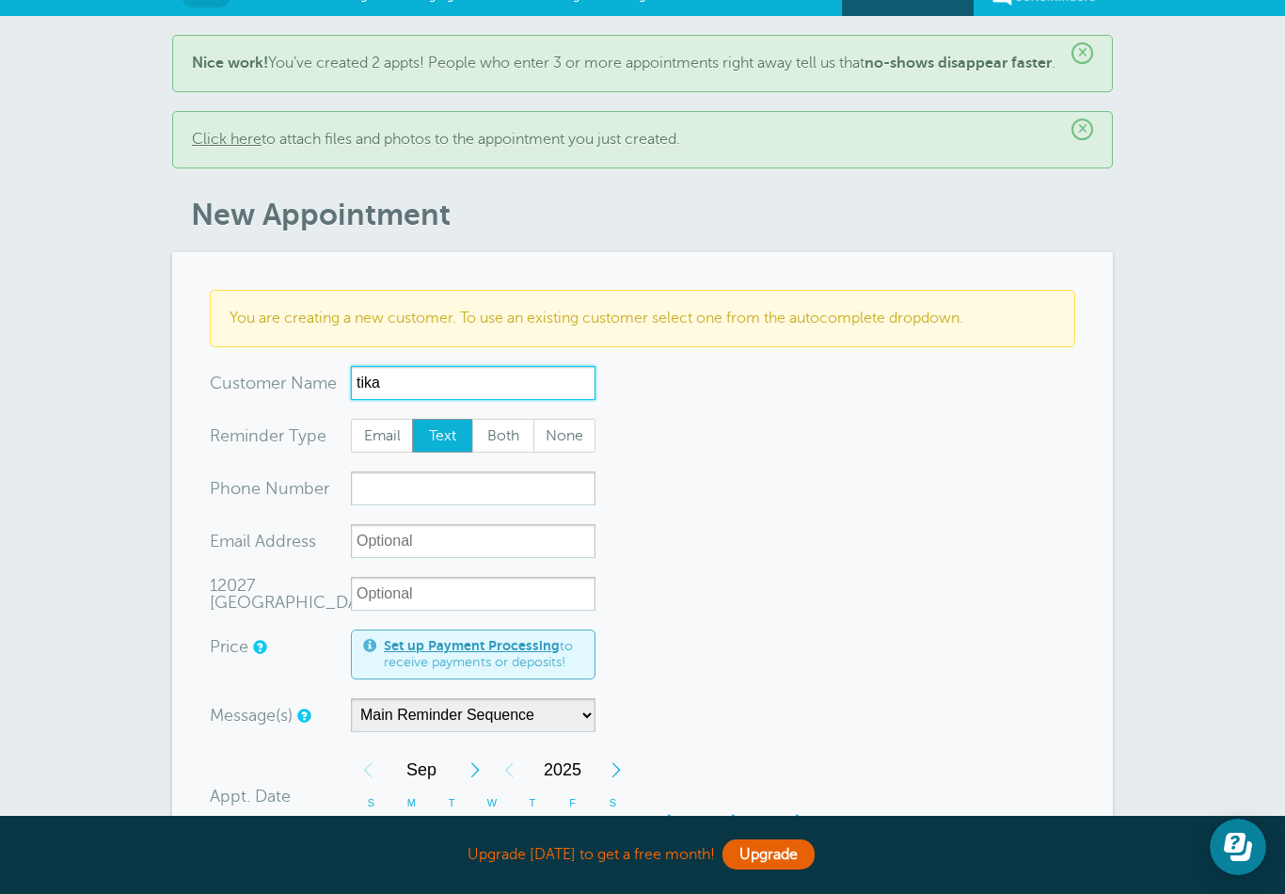
type input "tika"
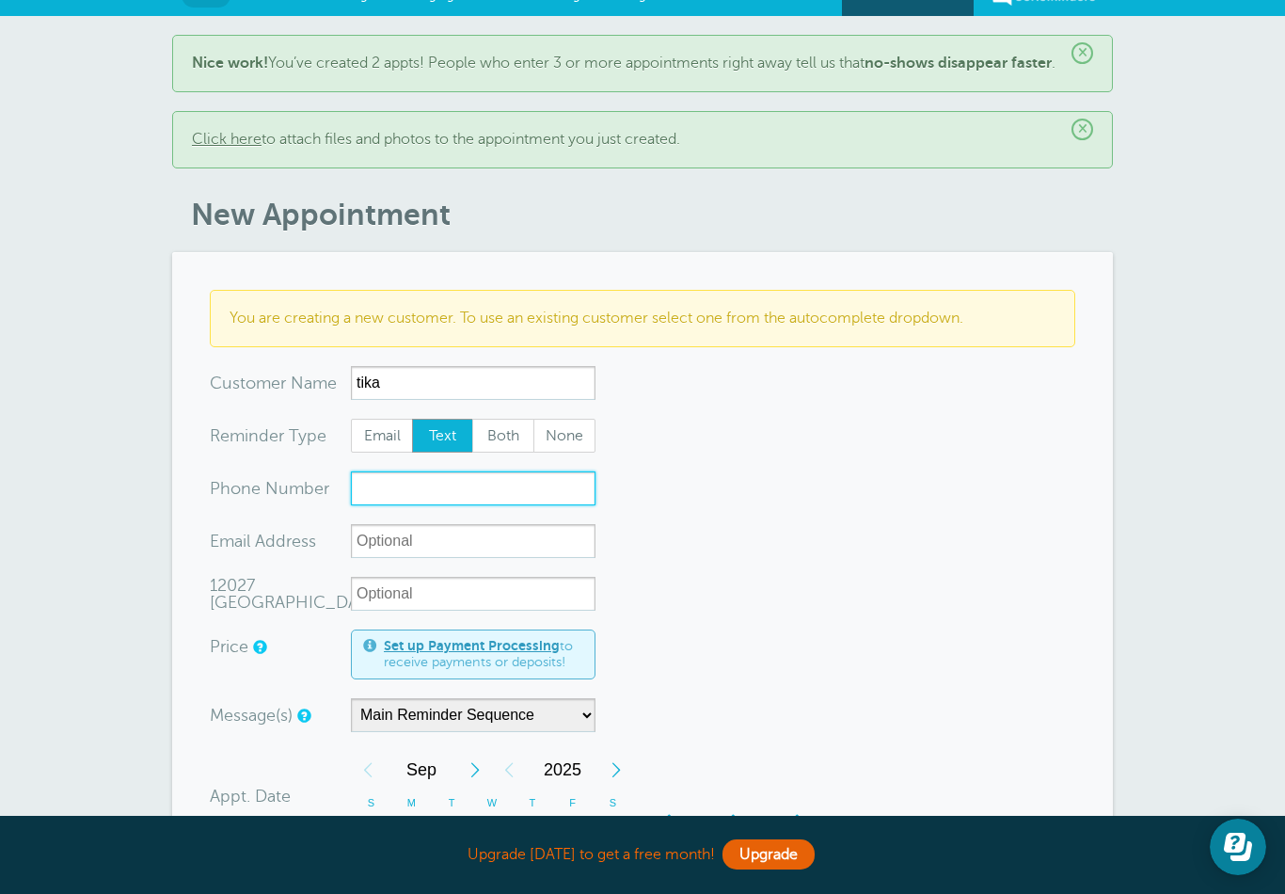
click at [426, 499] on input "xxx-no-autofill" at bounding box center [473, 488] width 245 height 34
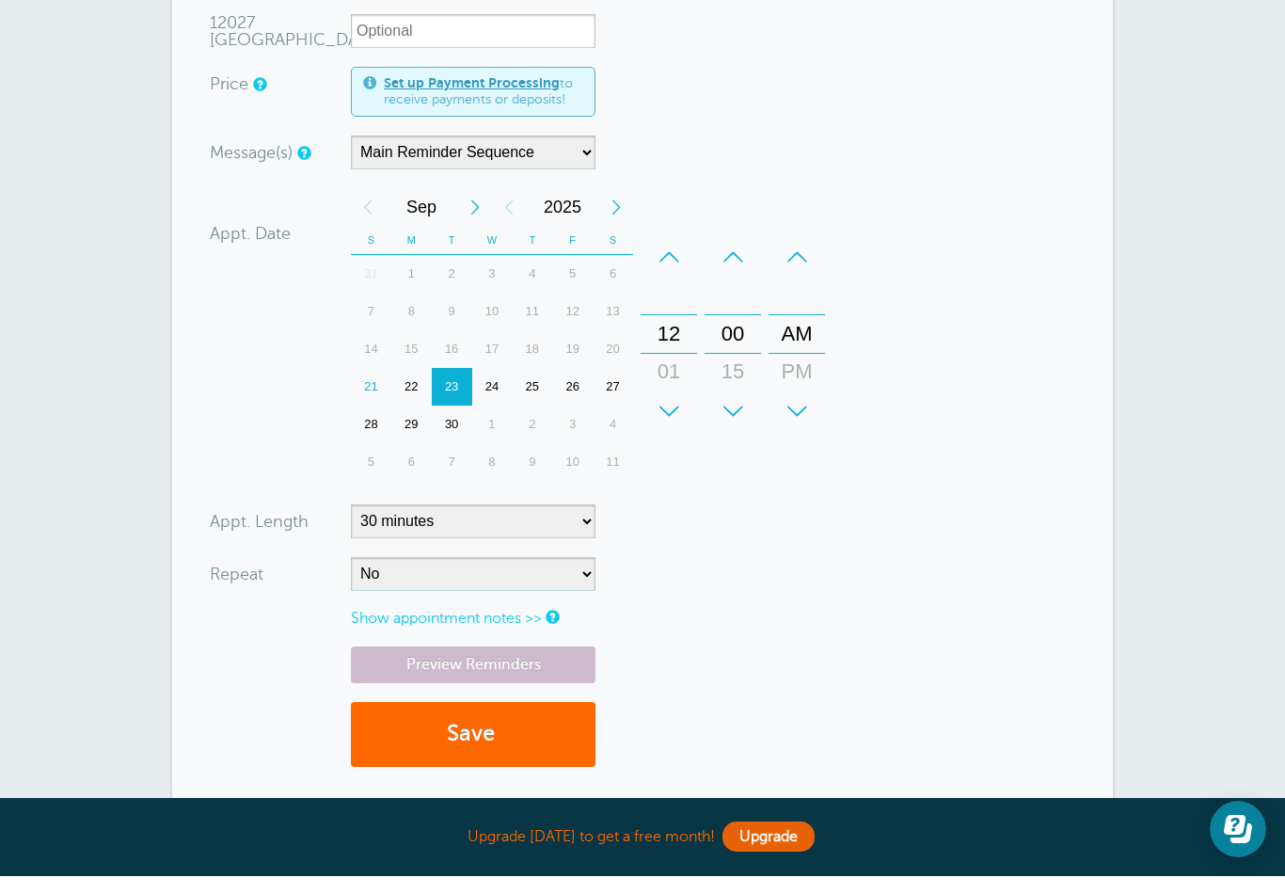
scroll to position [575, 0]
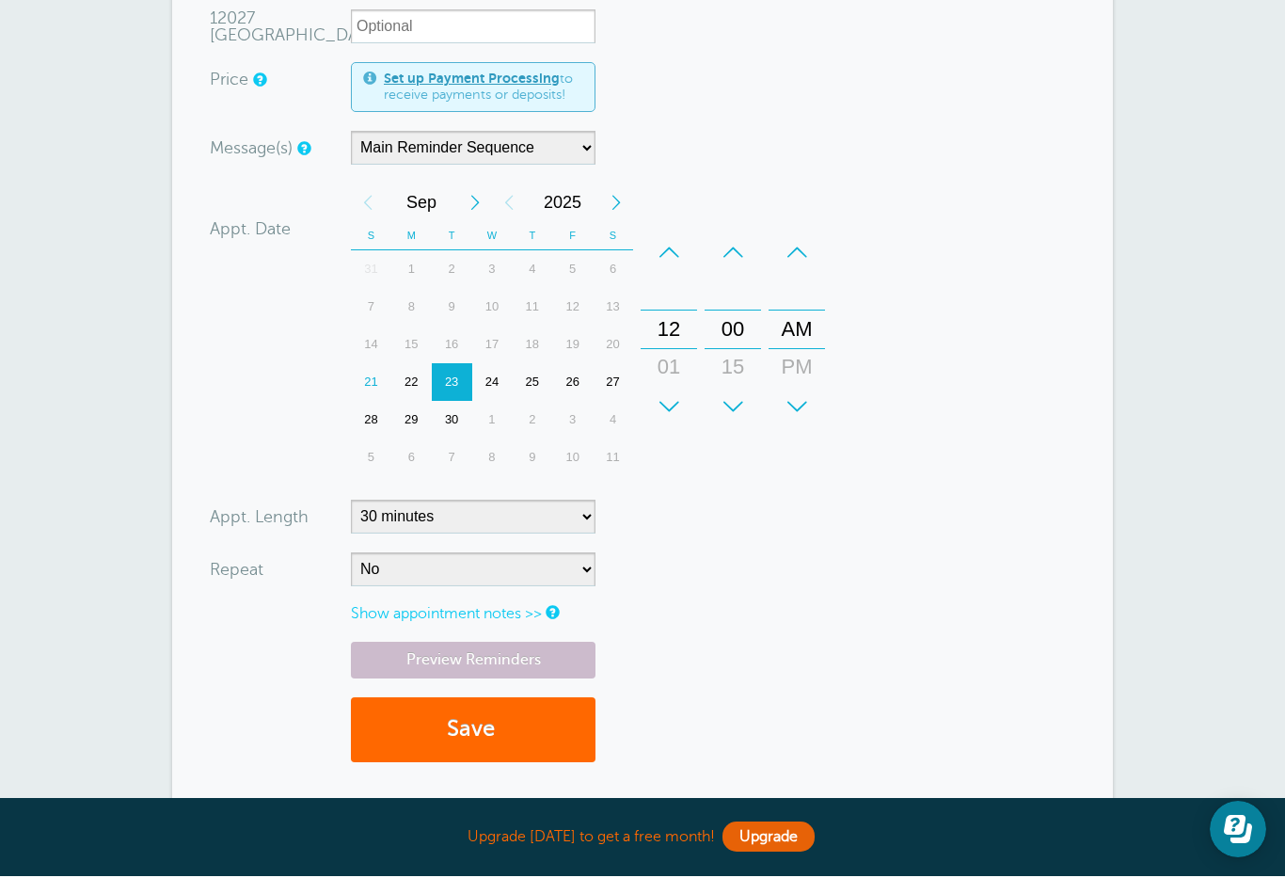
type input "8132521838"
click at [584, 538] on select "5 minutes 10 minutes 15 minutes 20 minutes 25 minutes 30 minutes 35 minutes 40 …" at bounding box center [473, 534] width 245 height 34
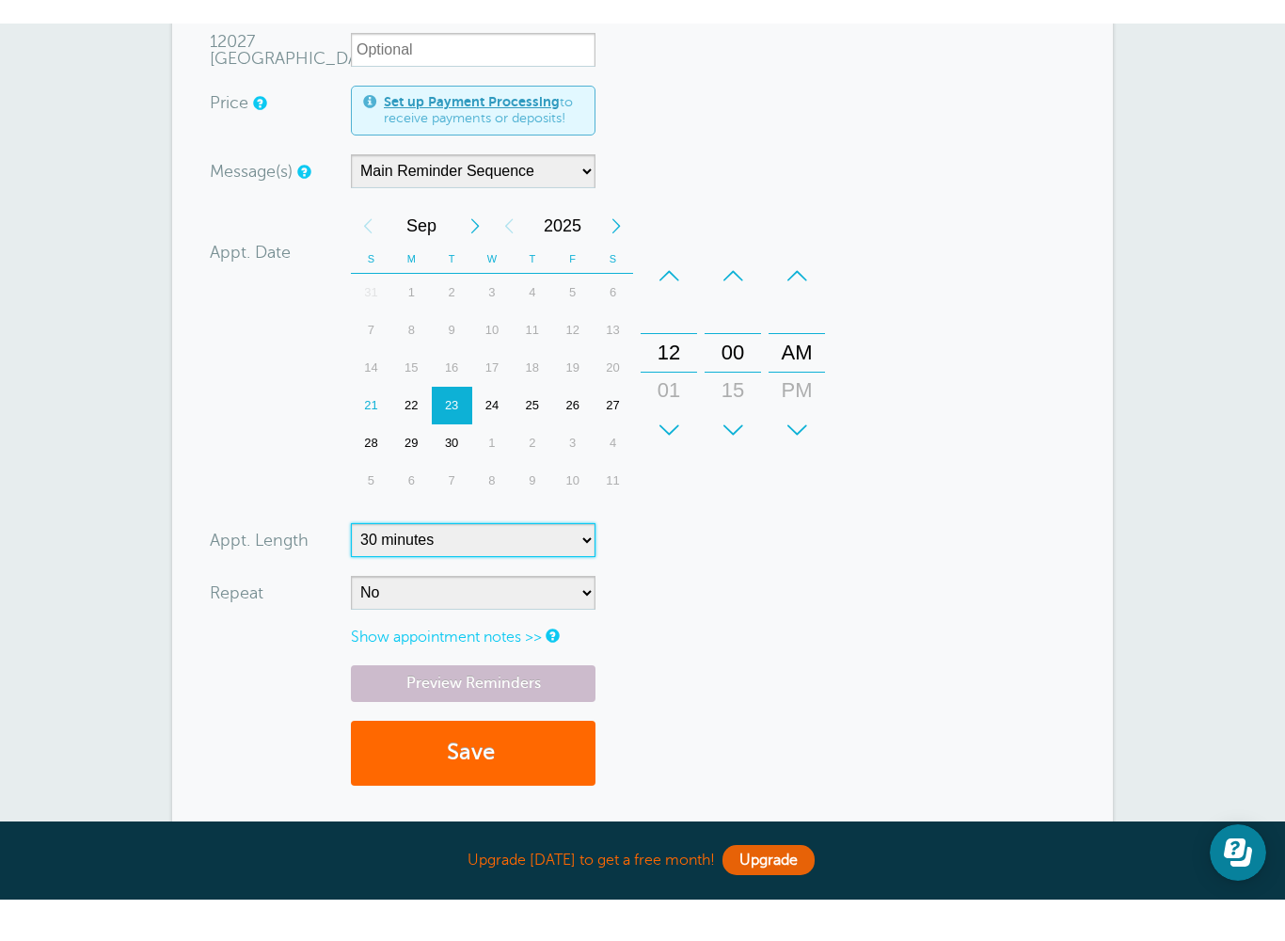
scroll to position [594, 0]
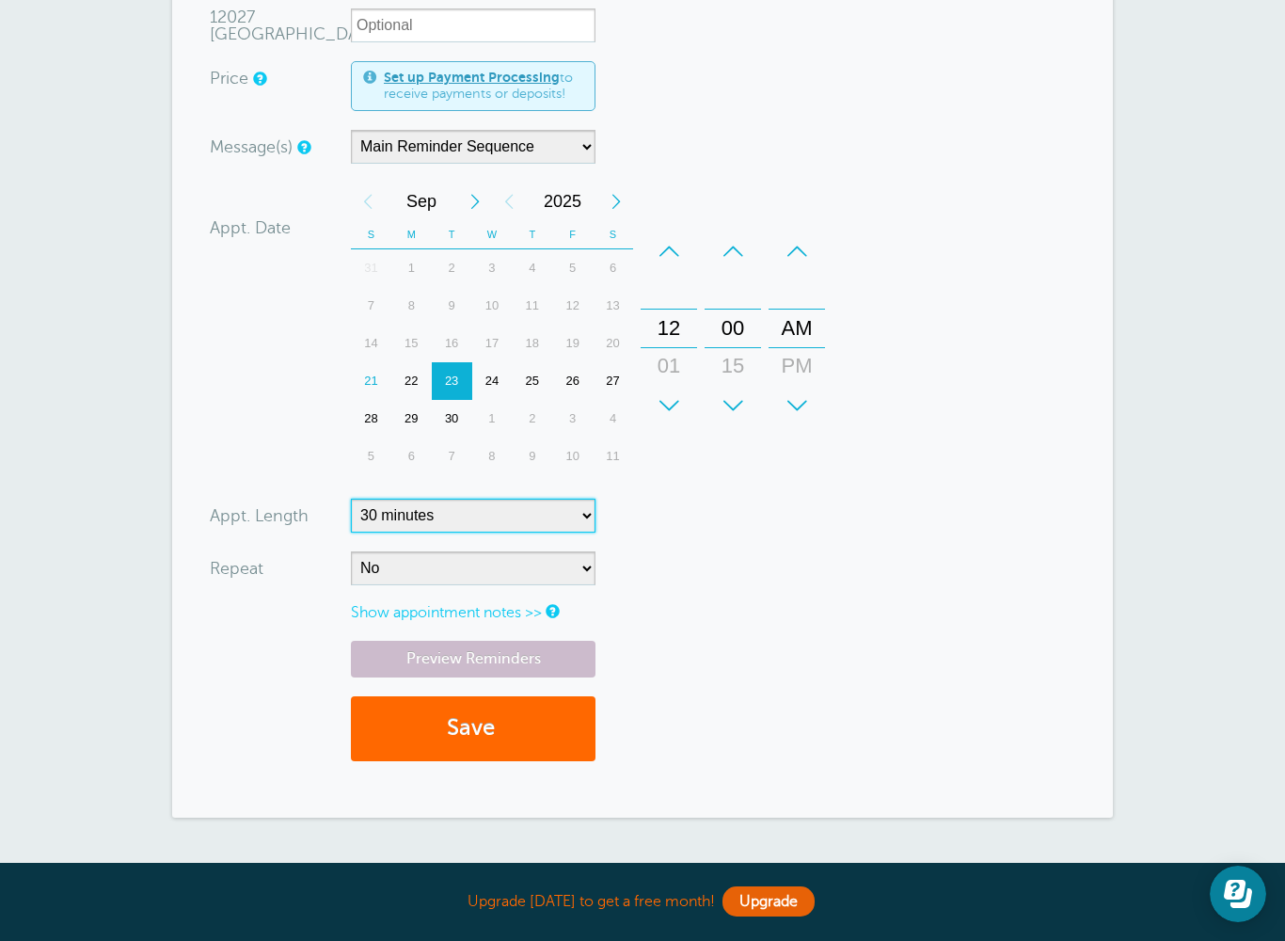
select select "55"
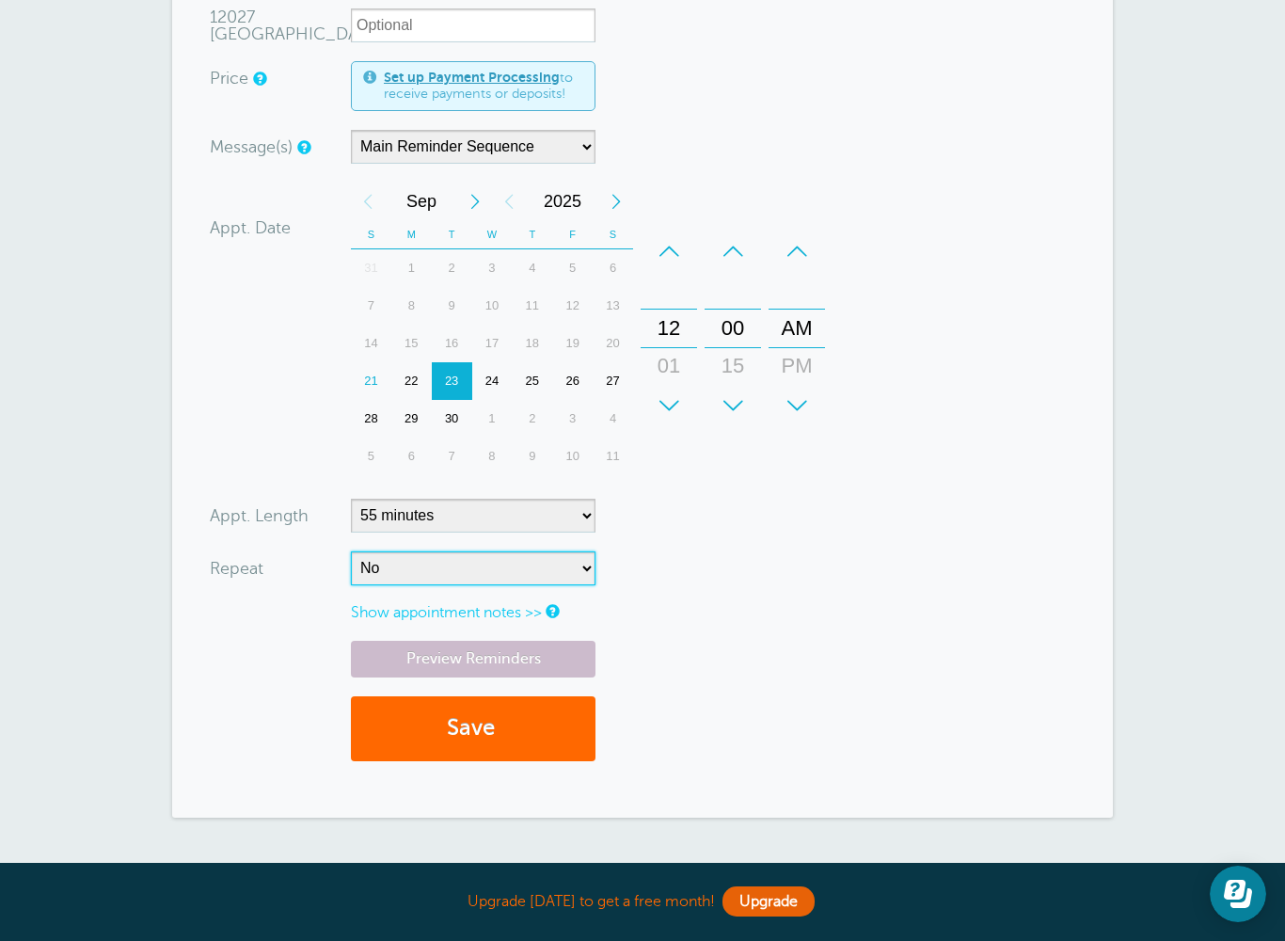
click at [587, 583] on select "No Daily Weekly Every 2 weeks Every 3 weeks Every 4 weeks Monthly Every 5 weeks…" at bounding box center [473, 568] width 245 height 34
select select "RRULE:FREQ=WEEKLY;INTERVAL=2"
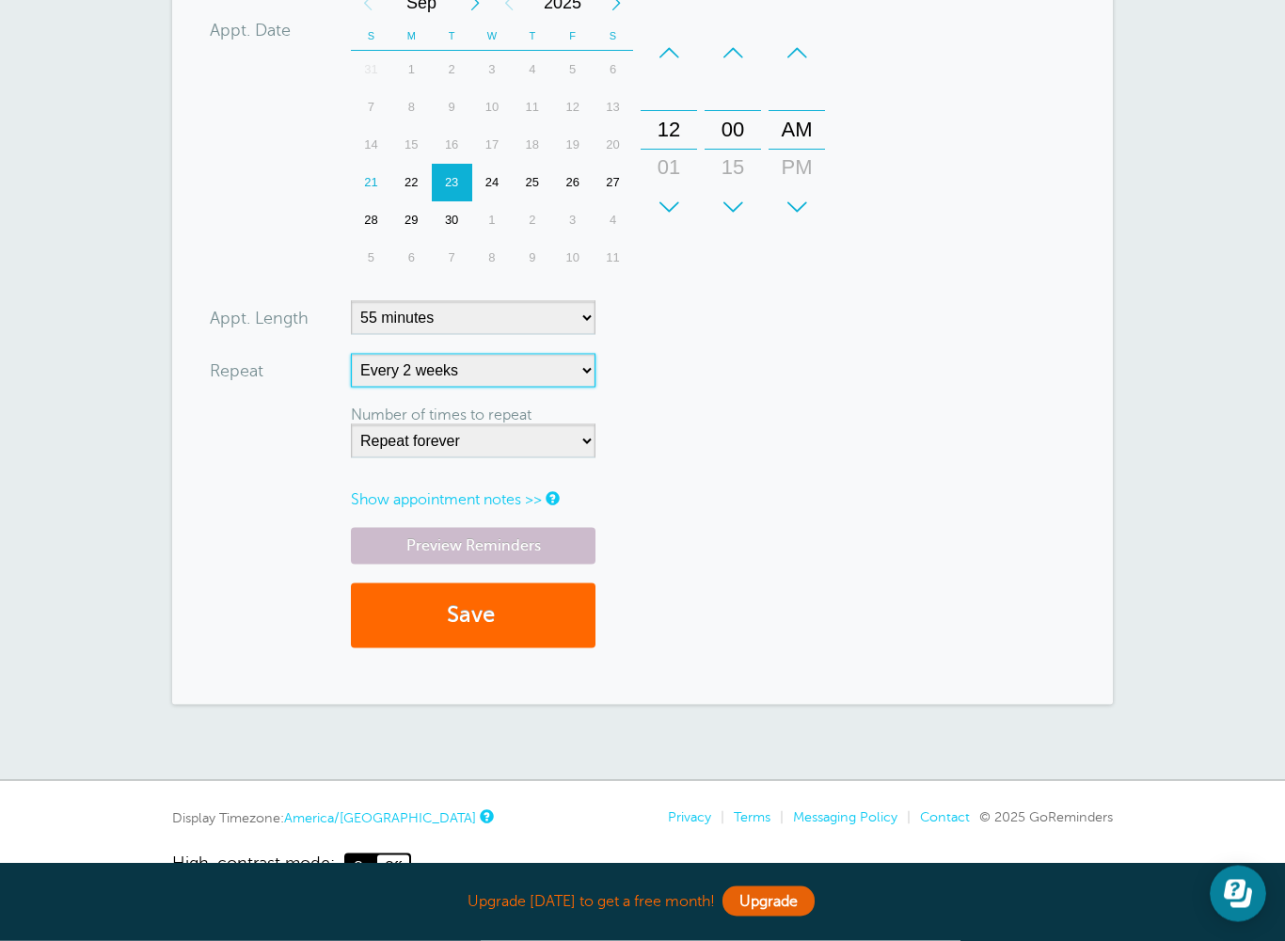
scroll to position [792, 0]
click at [484, 550] on link "Preview Reminders" at bounding box center [473, 544] width 245 height 37
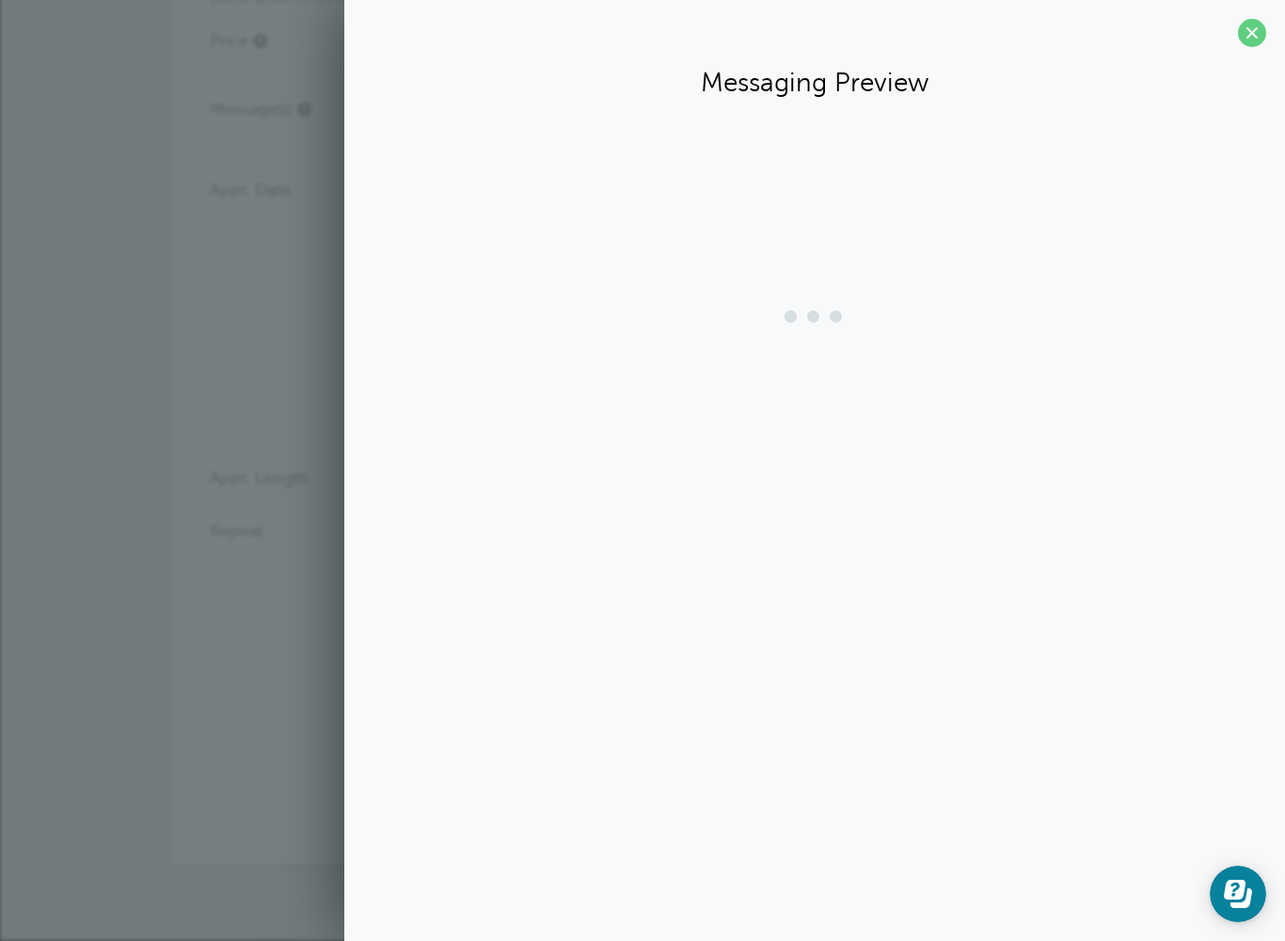
scroll to position [645, 0]
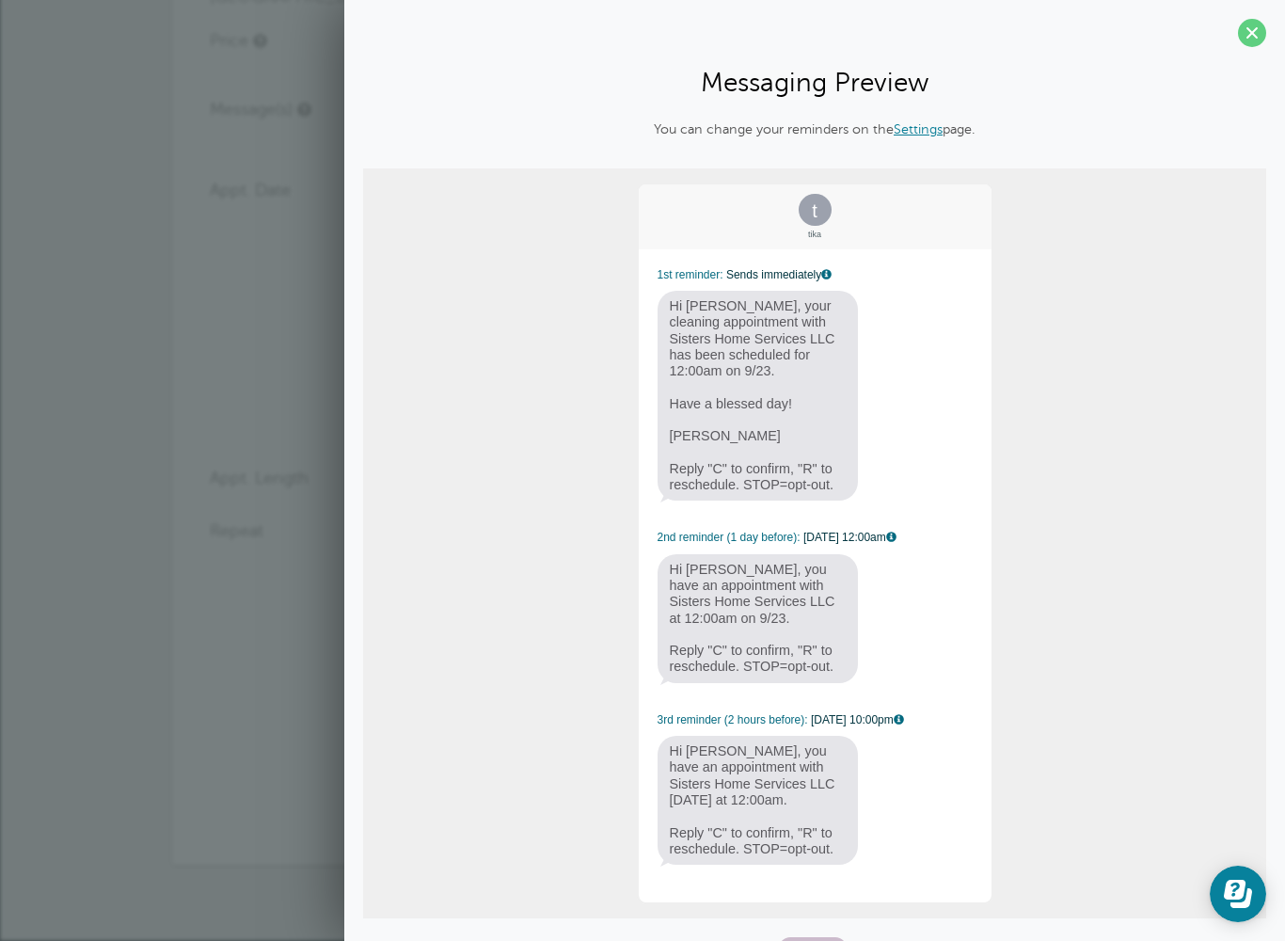
click at [1248, 35] on span at bounding box center [1252, 33] width 28 height 28
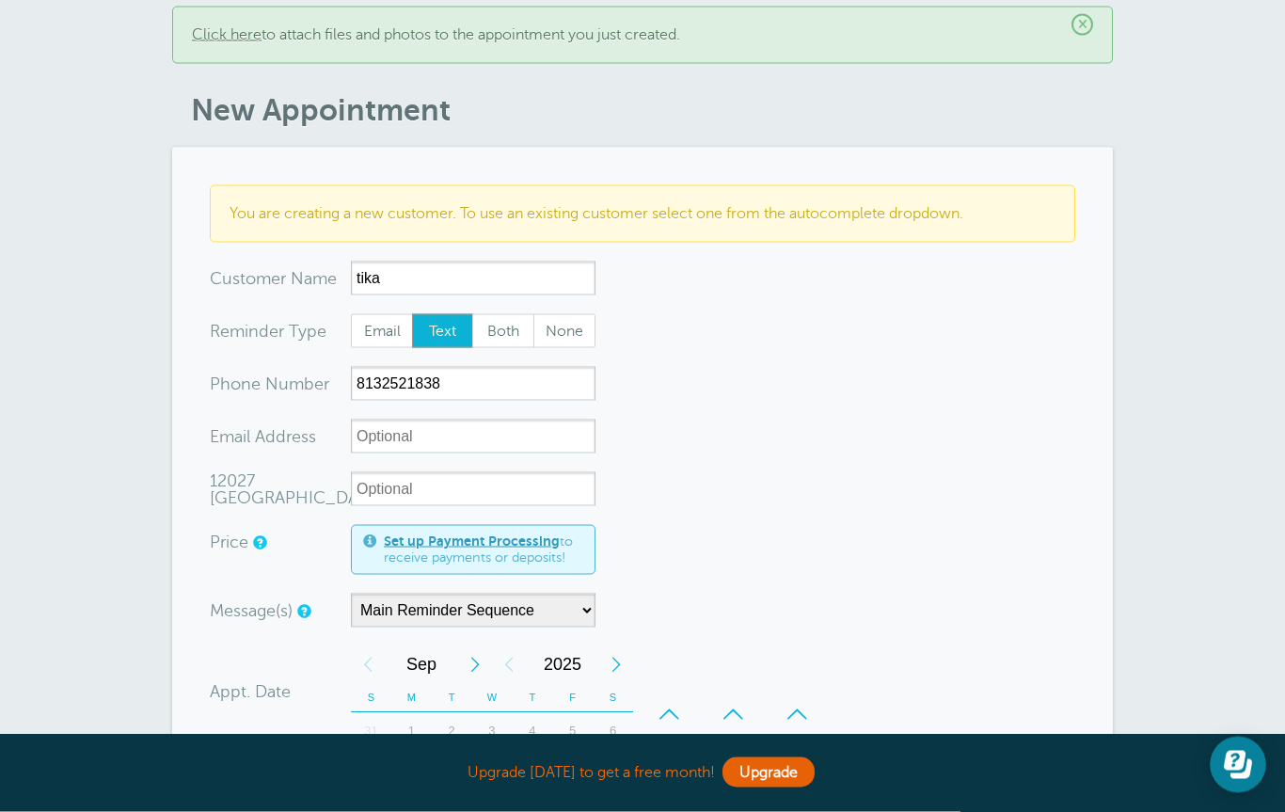
scroll to position [0, 0]
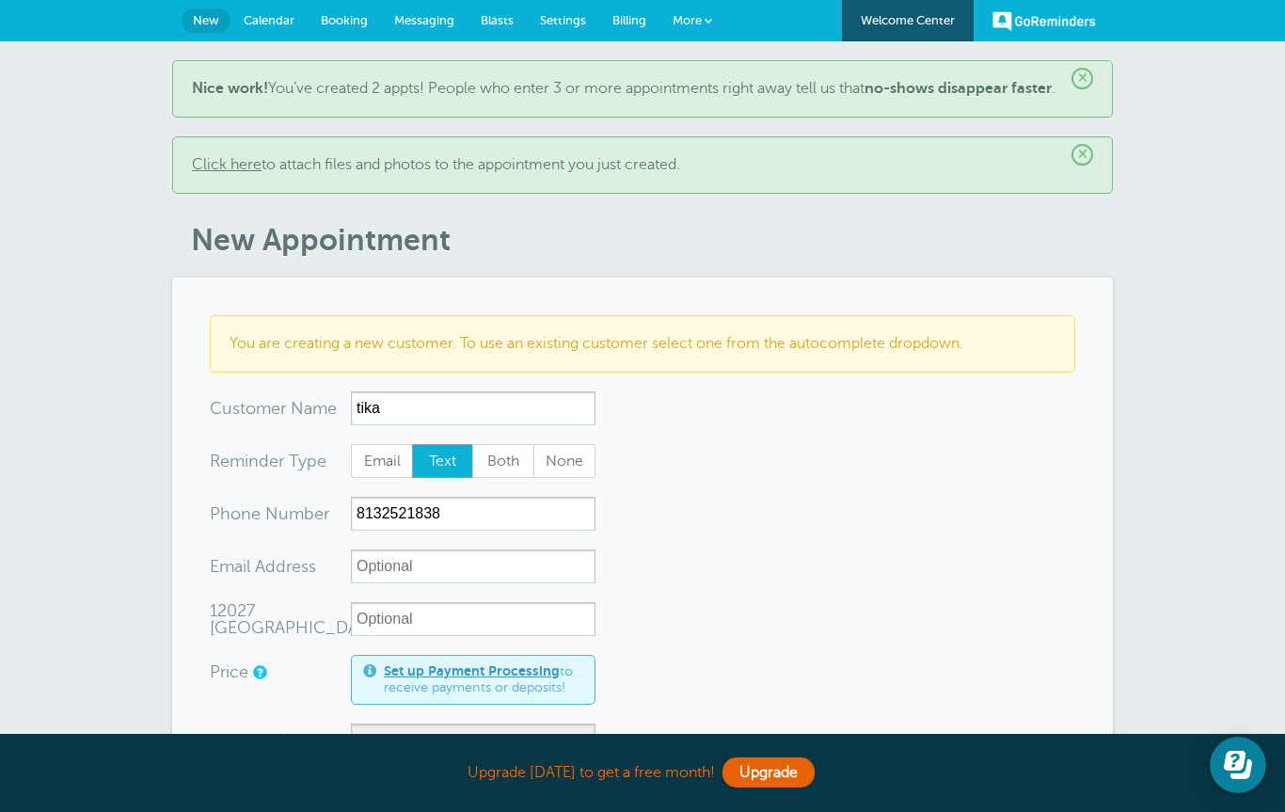
click at [546, 9] on link "Settings" at bounding box center [563, 20] width 72 height 41
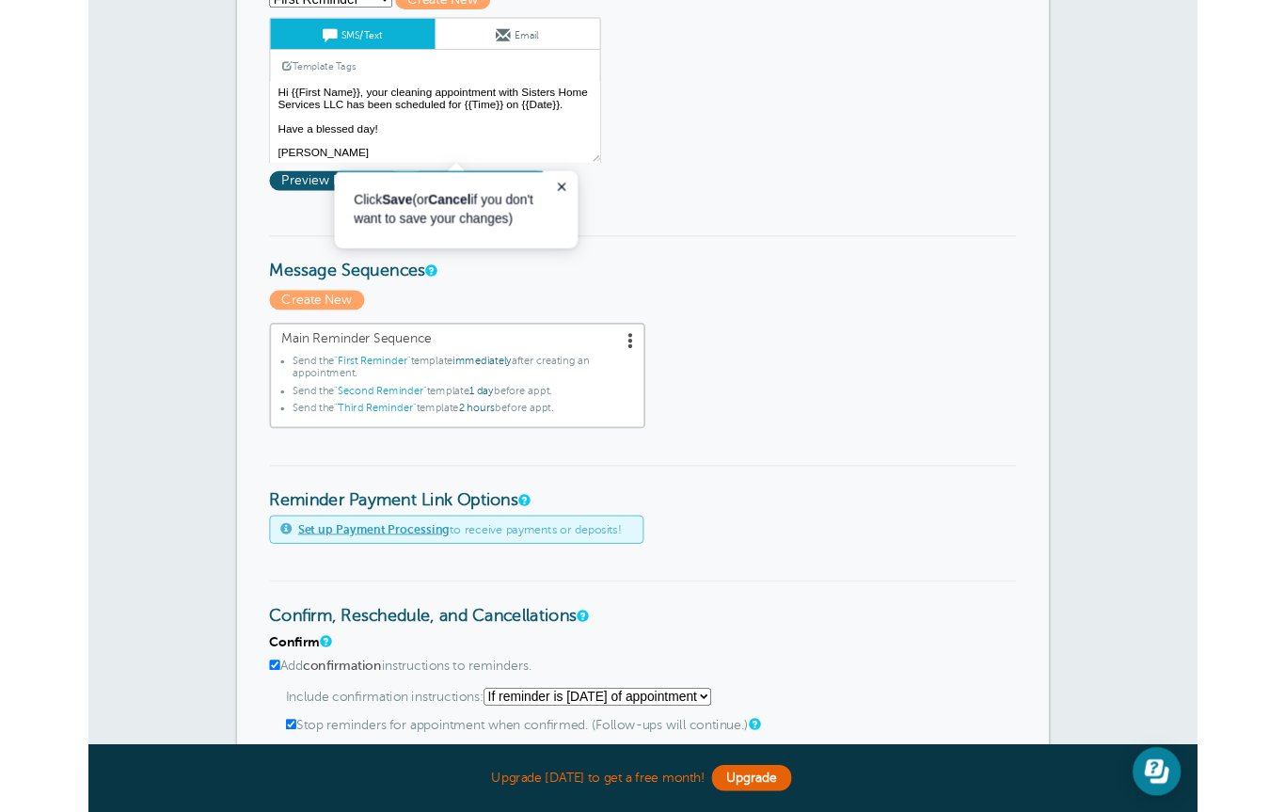
scroll to position [282, 0]
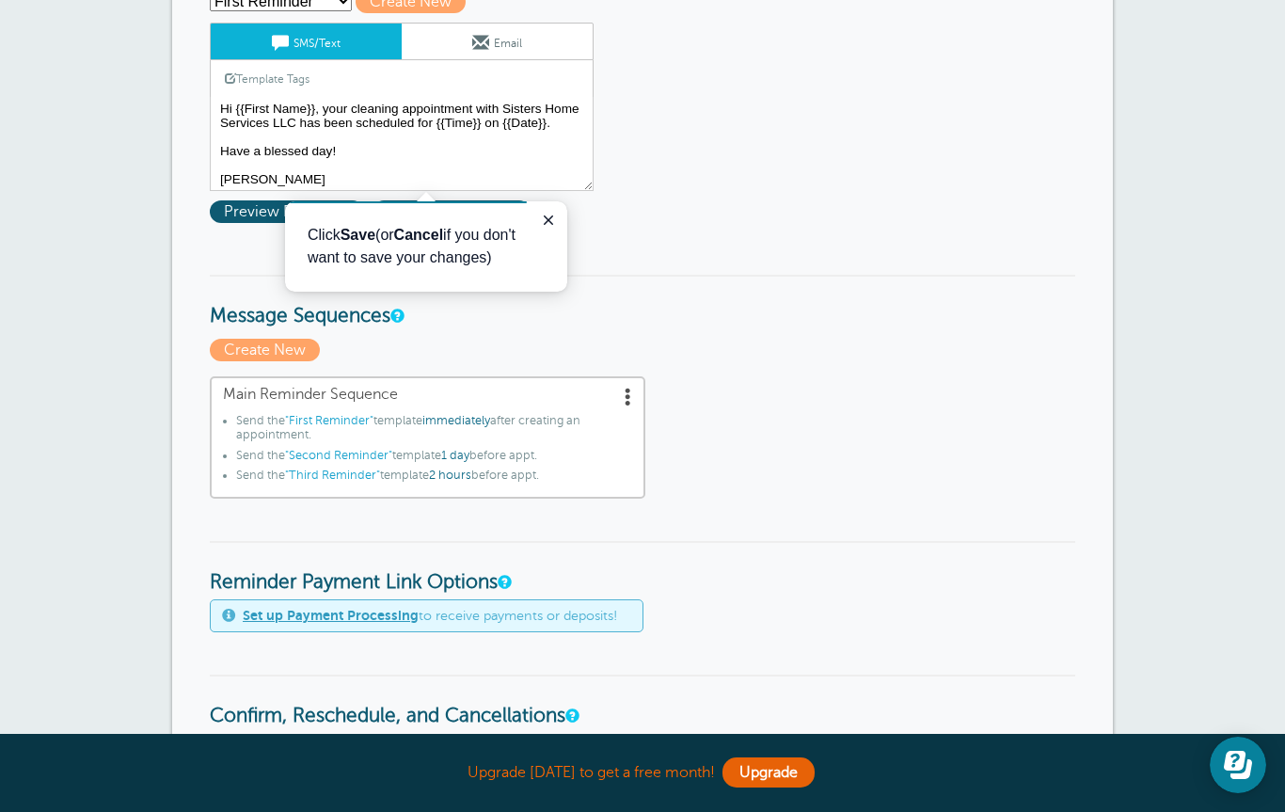
click at [402, 322] on link at bounding box center [395, 315] width 11 height 12
click at [549, 214] on icon "Close guide" at bounding box center [548, 220] width 15 height 15
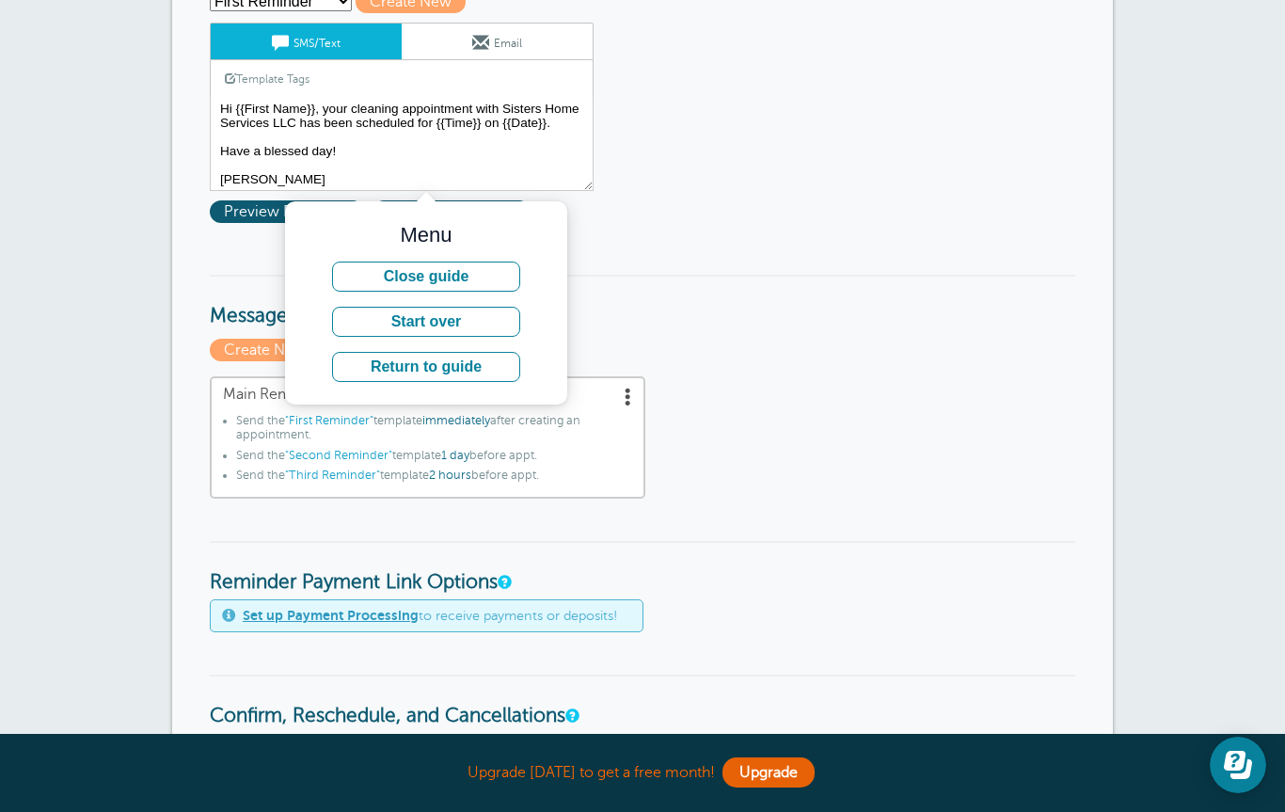
click at [455, 275] on button "Close guide" at bounding box center [426, 276] width 188 height 30
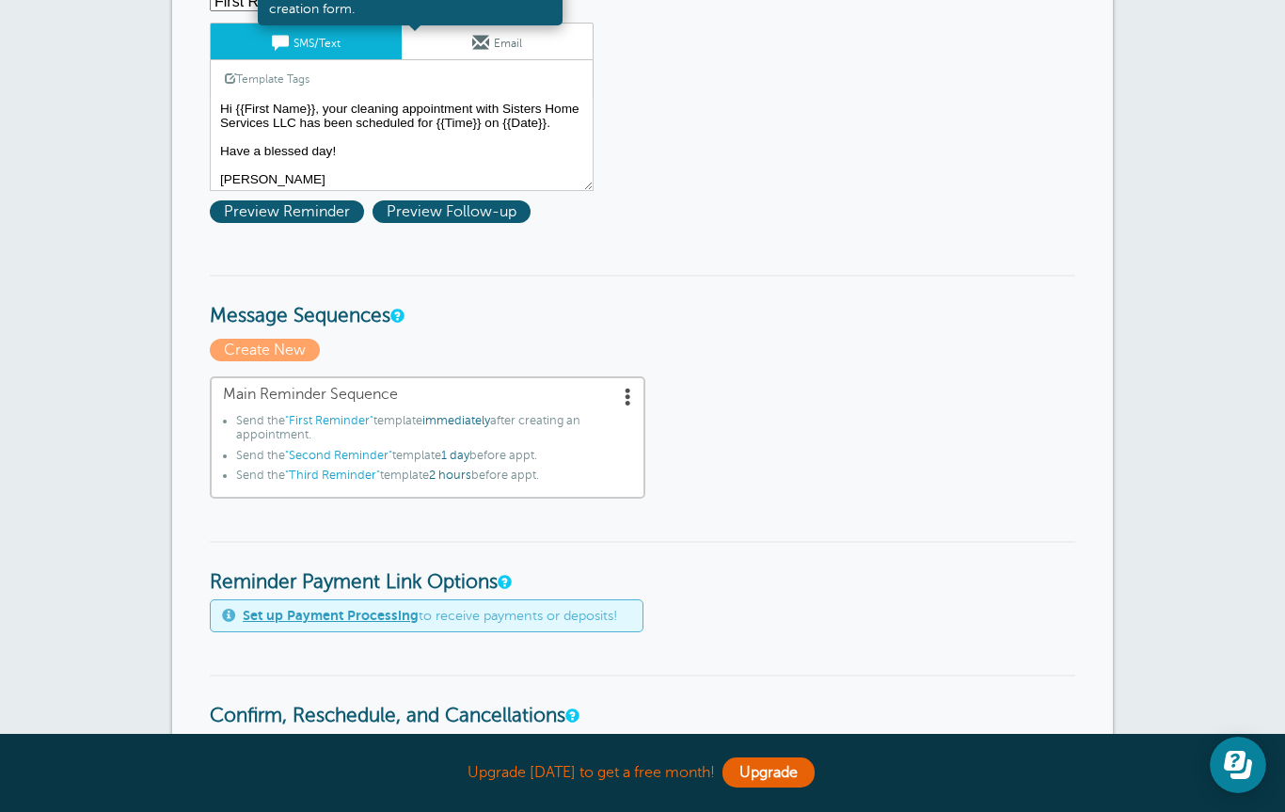
click at [402, 317] on link at bounding box center [395, 315] width 11 height 12
click at [629, 391] on span at bounding box center [628, 396] width 19 height 19
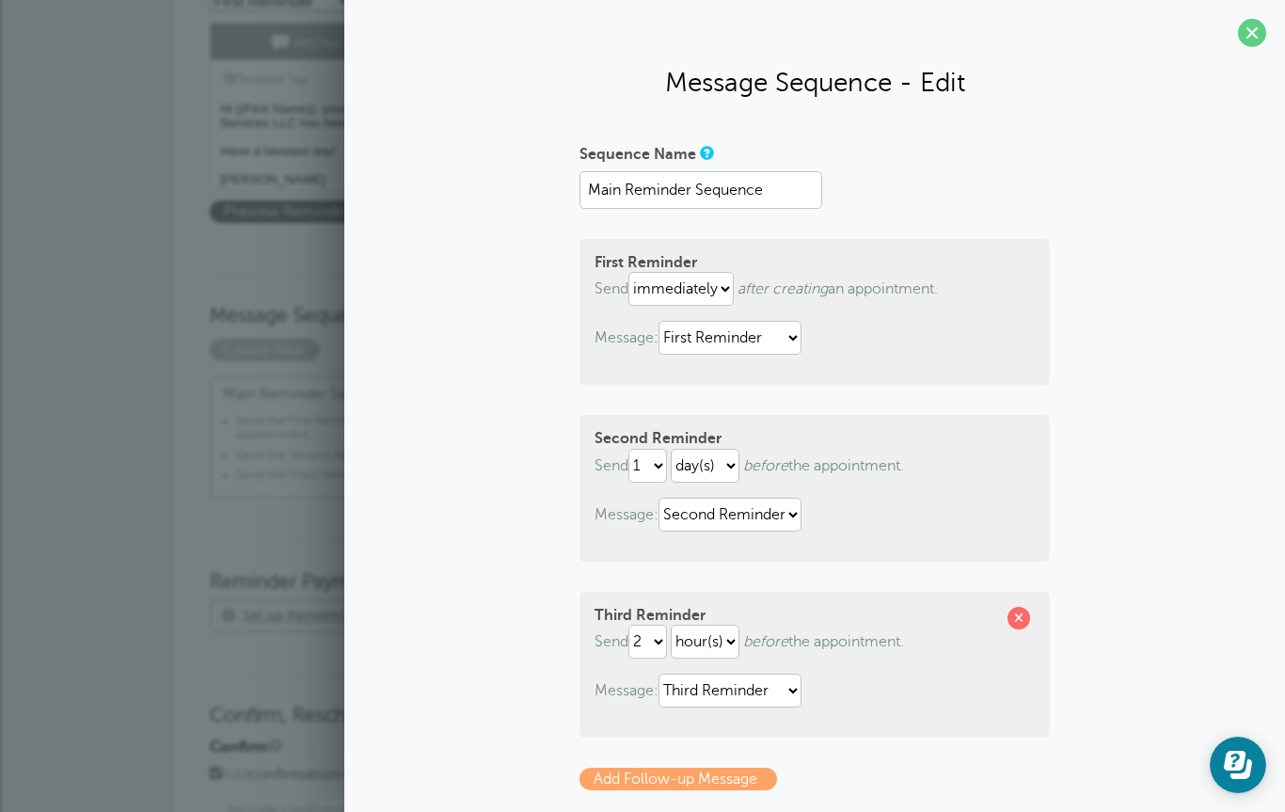
click at [1016, 620] on span at bounding box center [1018, 618] width 23 height 23
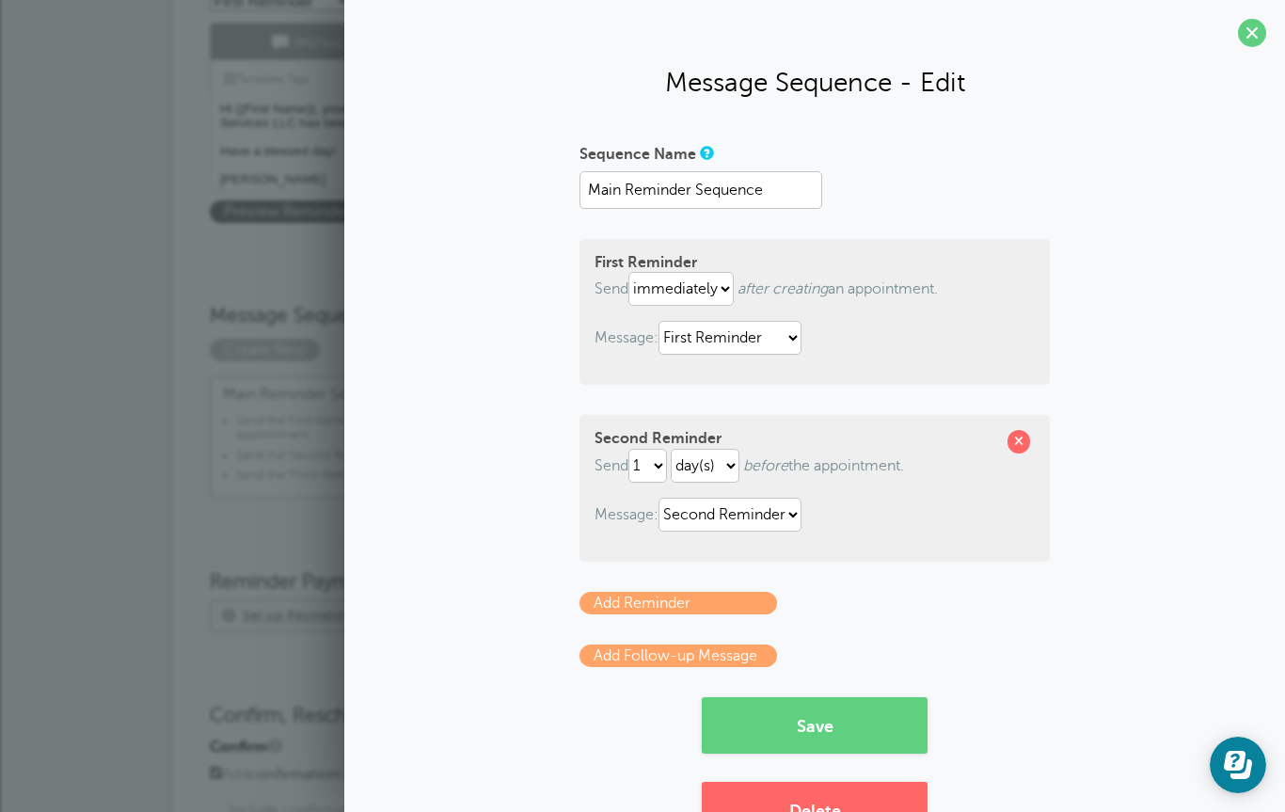
click at [1025, 442] on span at bounding box center [1018, 441] width 23 height 23
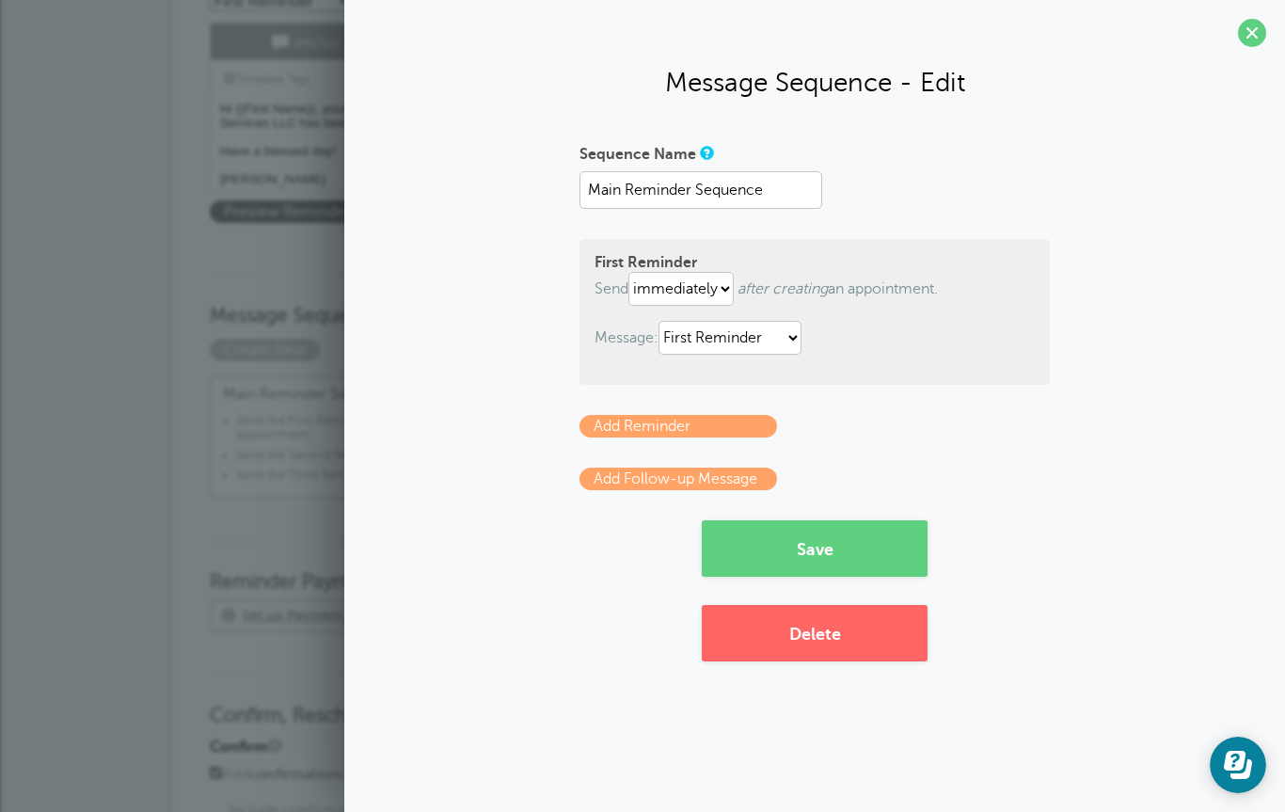
click at [839, 542] on button "Save" at bounding box center [815, 548] width 226 height 56
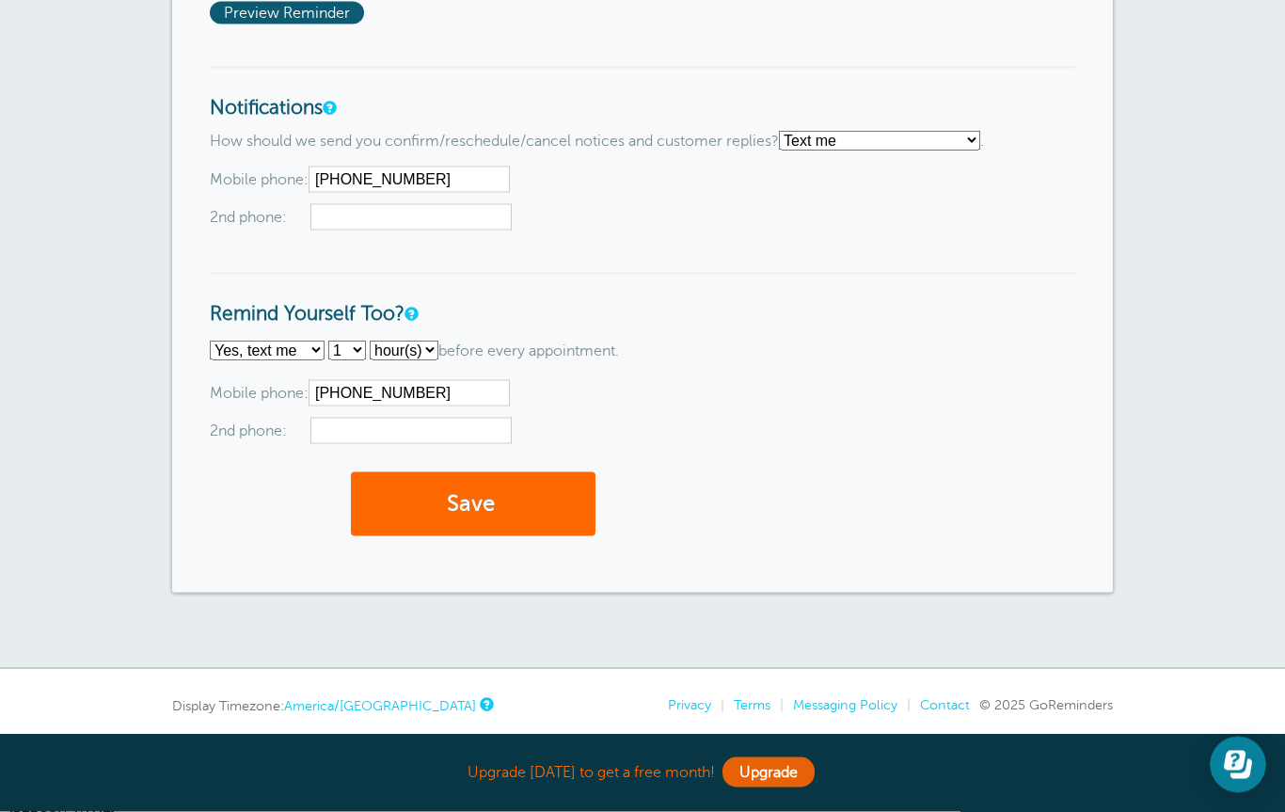
scroll to position [1588, 0]
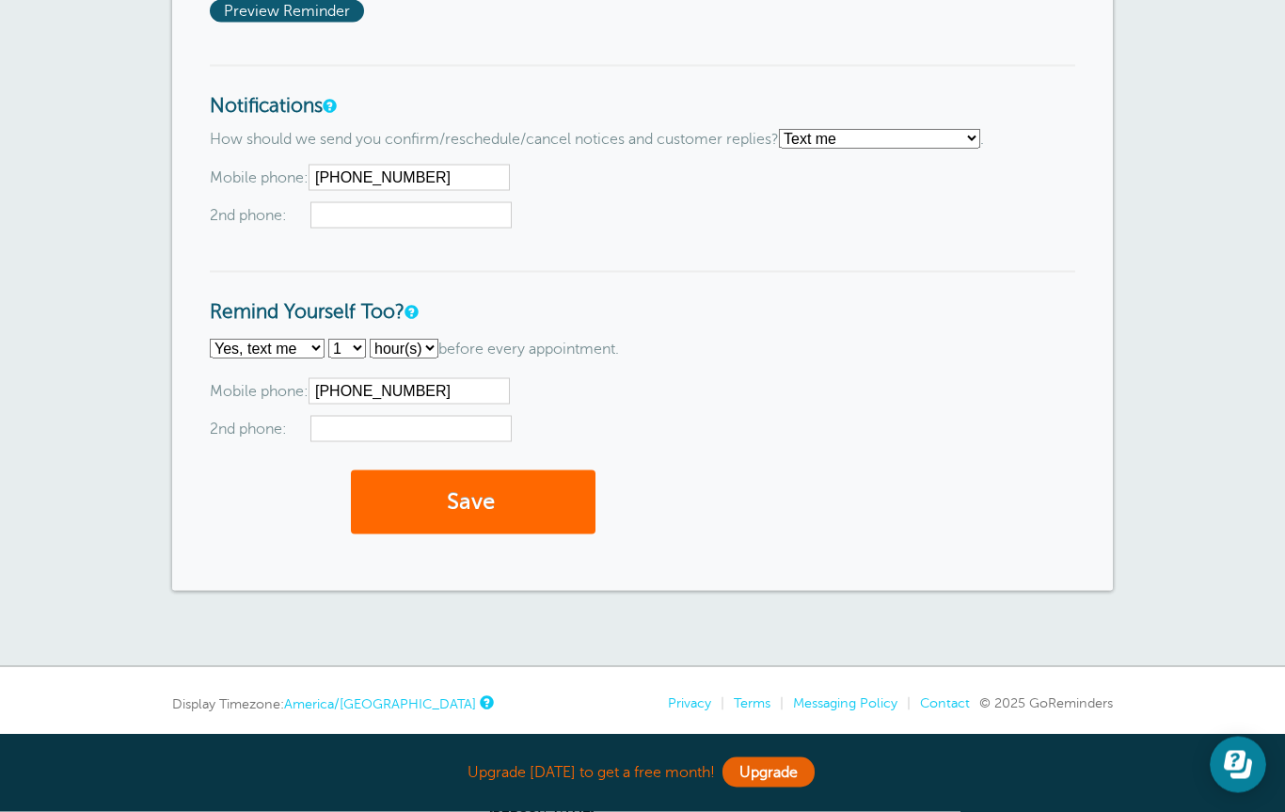
click at [500, 515] on span "submit" at bounding box center [498, 501] width 6 height 25
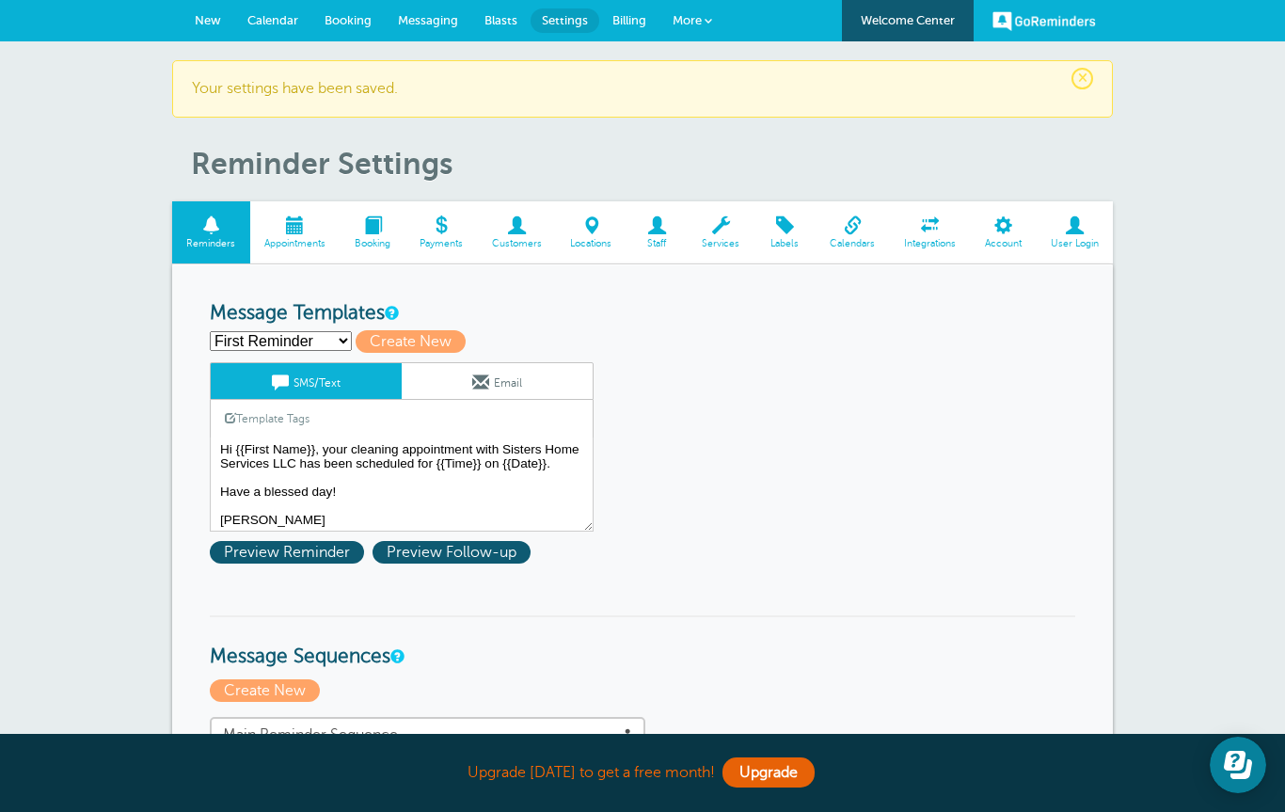
click at [352, 341] on select "First Reminder Second Reminder Third Reminder Create new..." at bounding box center [281, 341] width 142 height 20
click at [293, 230] on span at bounding box center [295, 225] width 90 height 18
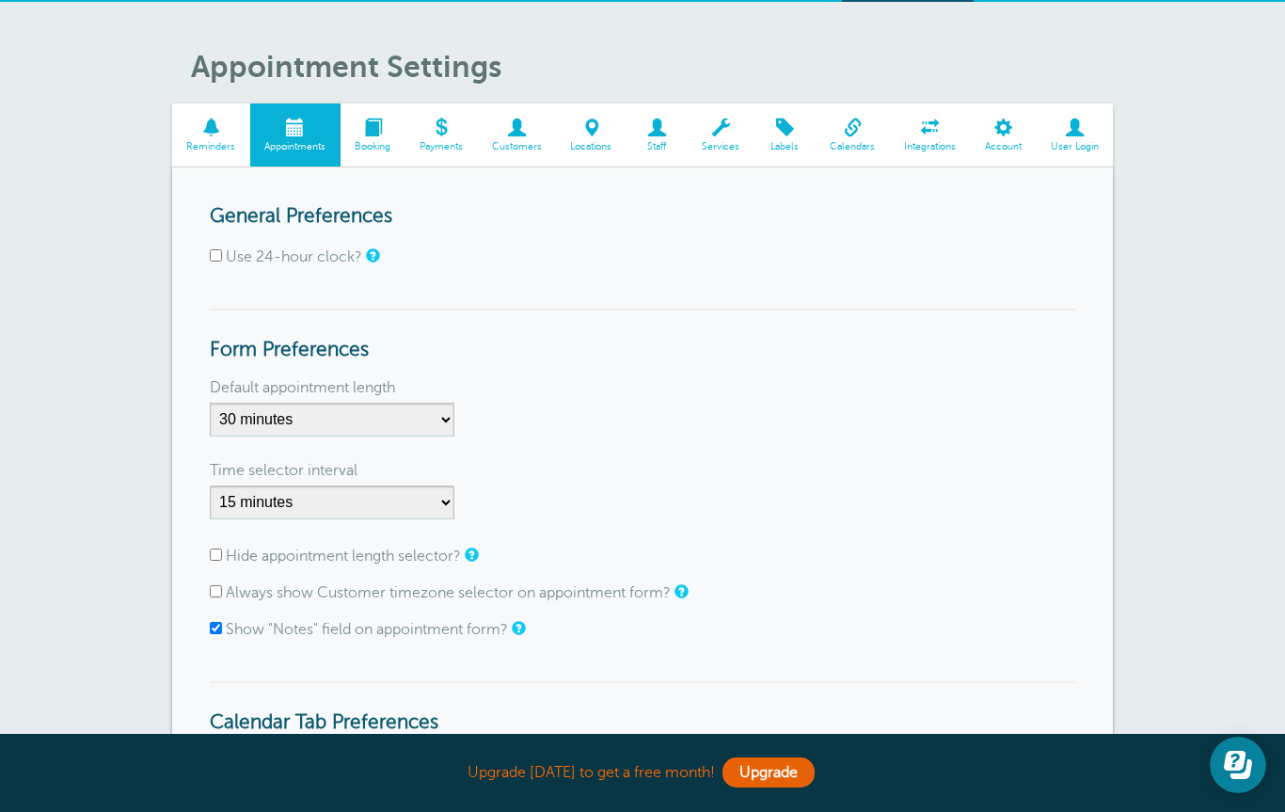
scroll to position [38, 0]
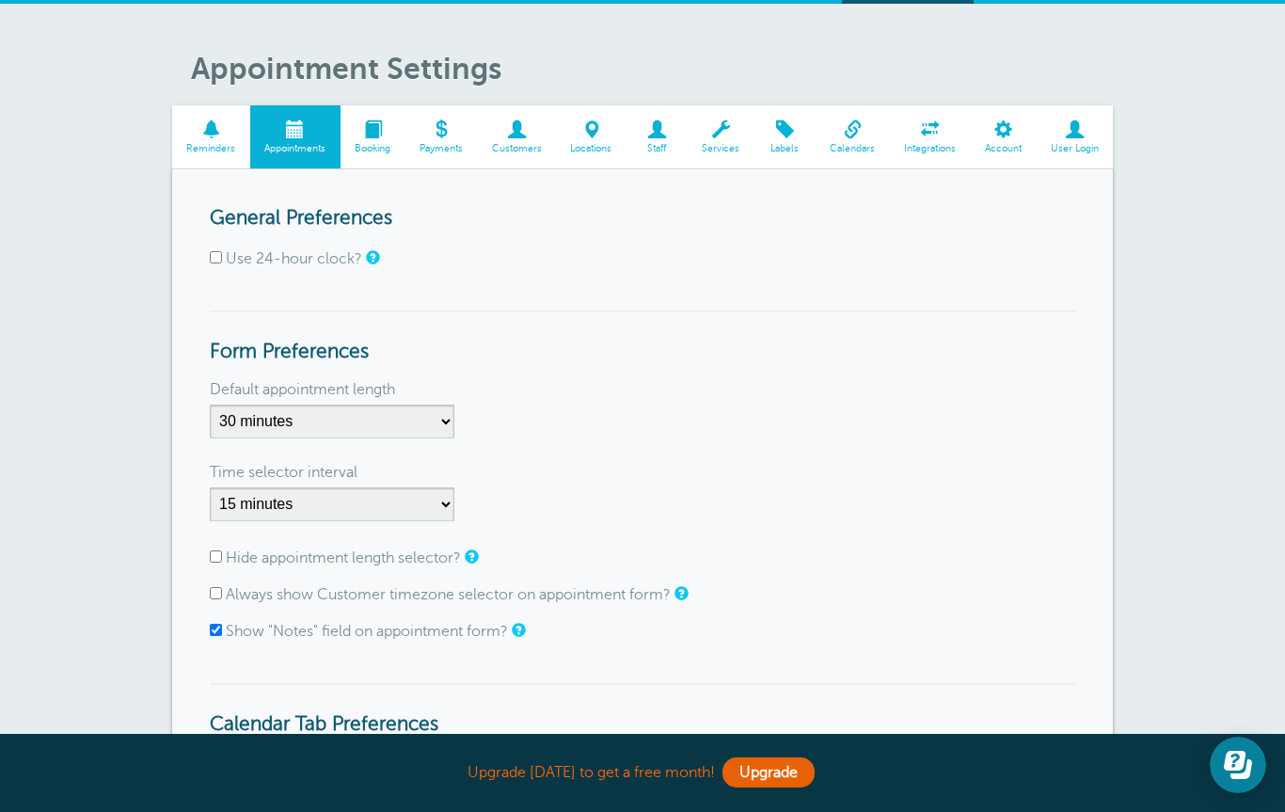
click at [864, 135] on span at bounding box center [853, 129] width 74 height 18
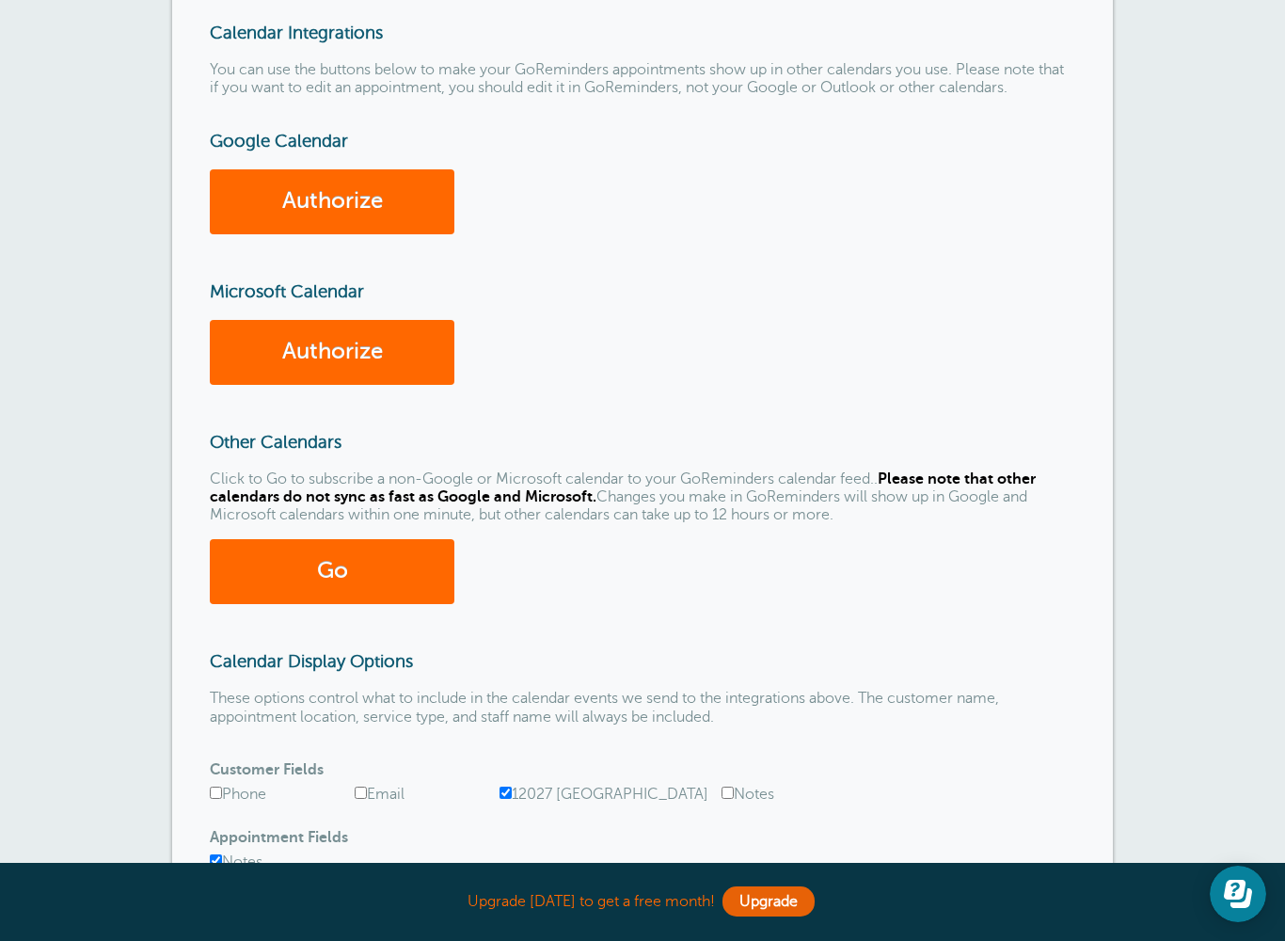
scroll to position [221, 0]
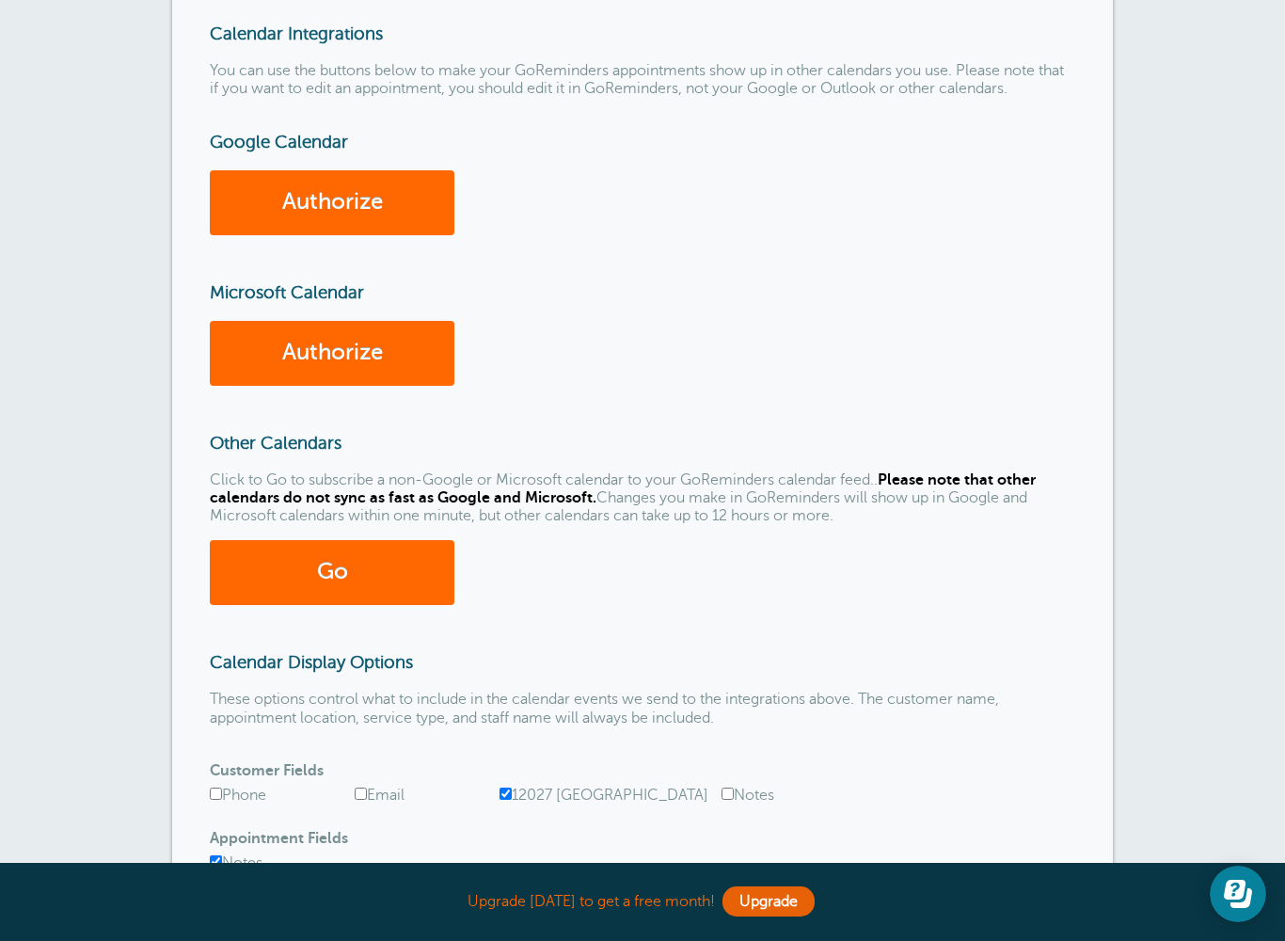
click at [358, 555] on link "Go" at bounding box center [332, 572] width 245 height 65
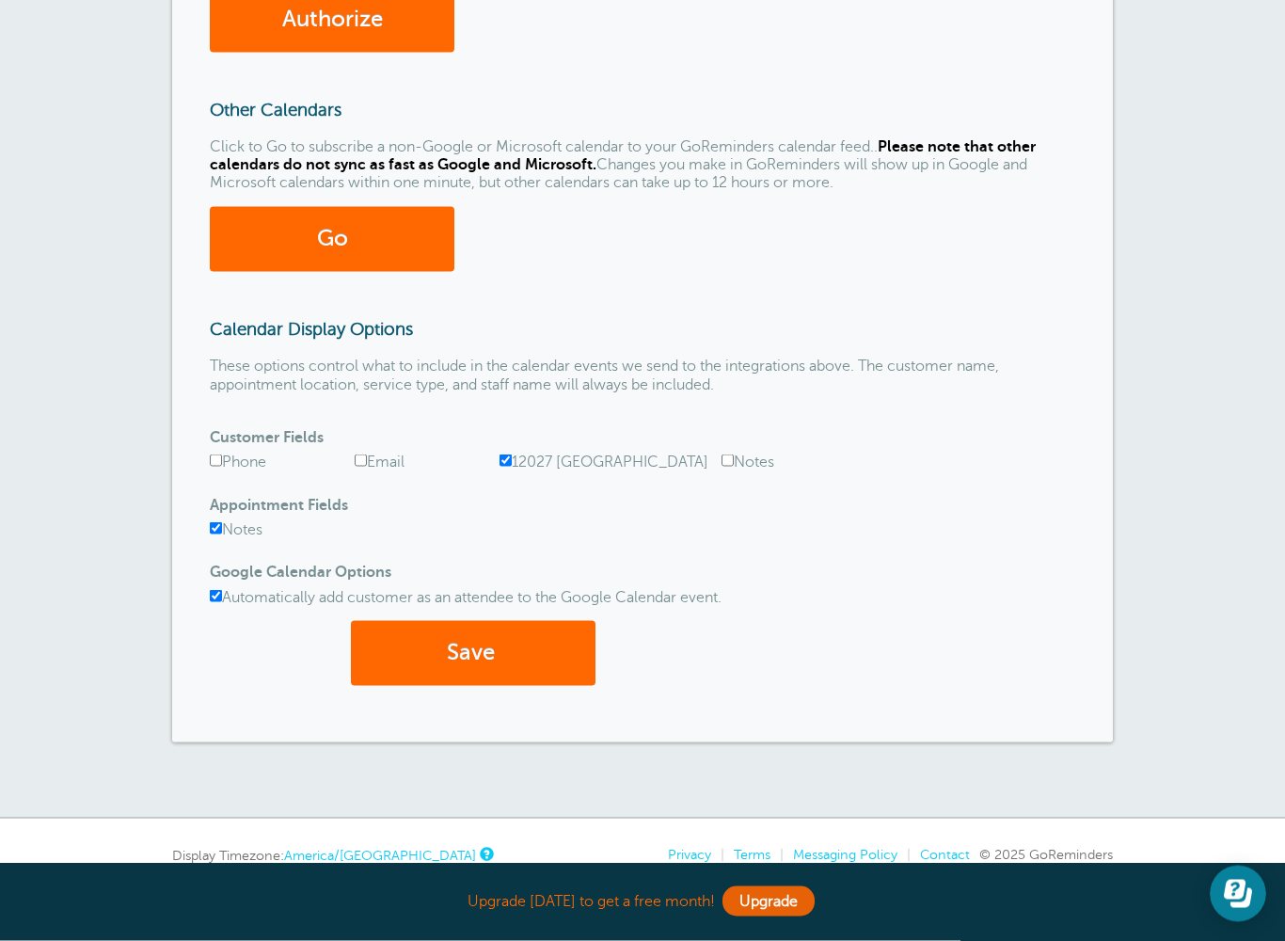
scroll to position [557, 0]
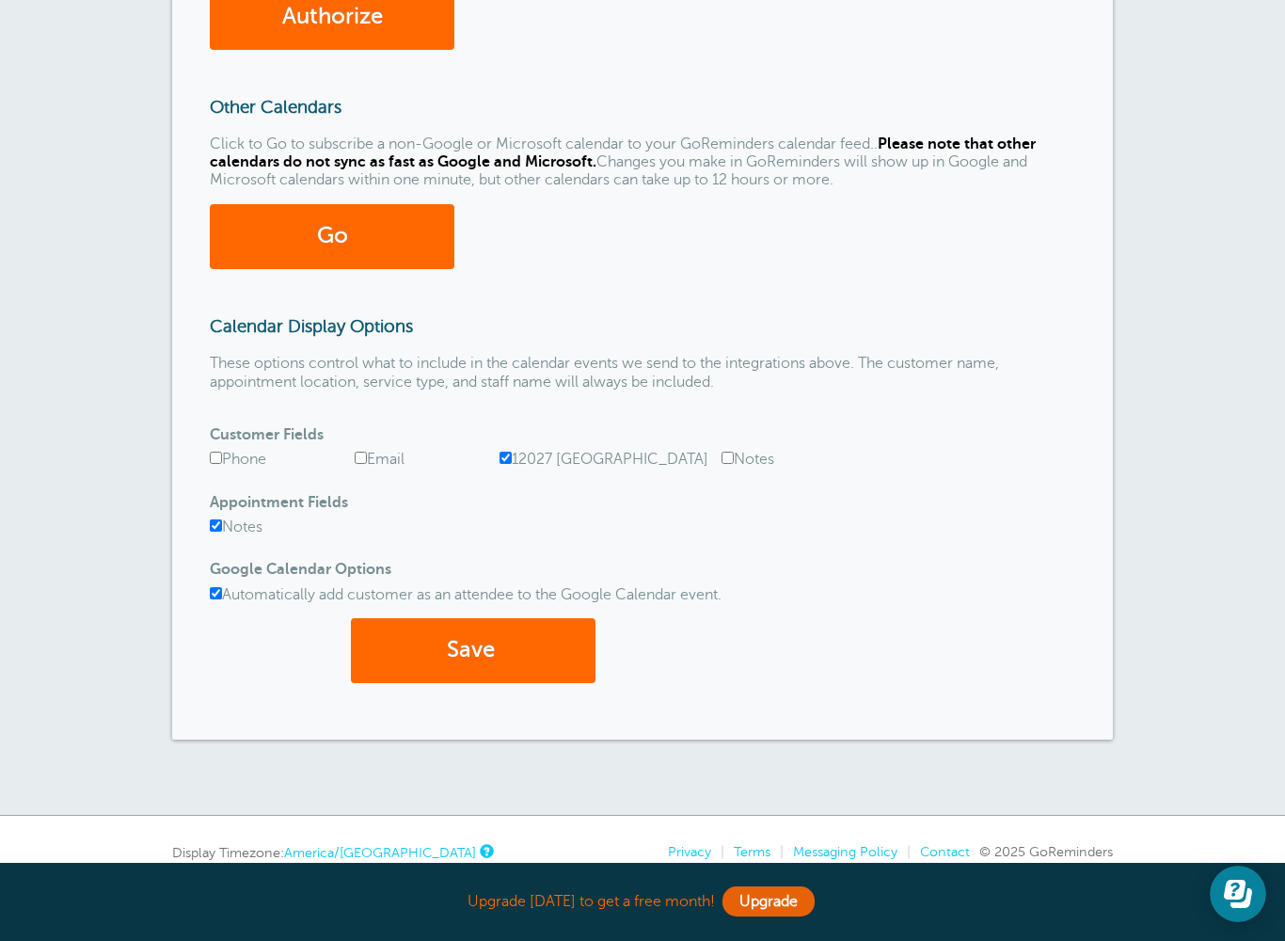
click at [220, 451] on input "Phone" at bounding box center [216, 457] width 12 height 12
checkbox input "true"
click at [521, 451] on label "12027 [GEOGRAPHIC_DATA]" at bounding box center [603, 459] width 209 height 17
click at [512, 451] on input "12027 [GEOGRAPHIC_DATA]" at bounding box center [505, 457] width 12 height 12
checkbox input "false"
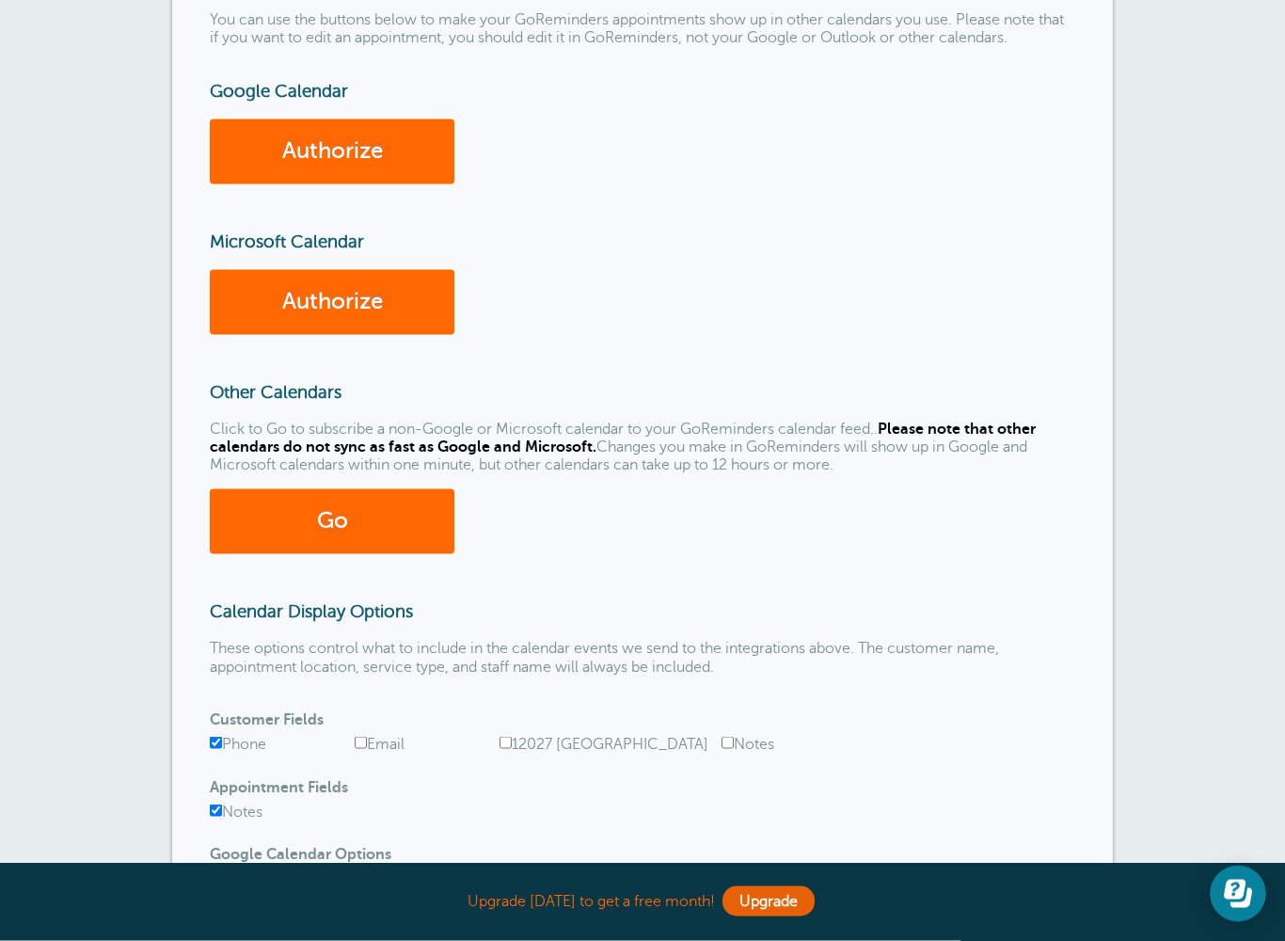
scroll to position [273, 0]
click at [349, 503] on link "Go" at bounding box center [332, 520] width 245 height 65
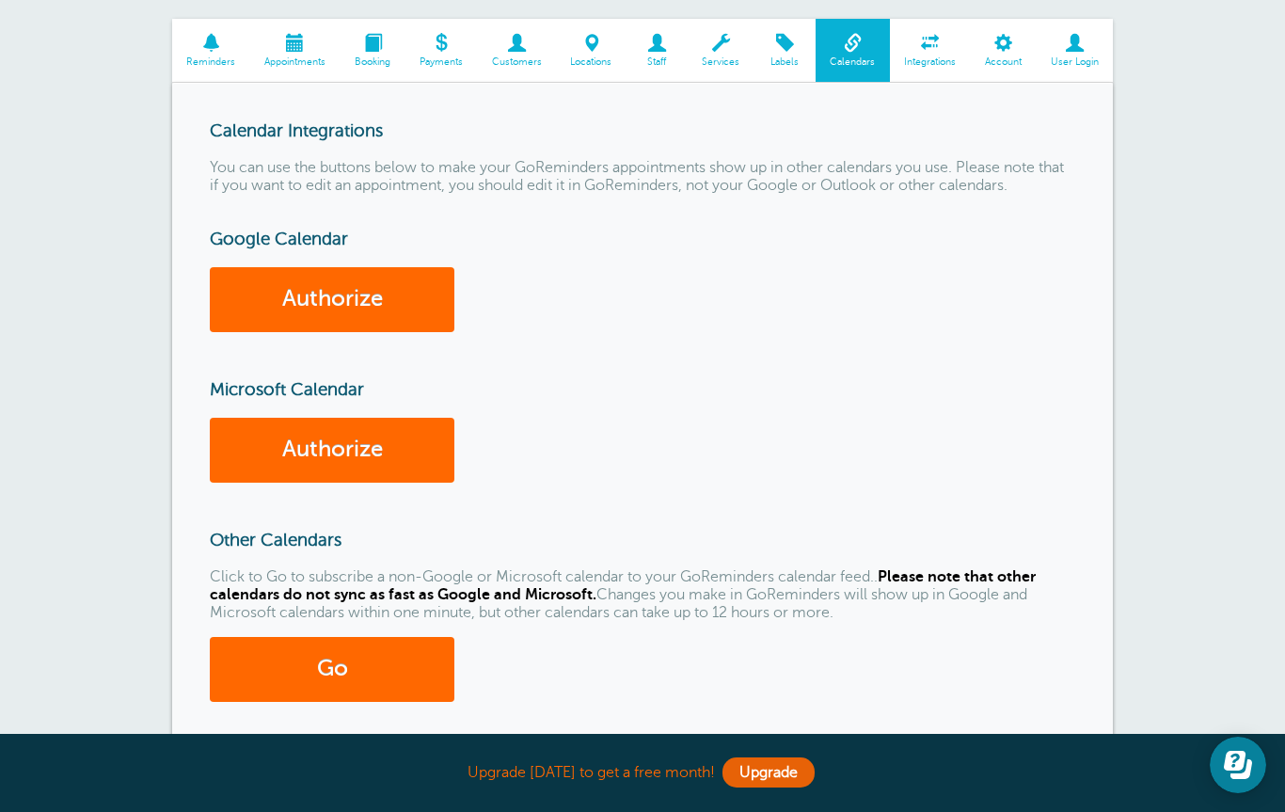
scroll to position [0, 0]
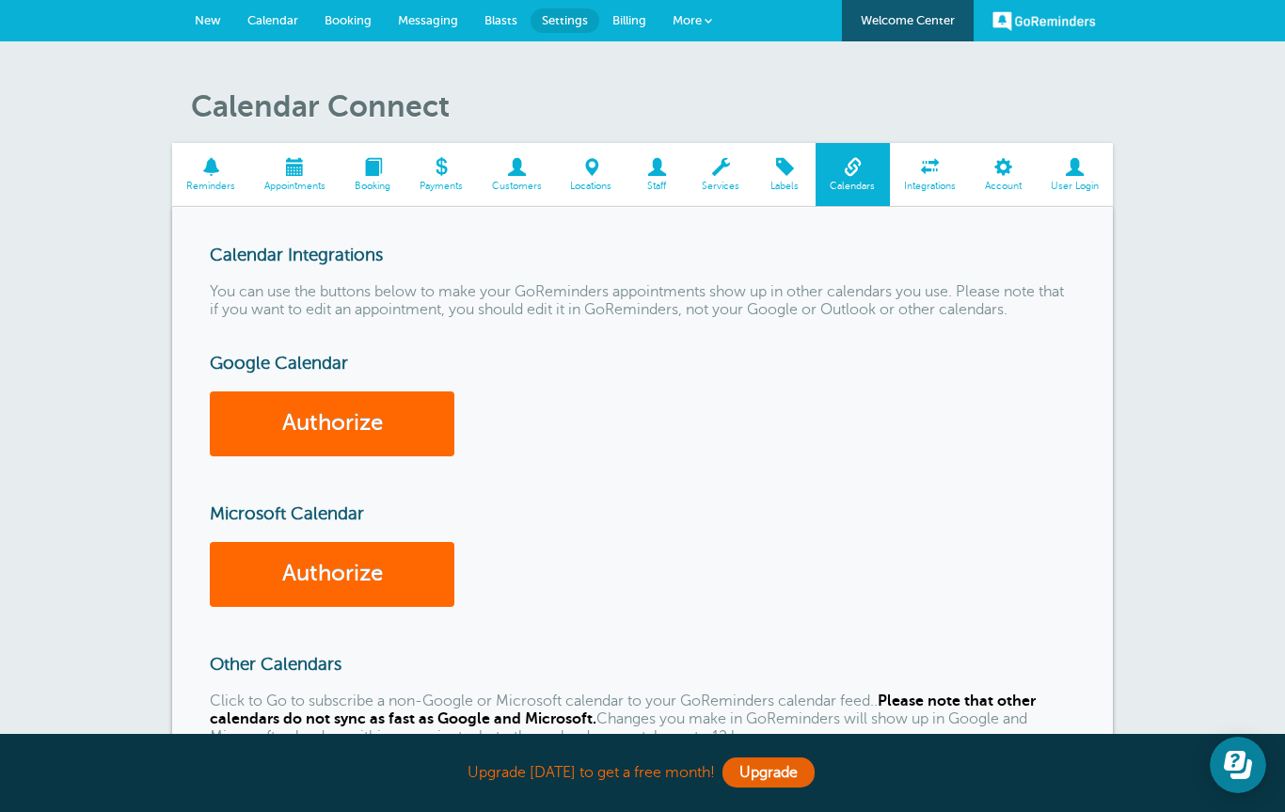
click at [214, 181] on span "Reminders" at bounding box center [211, 186] width 59 height 11
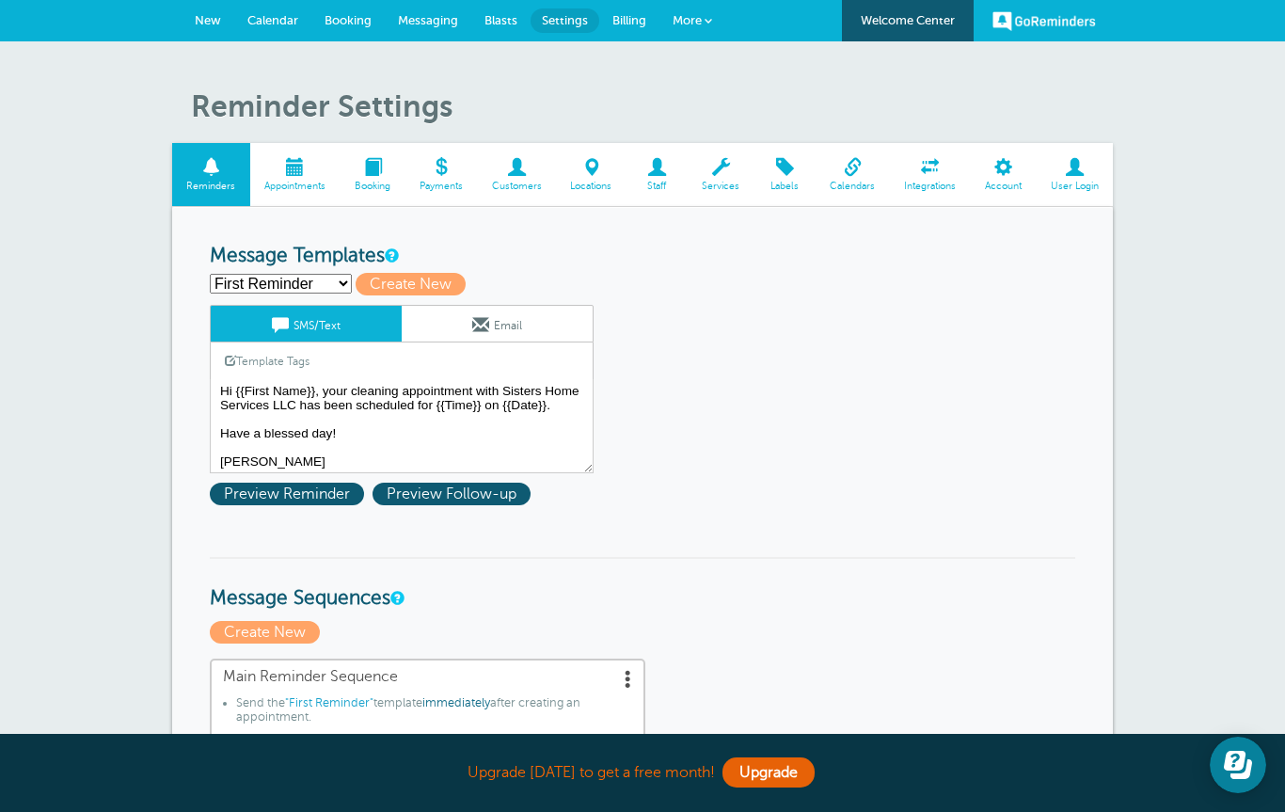
click at [927, 168] on span at bounding box center [930, 167] width 81 height 18
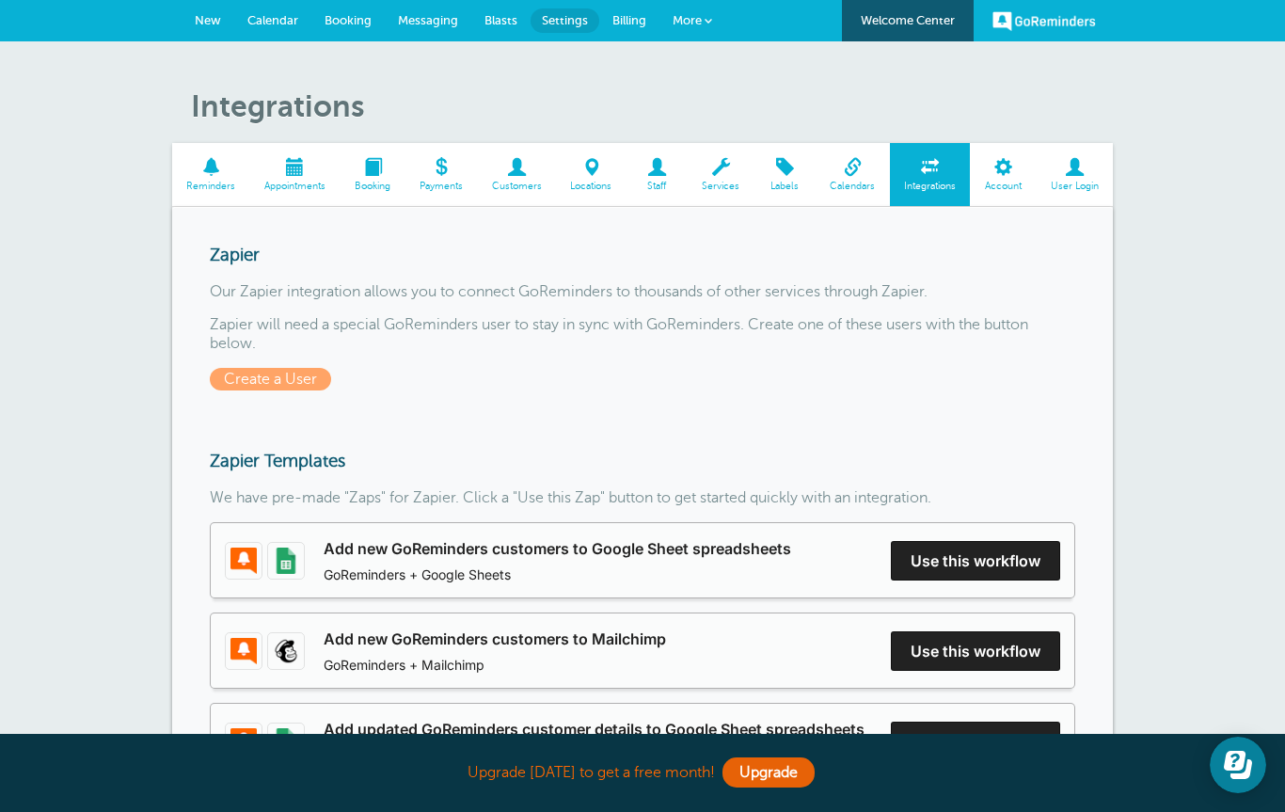
click at [344, 11] on link "Booking" at bounding box center [347, 20] width 73 height 41
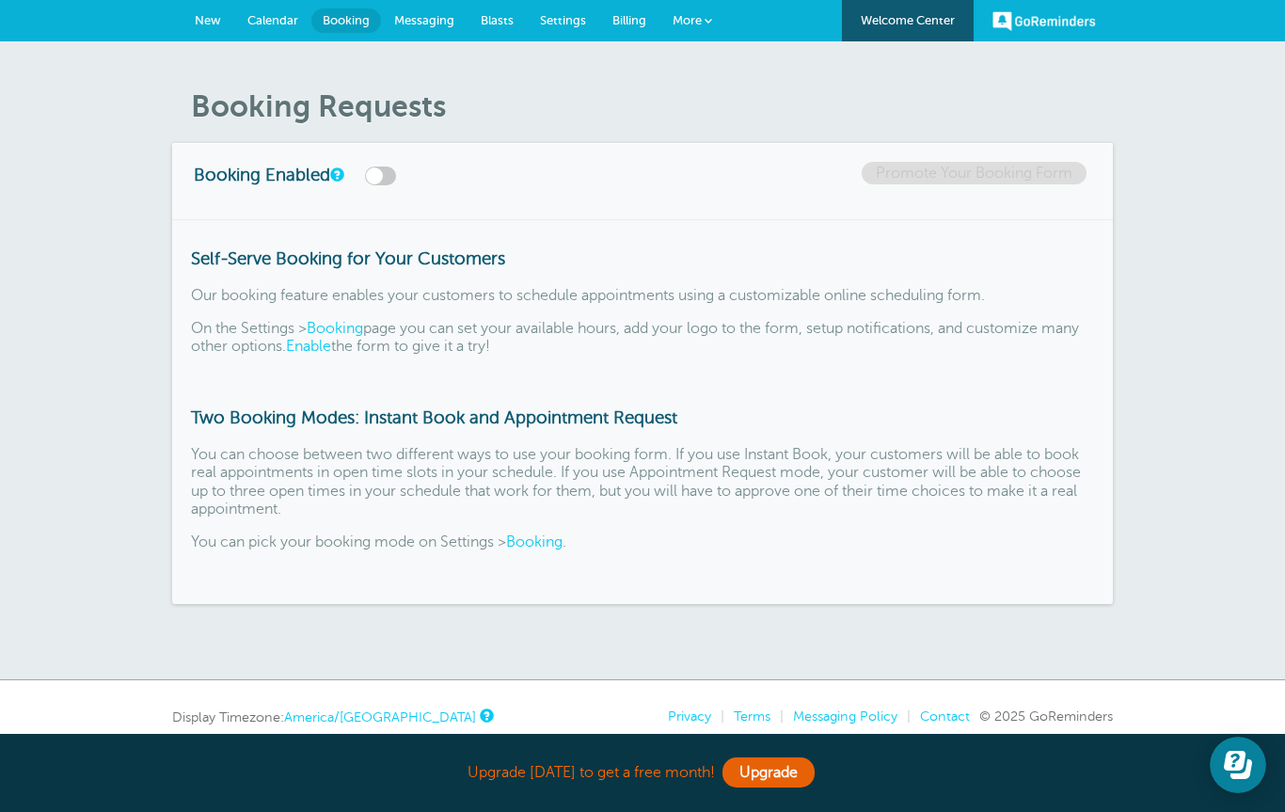
click at [1037, 20] on link "GoReminders" at bounding box center [1043, 20] width 103 height 41
